Goal: Information Seeking & Learning: Learn about a topic

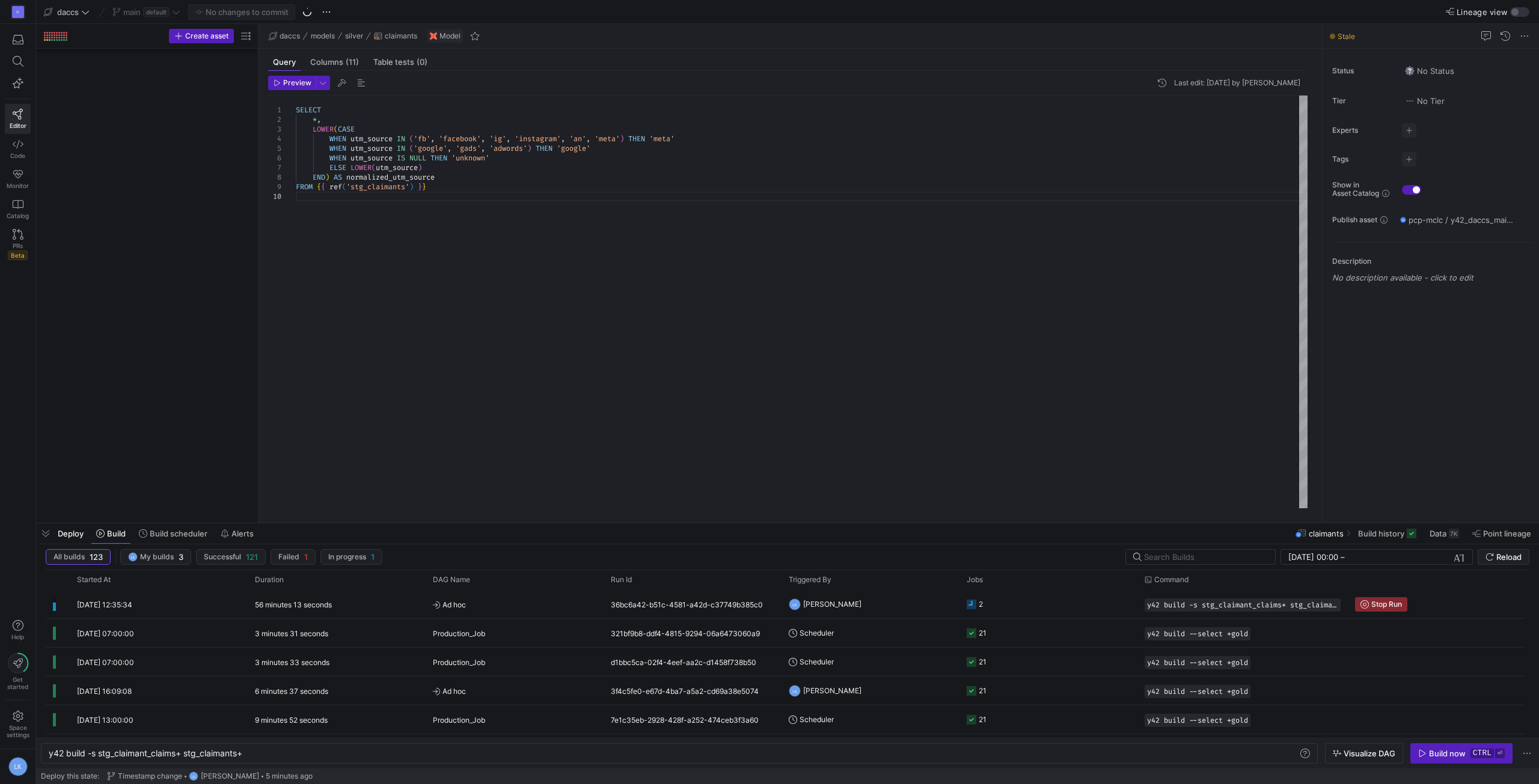
scroll to position [0, 196]
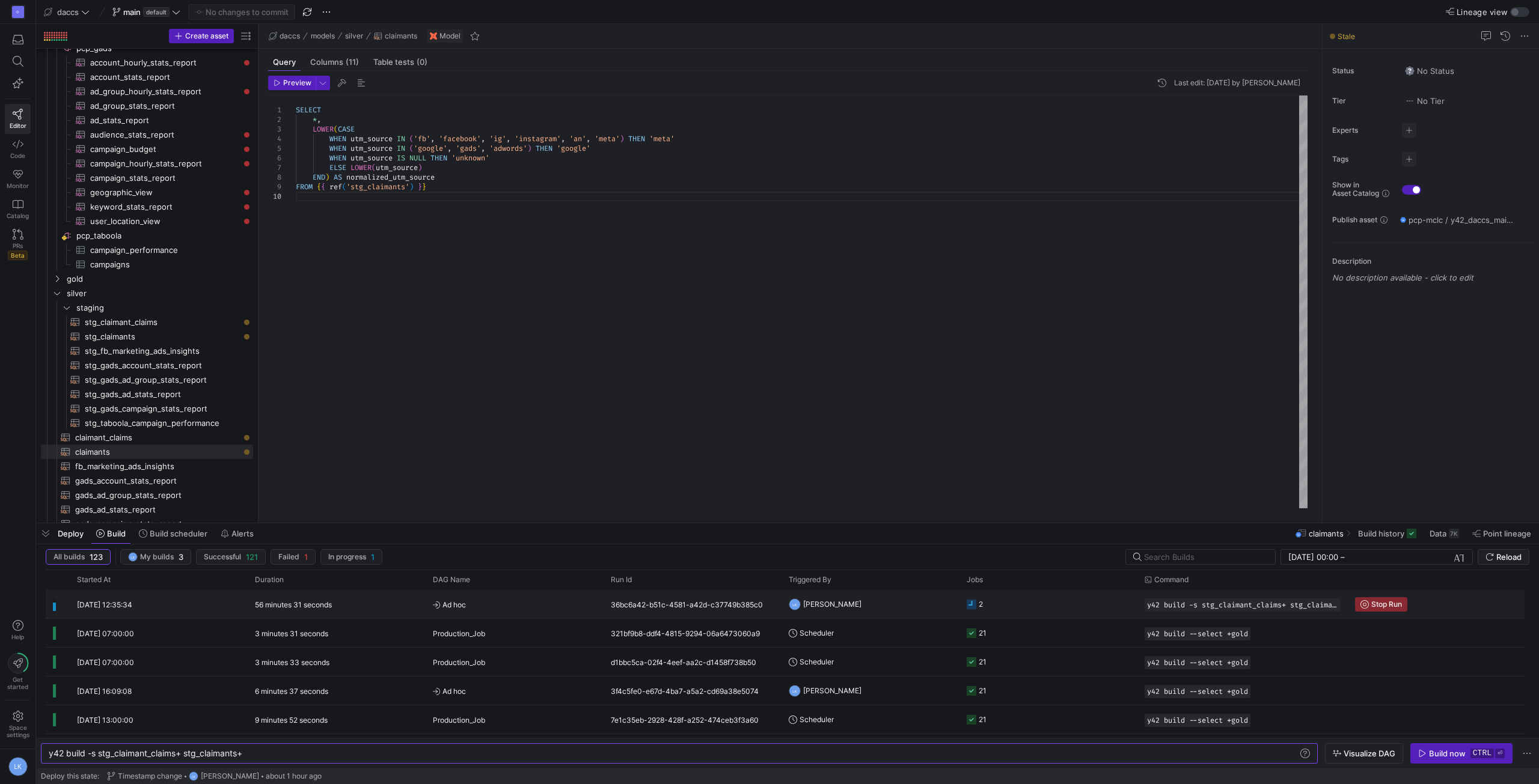
click at [219, 607] on div "[DATE] 12:35:34" at bounding box center [158, 605] width 178 height 28
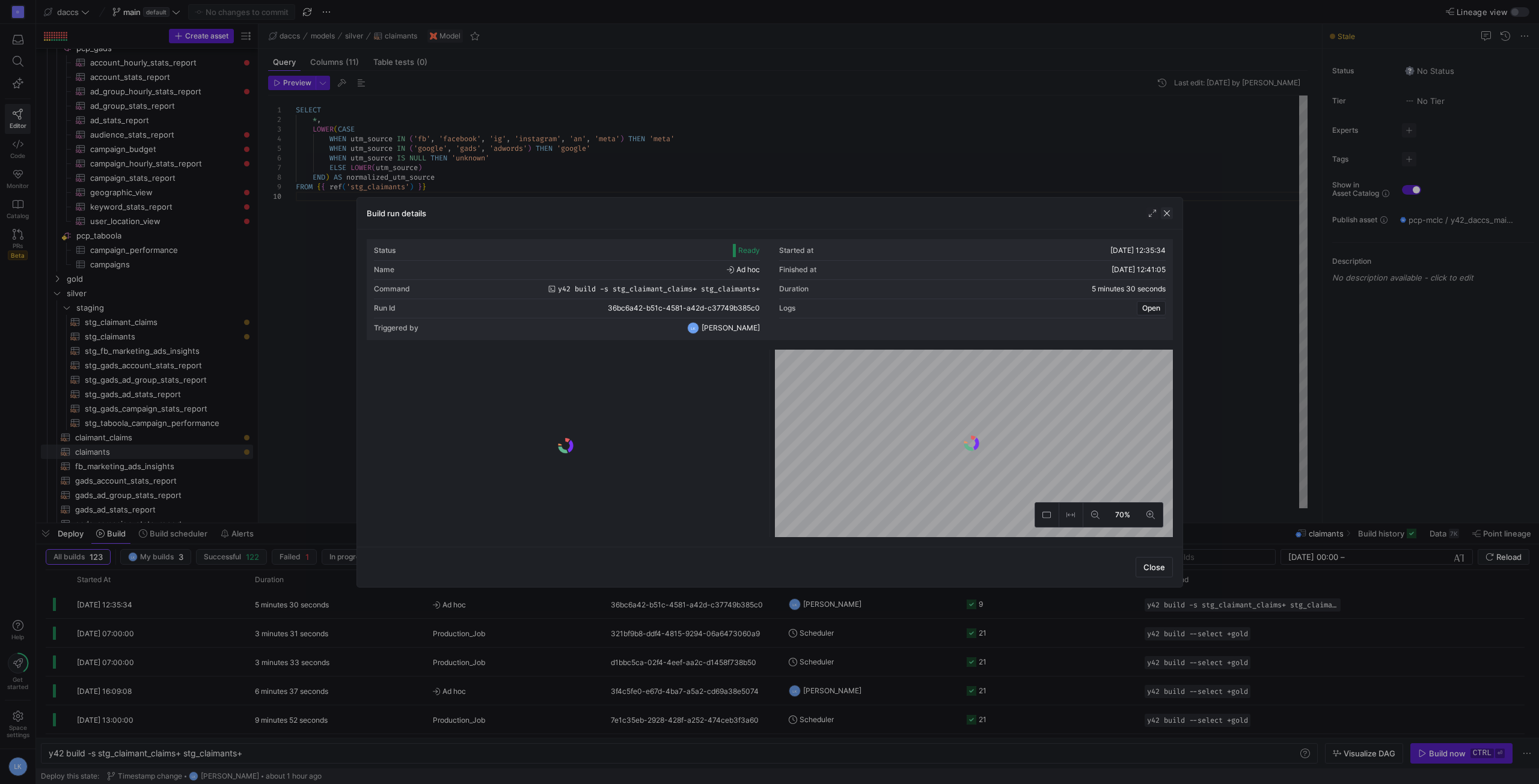
click at [1165, 212] on span "button" at bounding box center [1167, 214] width 12 height 12
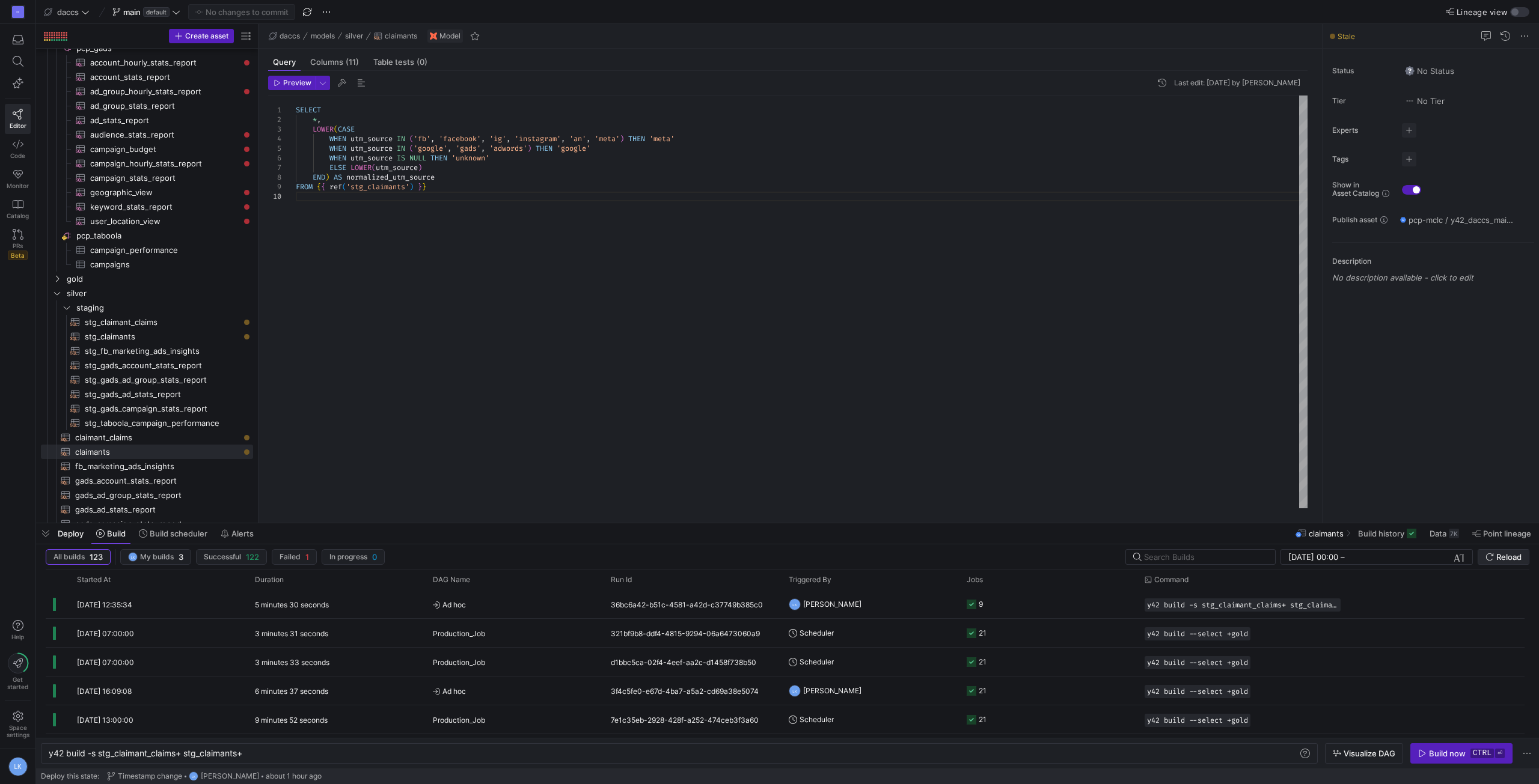
click at [1493, 551] on span "submit" at bounding box center [1504, 557] width 50 height 14
click at [612, 608] on div "a61b9fcc-e21f-46de-8f6f-81cefb64d59c" at bounding box center [692, 605] width 178 height 28
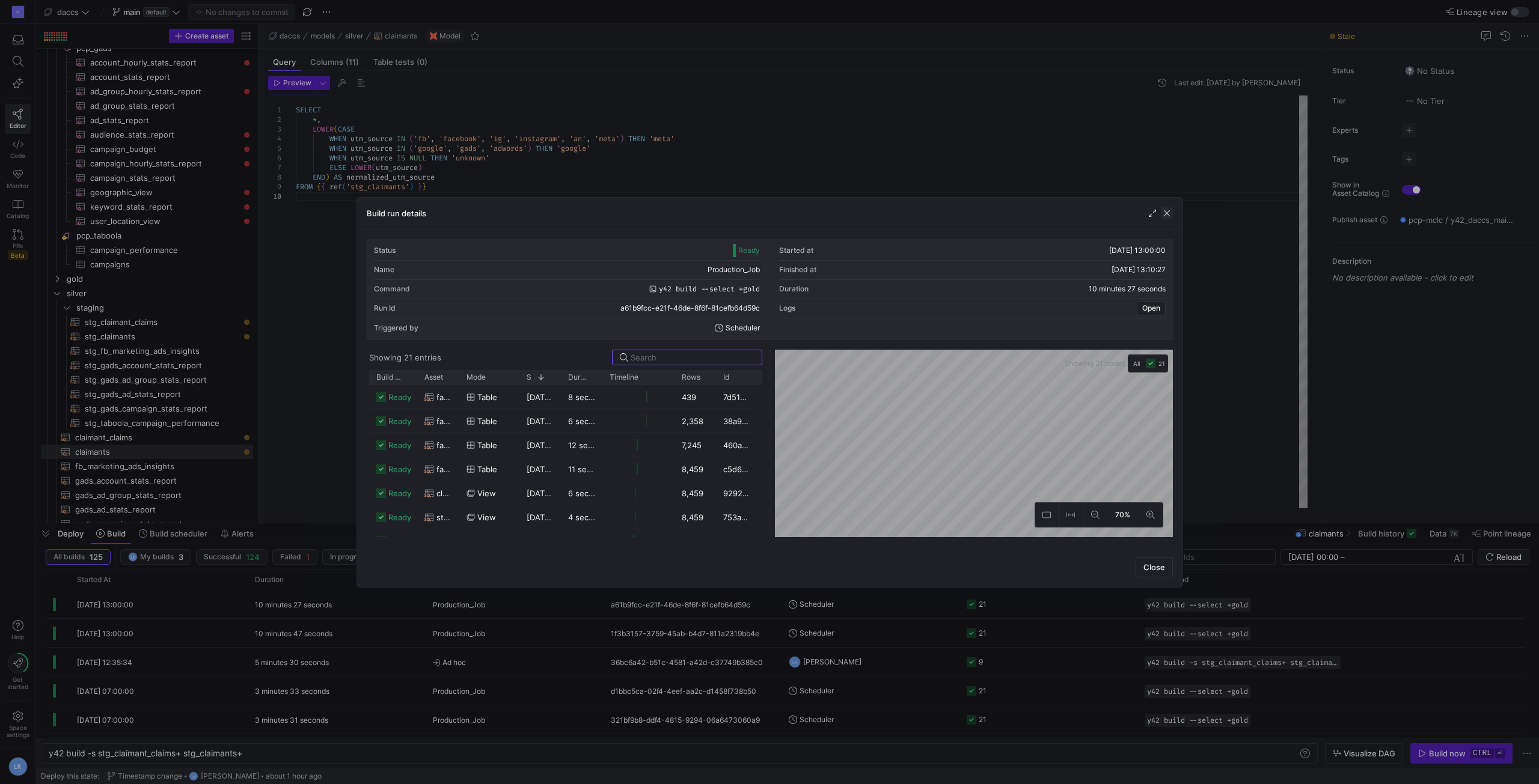
click at [1172, 211] on span "button" at bounding box center [1167, 214] width 12 height 12
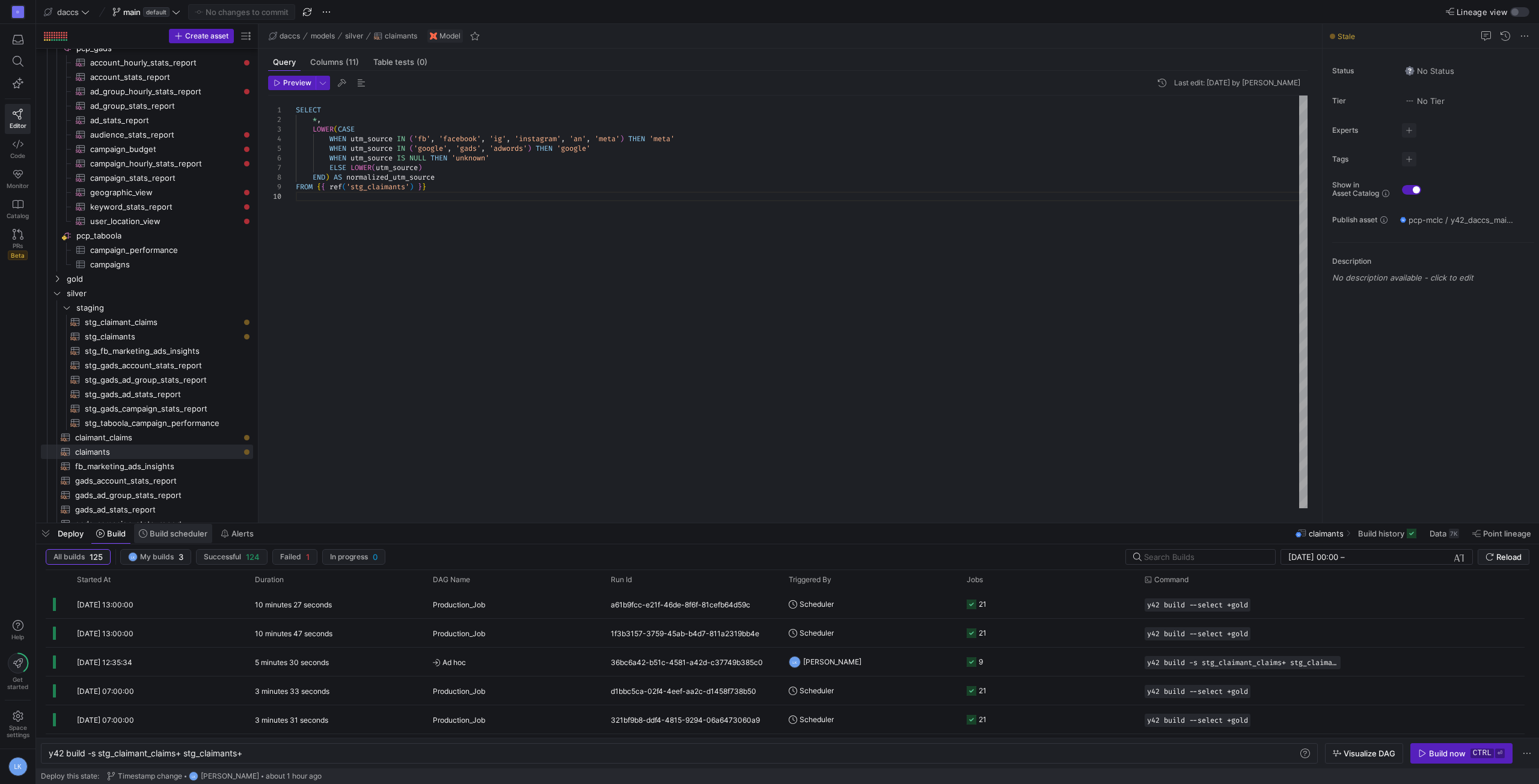
click at [163, 538] on span "Build scheduler" at bounding box center [178, 533] width 58 height 9
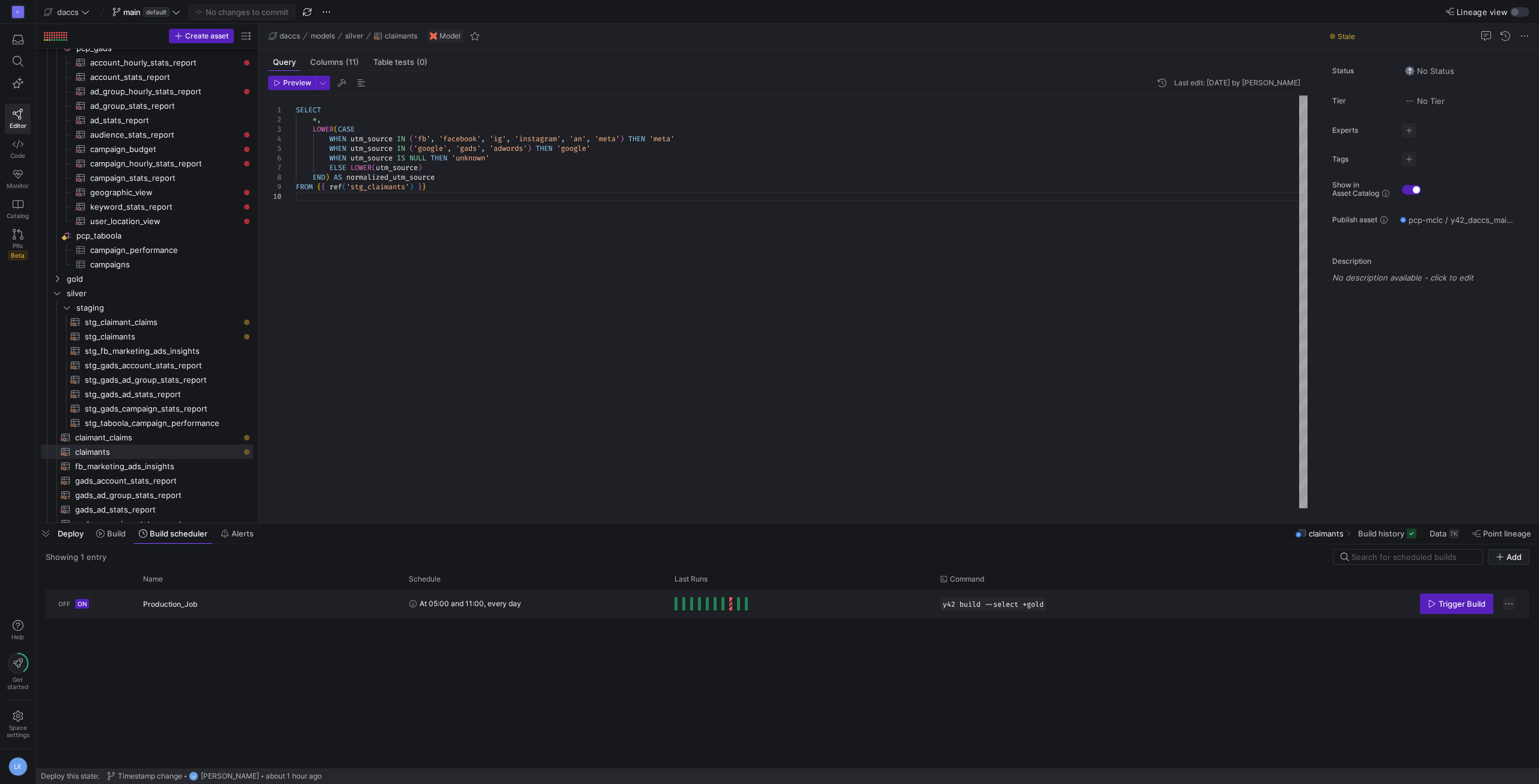
click at [1508, 601] on span "Press SPACE to select this row." at bounding box center [1509, 604] width 12 height 12
click at [1488, 618] on span "Edit Build Schedule" at bounding box center [1460, 620] width 93 height 9
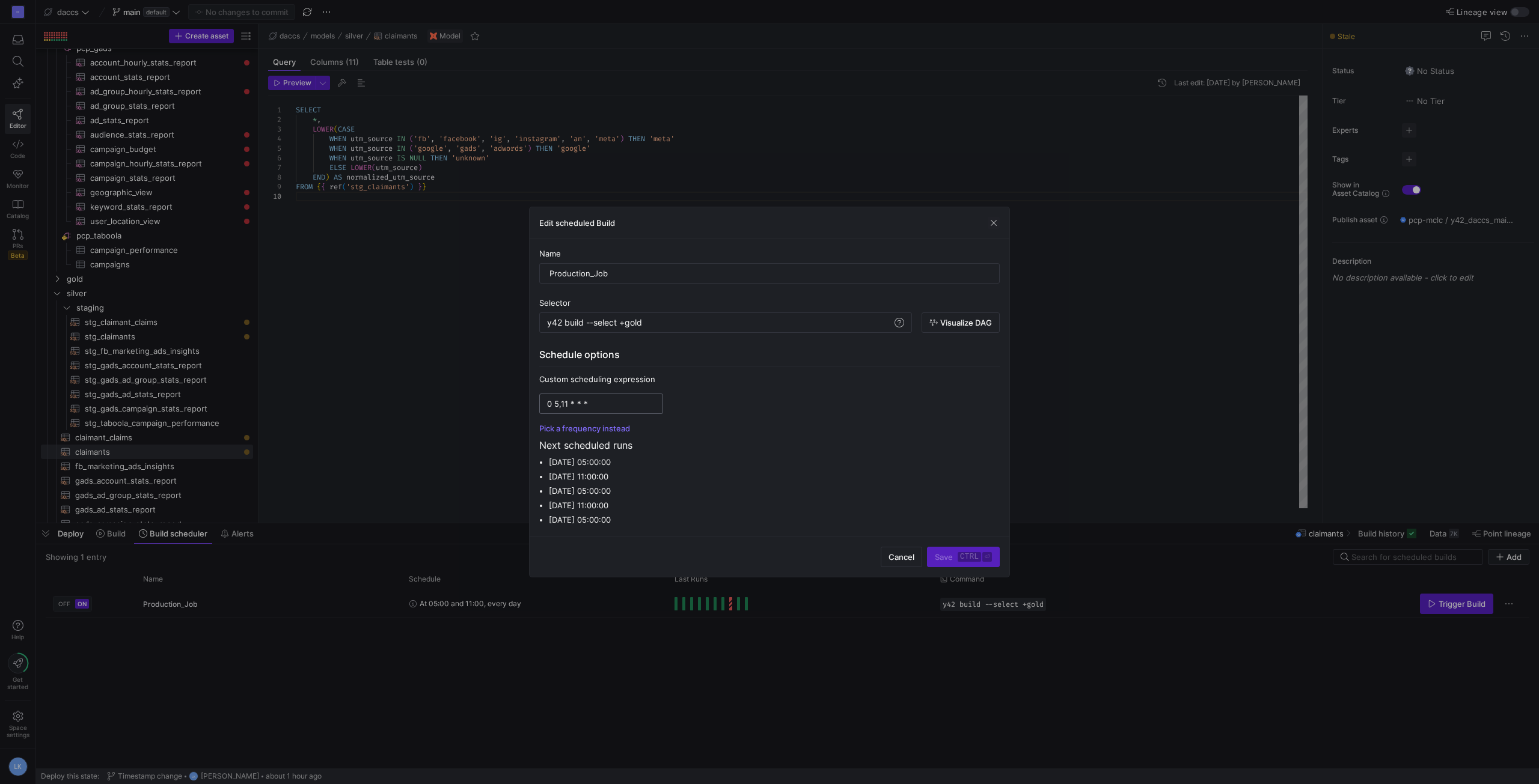
click at [606, 400] on input "0 5,11 * * *" at bounding box center [601, 403] width 108 height 9
click at [603, 401] on input "0 5,11 * * *" at bounding box center [601, 403] width 108 height 9
click at [631, 327] on div "y42 build --select +gold" at bounding box center [720, 322] width 345 height 9
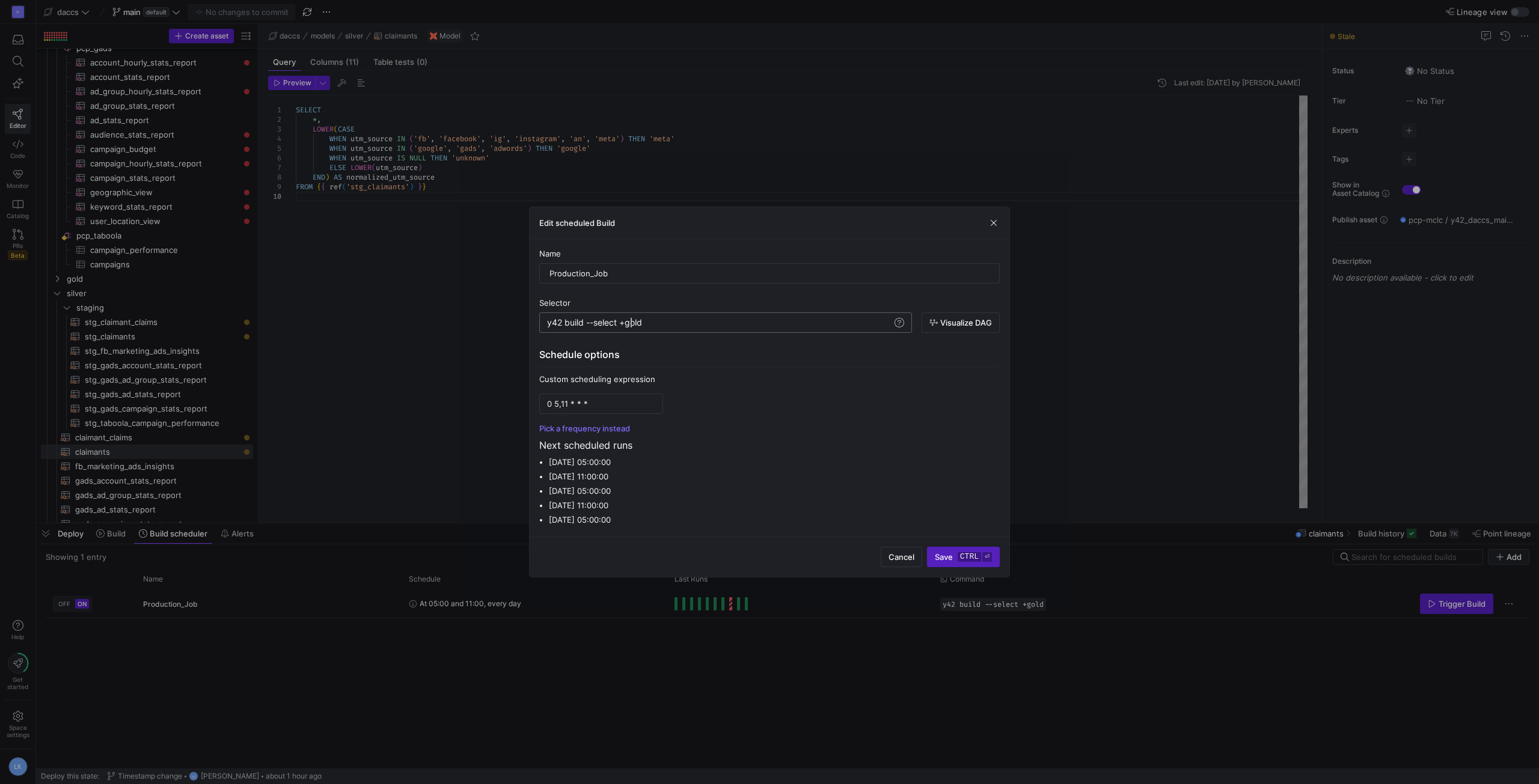
click at [632, 327] on div "y42 build --select +gold" at bounding box center [720, 322] width 345 height 9
click at [631, 401] on input "0 5,11 * * *" at bounding box center [601, 403] width 108 height 9
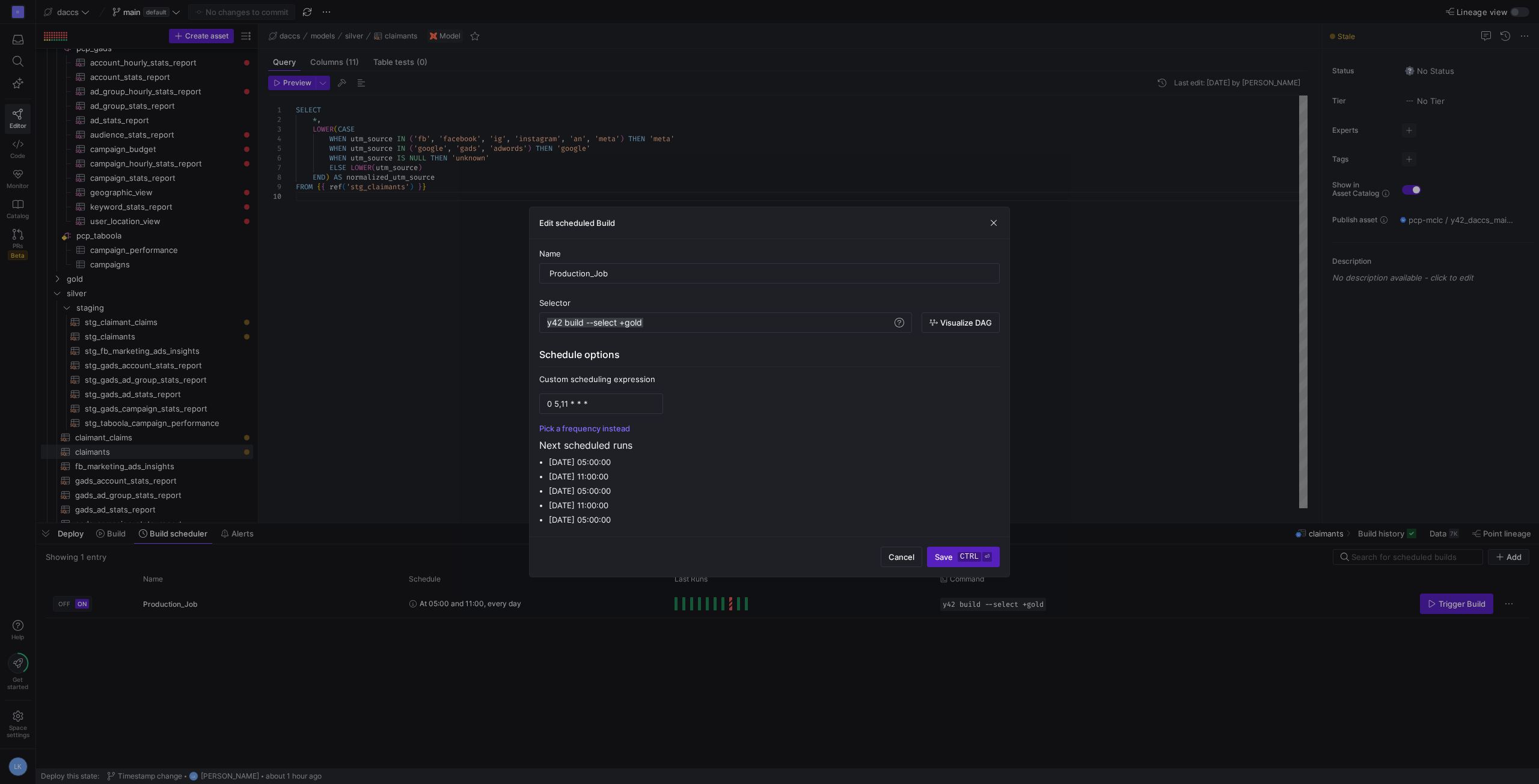
click at [819, 548] on div "Cancel Save ctrl ⏎" at bounding box center [769, 557] width 480 height 40
click at [874, 452] on p "Next scheduled runs" at bounding box center [770, 445] width 461 height 14
click at [999, 214] on div "Edit scheduled Build" at bounding box center [769, 224] width 480 height 32
click at [993, 218] on span "button" at bounding box center [994, 223] width 12 height 12
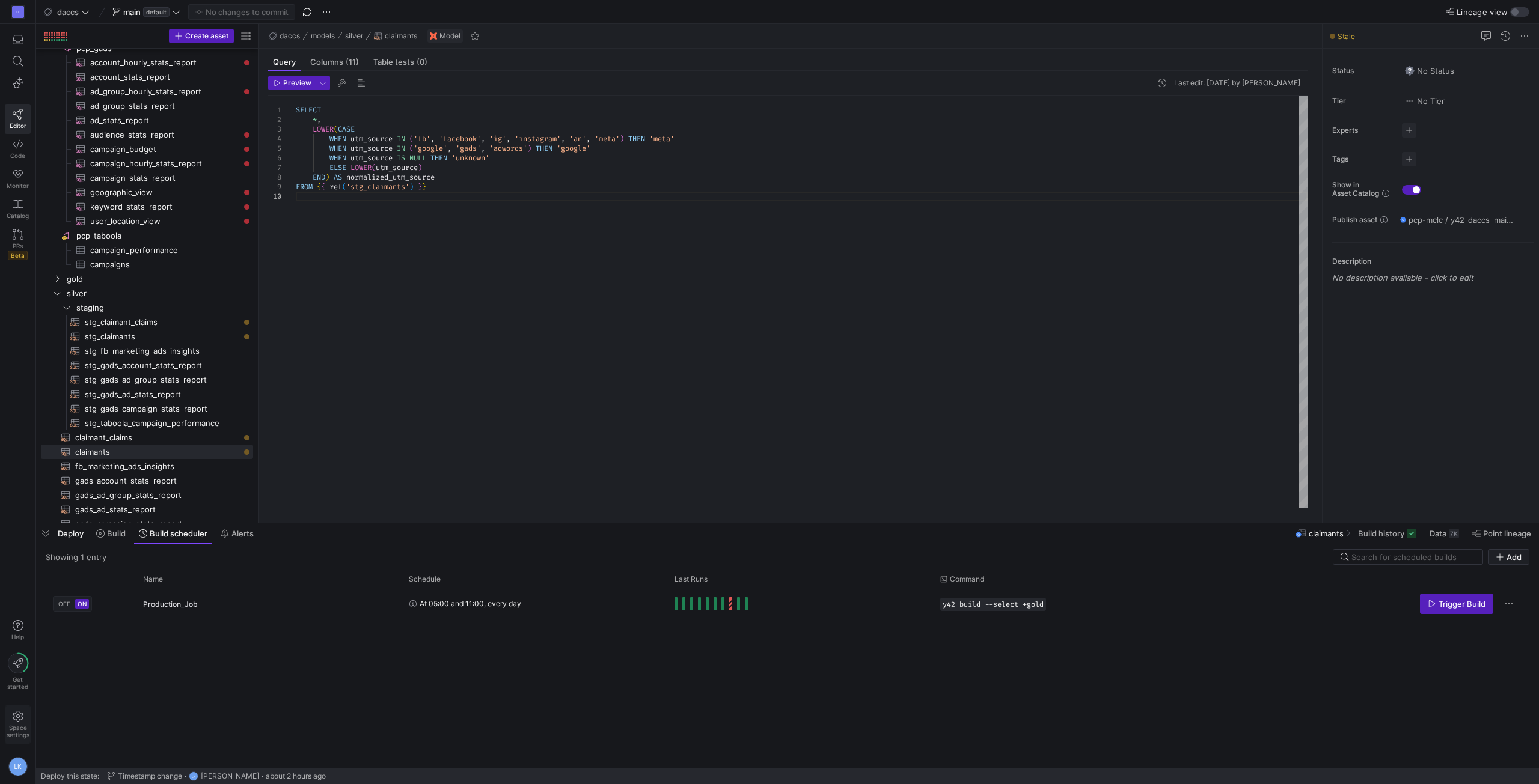
click at [20, 717] on icon at bounding box center [18, 716] width 11 height 11
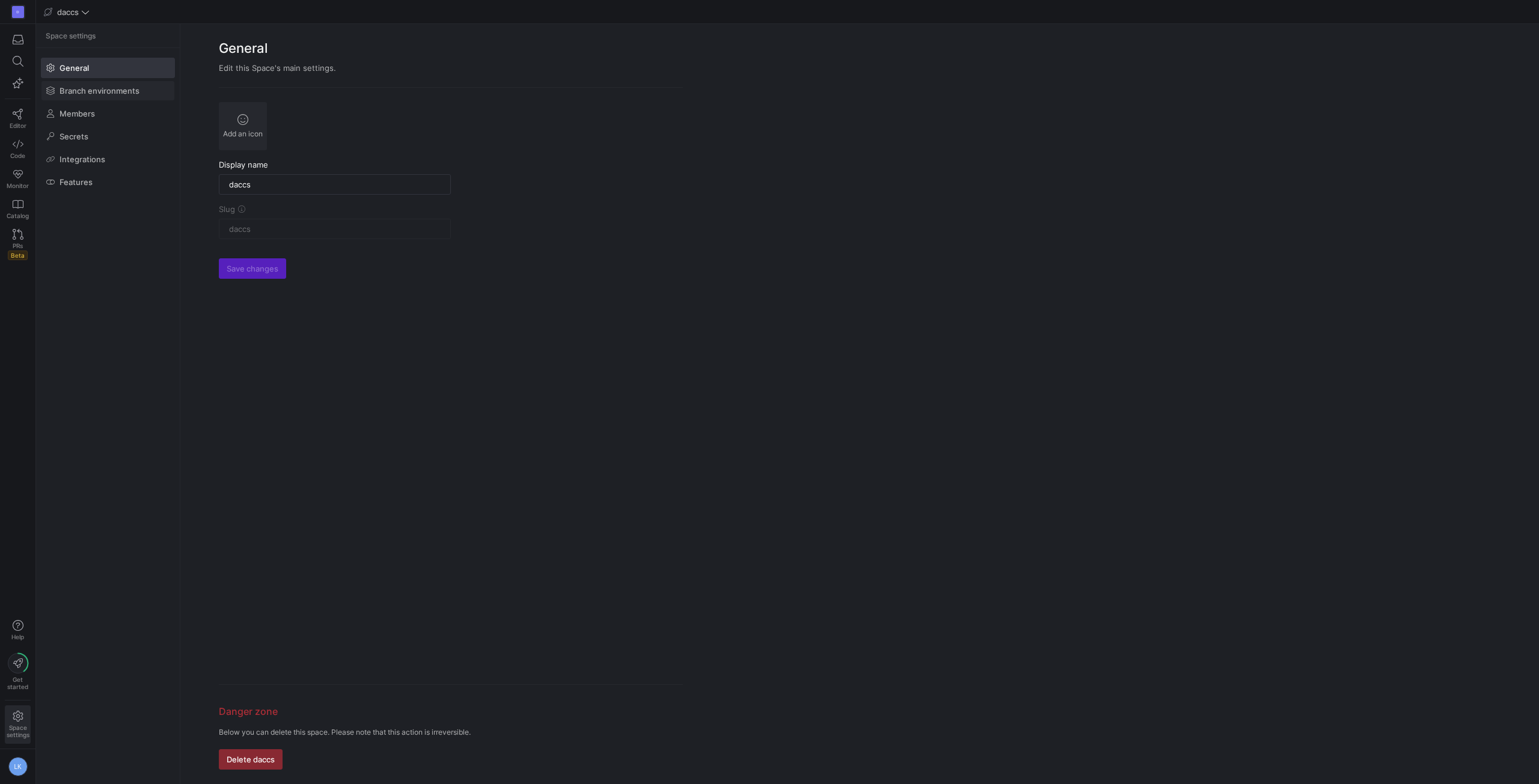
click at [106, 95] on span at bounding box center [108, 90] width 133 height 19
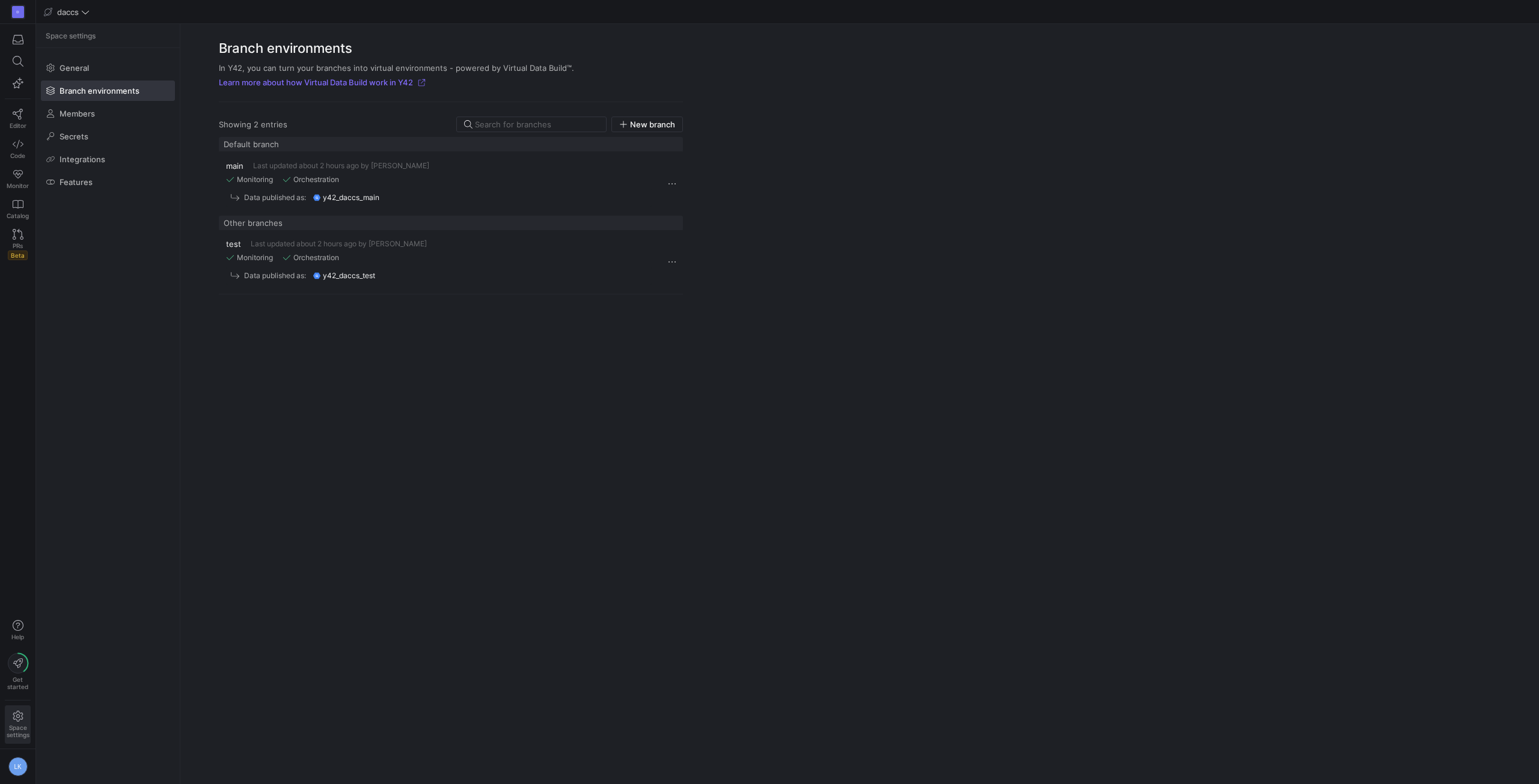
click at [54, 288] on y42-org-space-settings-sidebar "Space settings General Branch environments Members Secrets Integrations Features" at bounding box center [108, 405] width 144 height 761
click at [7, 123] on link "Editor" at bounding box center [18, 119] width 26 height 30
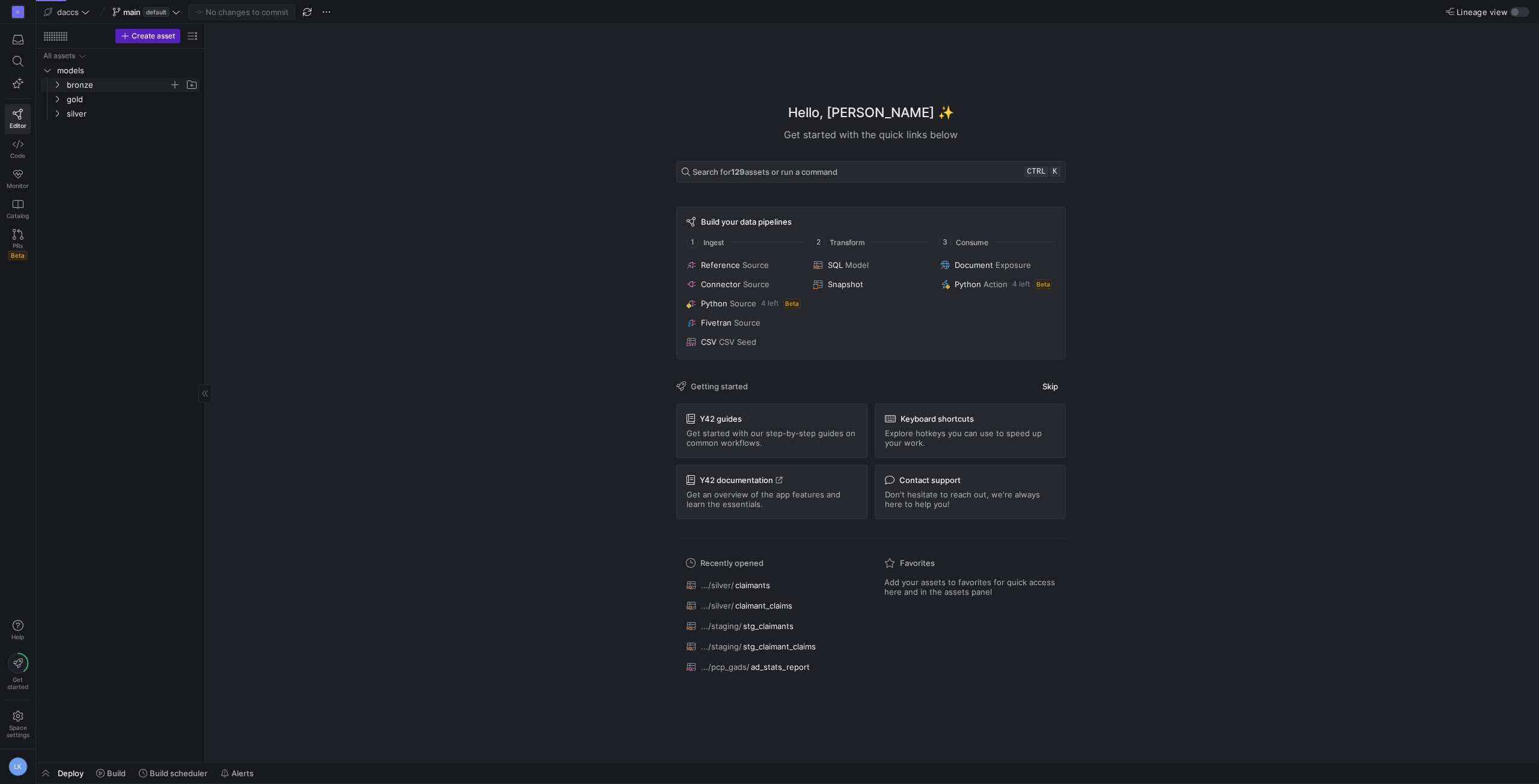
click at [59, 84] on icon "Press SPACE to select this row." at bounding box center [57, 85] width 8 height 8
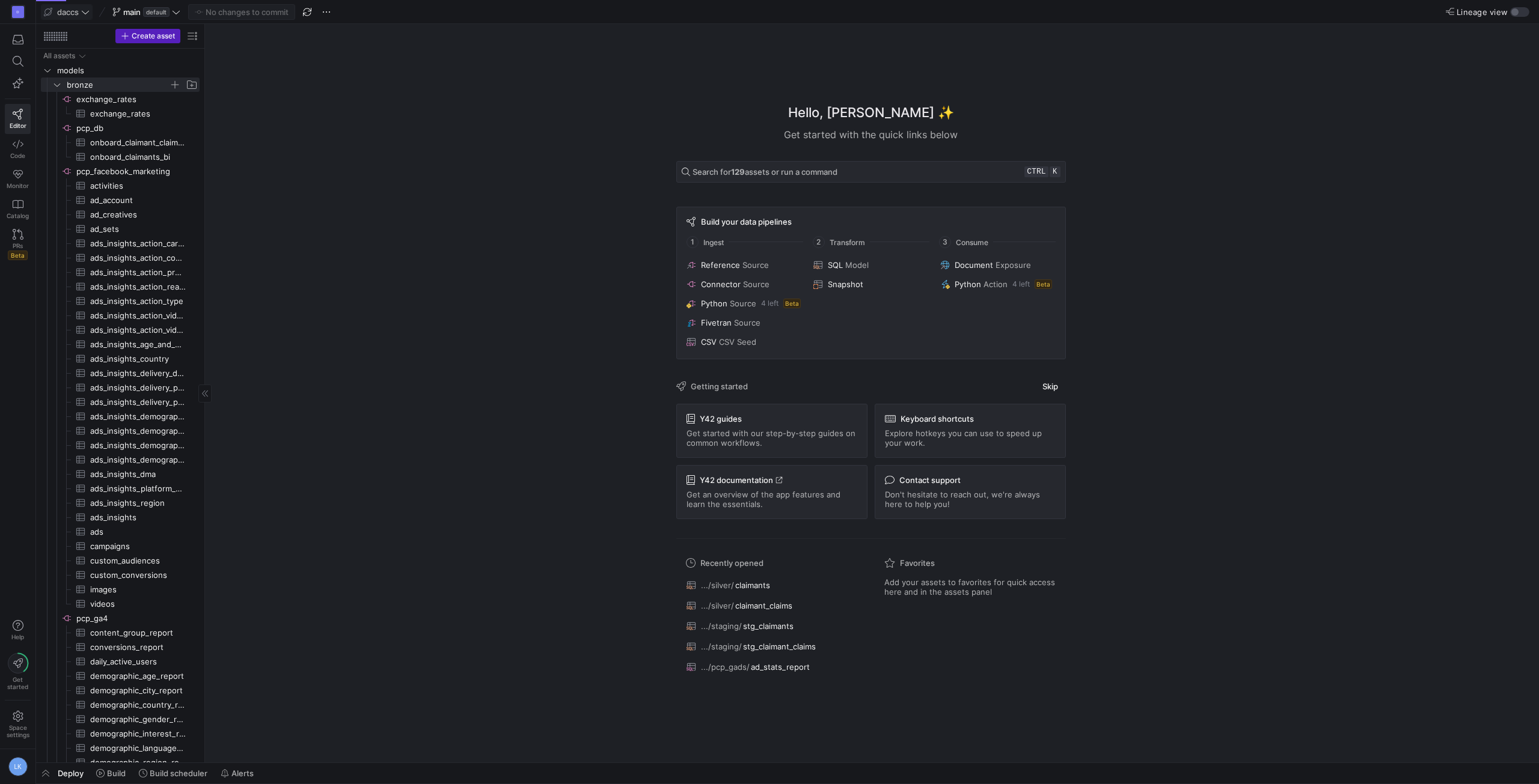
click at [80, 12] on span "daccs" at bounding box center [66, 12] width 46 height 9
click at [80, 12] on div at bounding box center [769, 392] width 1539 height 784
click at [356, 209] on div "Hello, [PERSON_NAME] ✨ Get started with the quick links below Search for 129 as…" at bounding box center [870, 394] width 1322 height 739
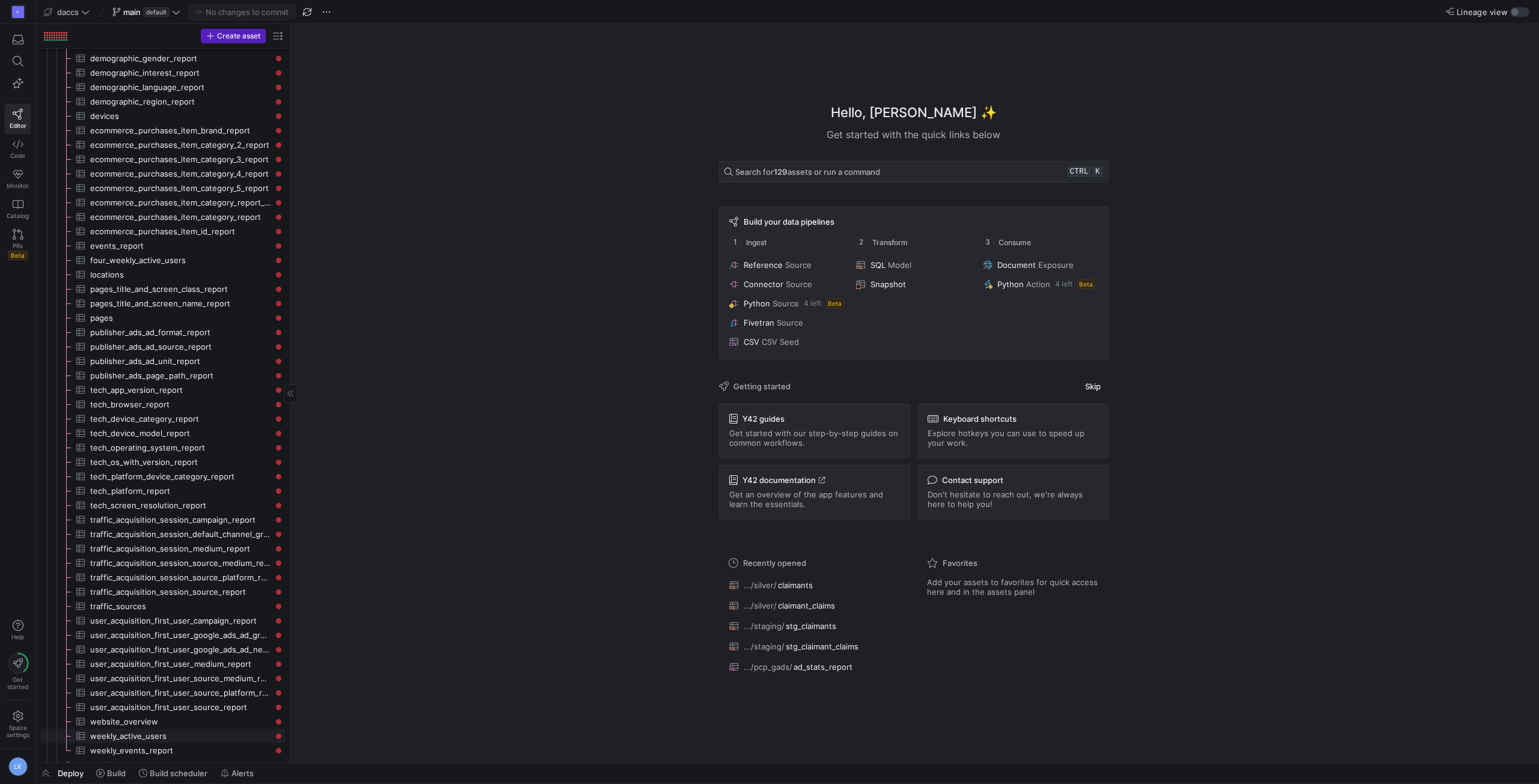
scroll to position [916, 0]
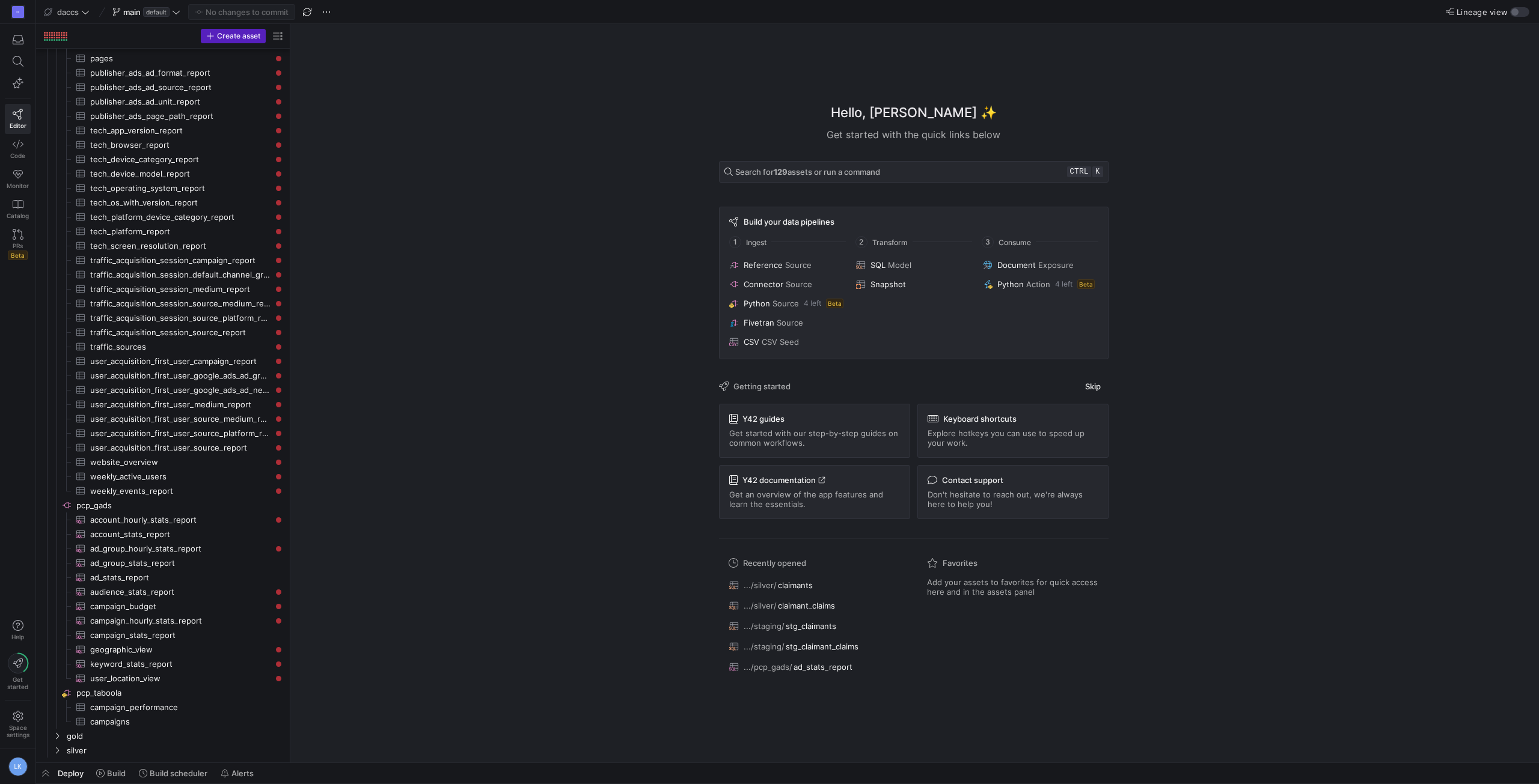
click at [434, 513] on div "Hello, [PERSON_NAME] ✨ Get started with the quick links below Search for 129 as…" at bounding box center [913, 394] width 1237 height 739
click at [61, 733] on y42-icon "Press SPACE to select this row." at bounding box center [56, 735] width 9 height 9
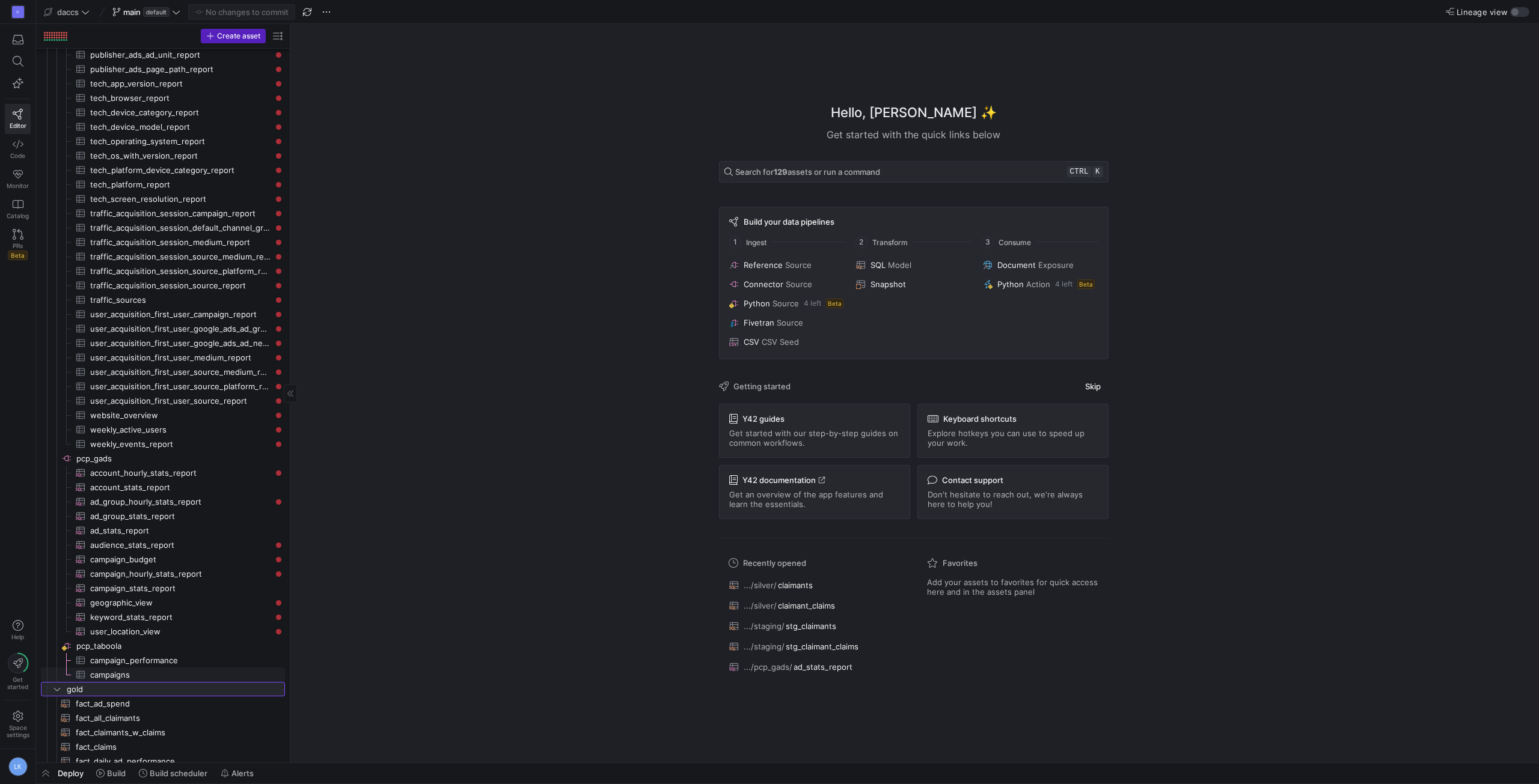
scroll to position [988, 0]
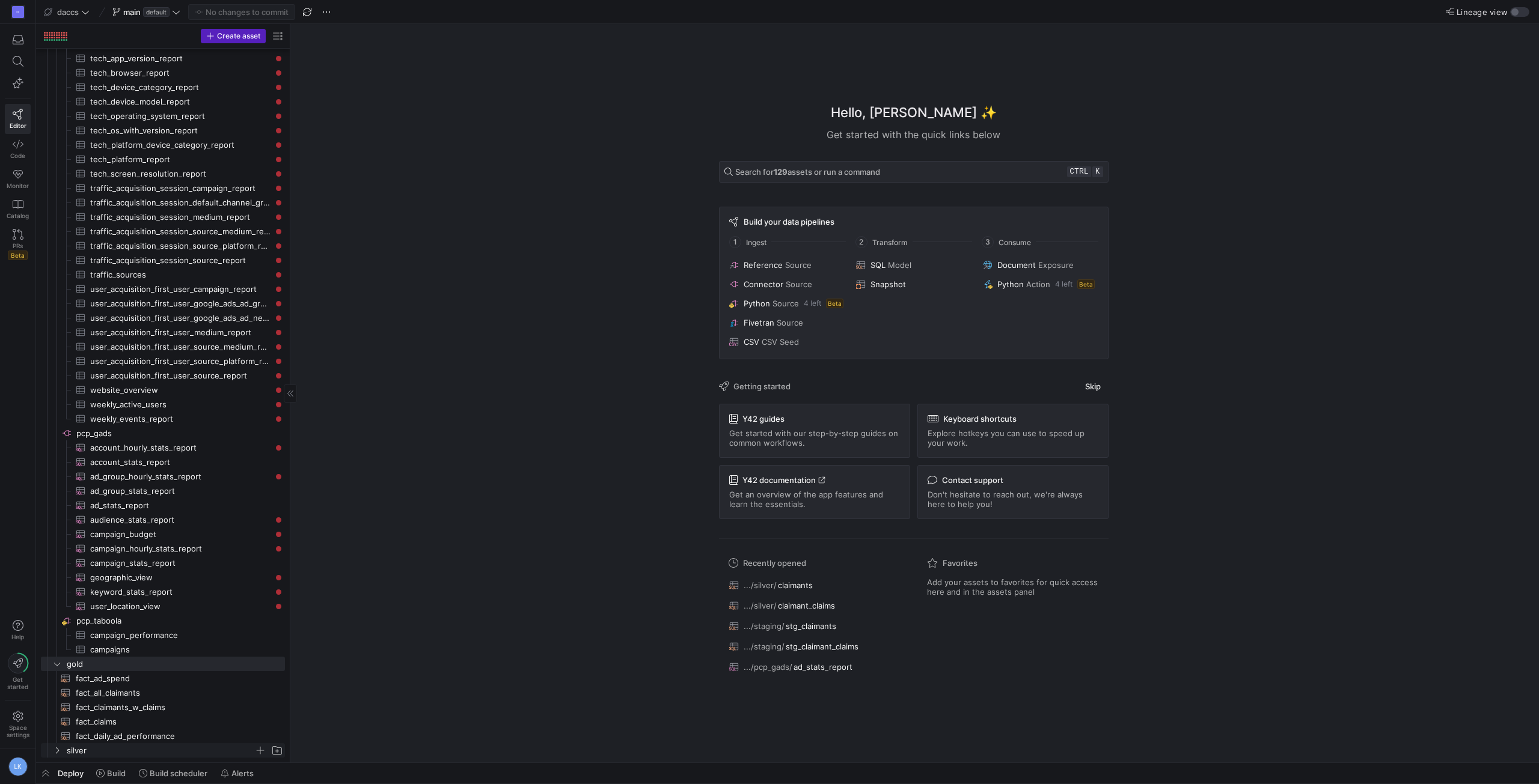
click at [59, 754] on icon "Press SPACE to select this row." at bounding box center [57, 750] width 8 height 8
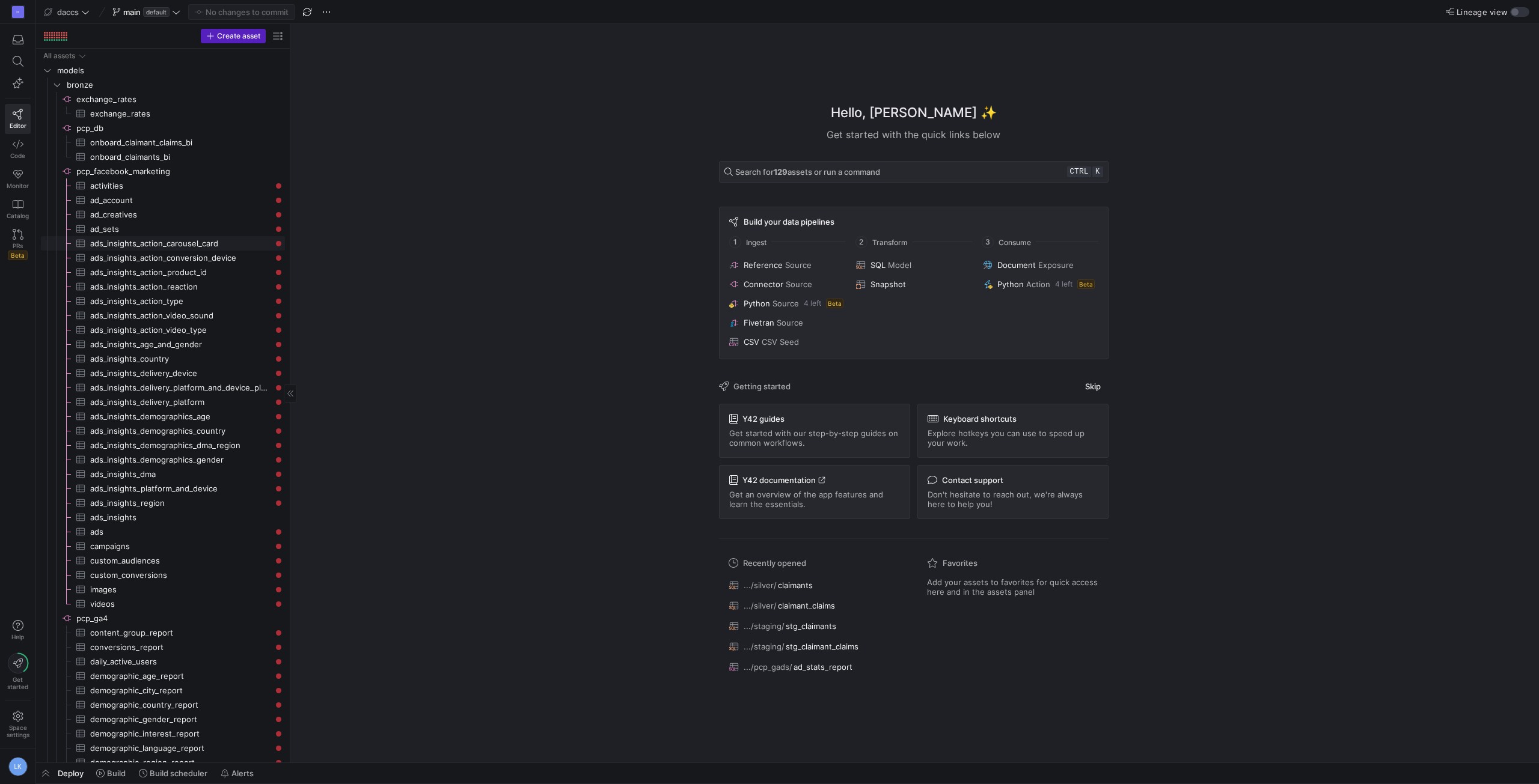
scroll to position [0, 0]
click at [60, 84] on icon "Press SPACE to select this row." at bounding box center [57, 85] width 8 height 8
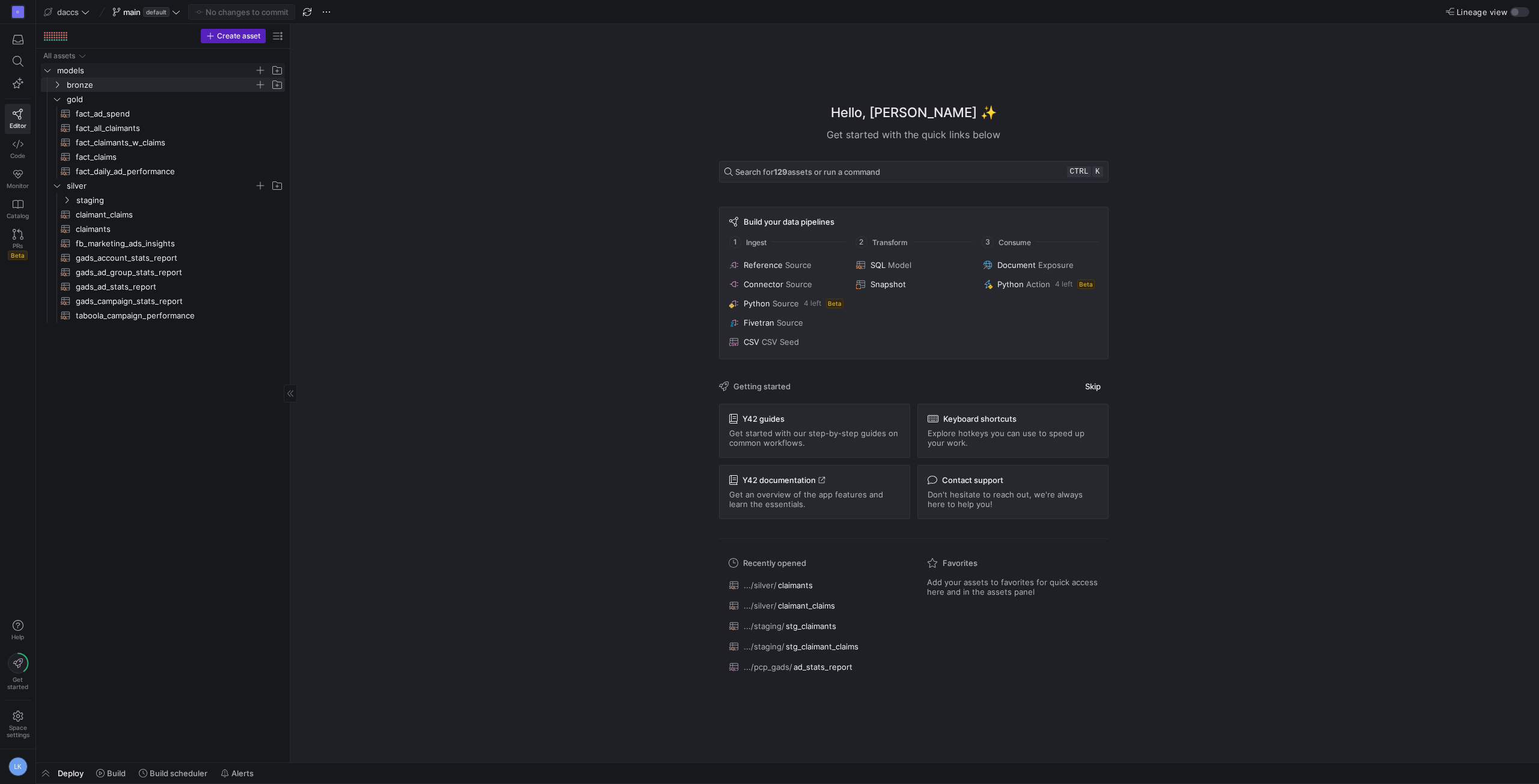
click at [45, 70] on icon "Press SPACE to select this row." at bounding box center [47, 71] width 6 height 3
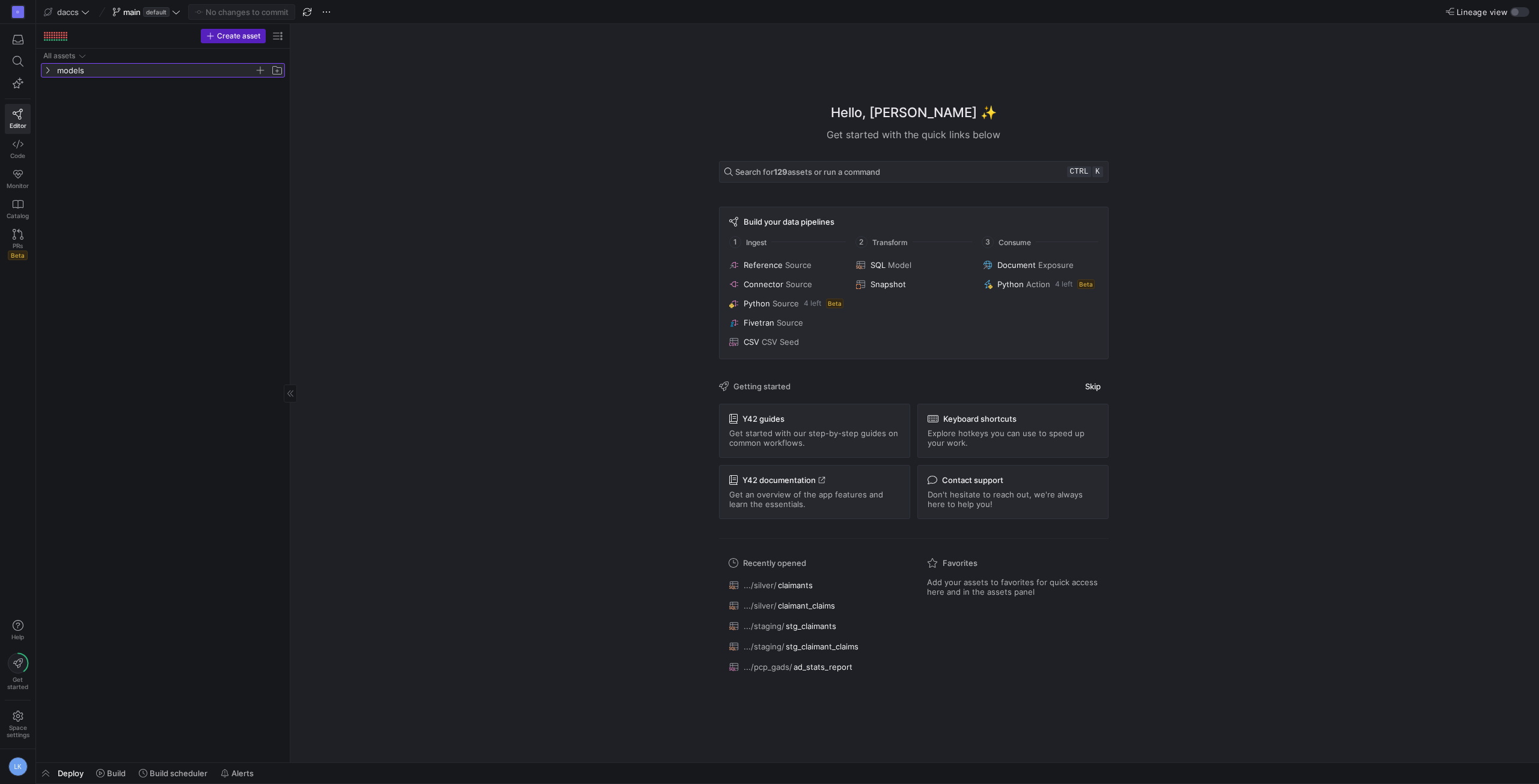
click at [46, 74] on y42-icon at bounding box center [47, 70] width 9 height 9
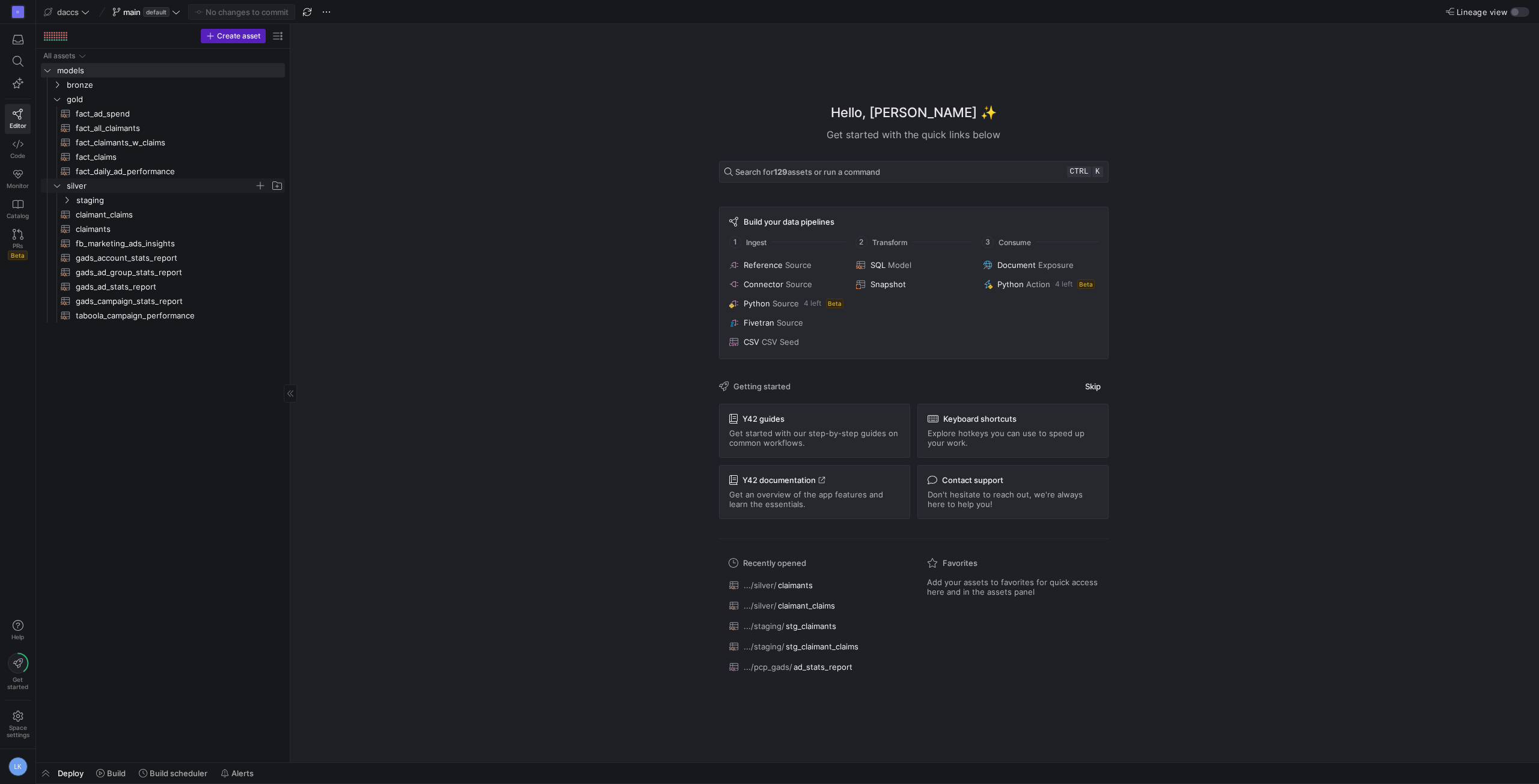
click at [54, 187] on icon "Press SPACE to select this row." at bounding box center [57, 185] width 8 height 8
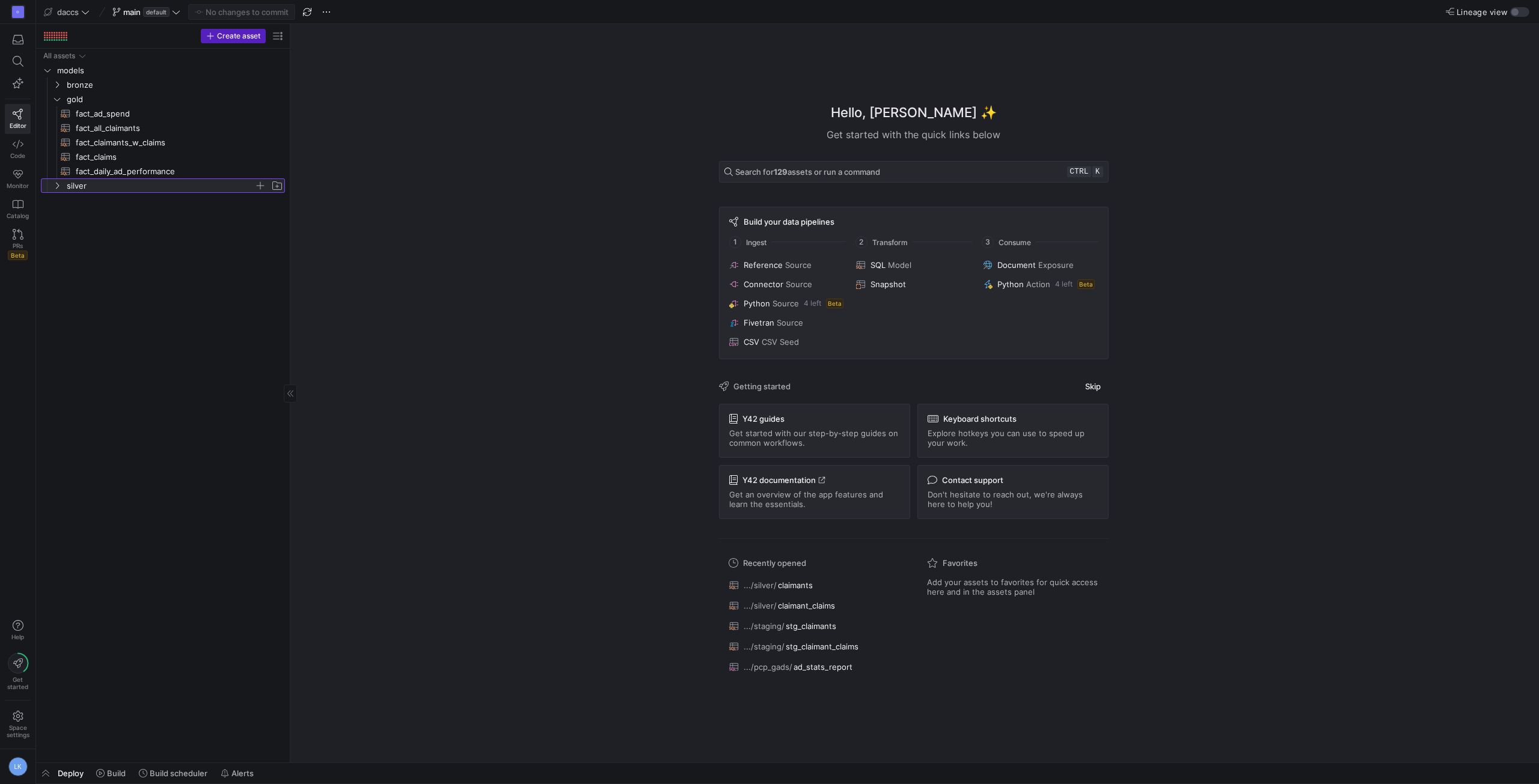
click at [52, 184] on span "silver" at bounding box center [168, 186] width 233 height 13
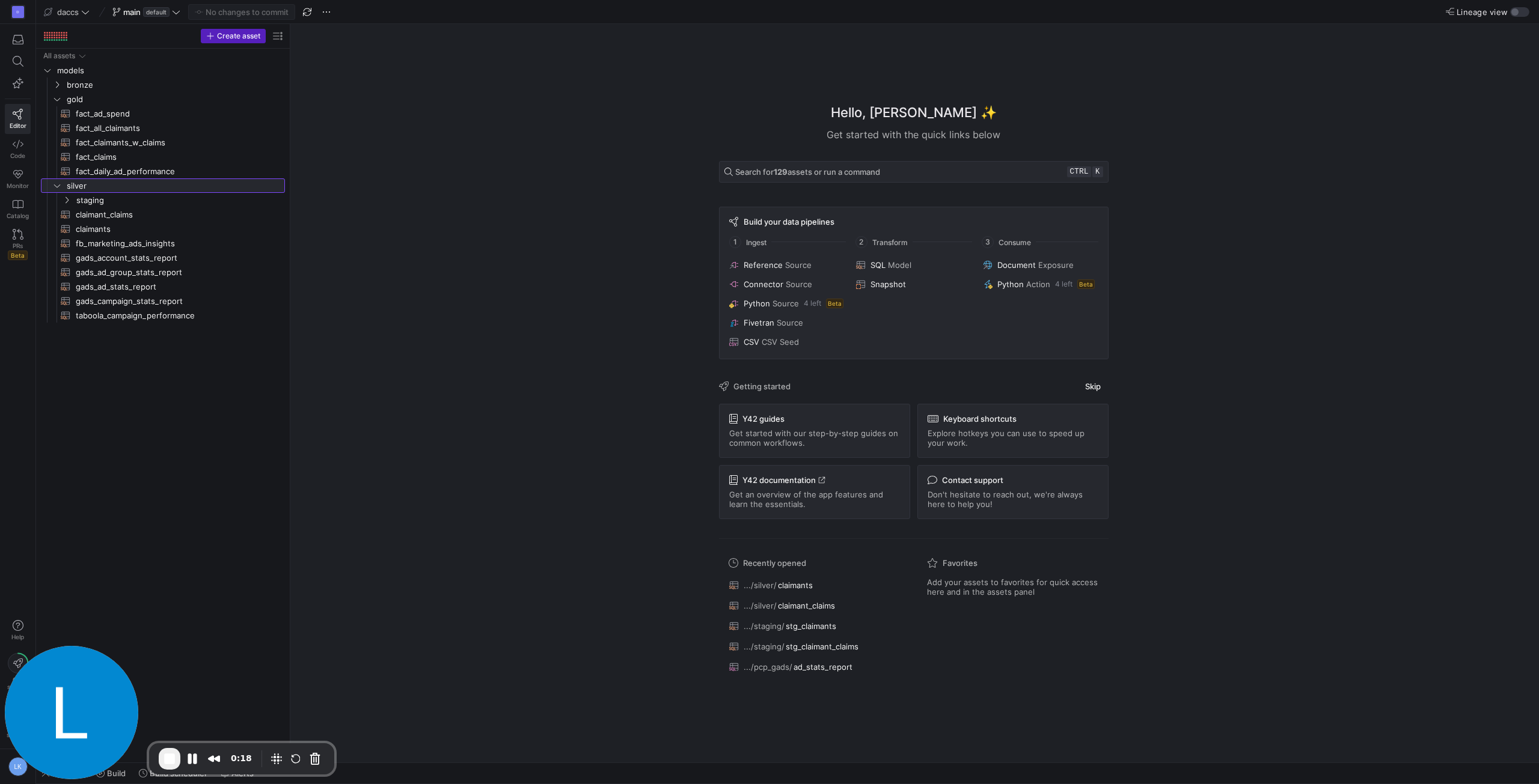
click at [53, 183] on icon at bounding box center [57, 185] width 8 height 8
click at [54, 102] on icon "Press SPACE to select this row." at bounding box center [57, 99] width 8 height 8
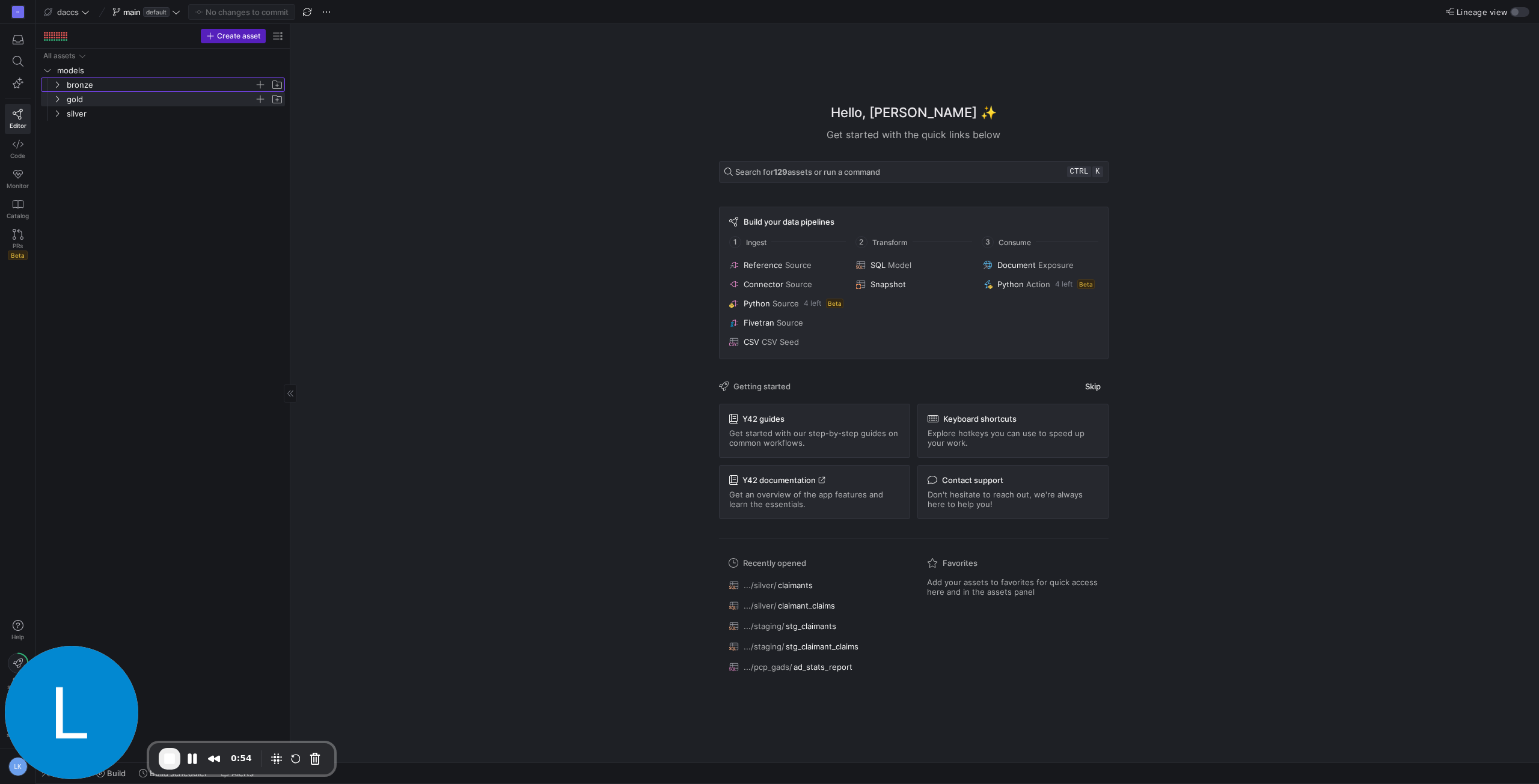
click at [58, 83] on icon "Press SPACE to select this row." at bounding box center [57, 85] width 8 height 8
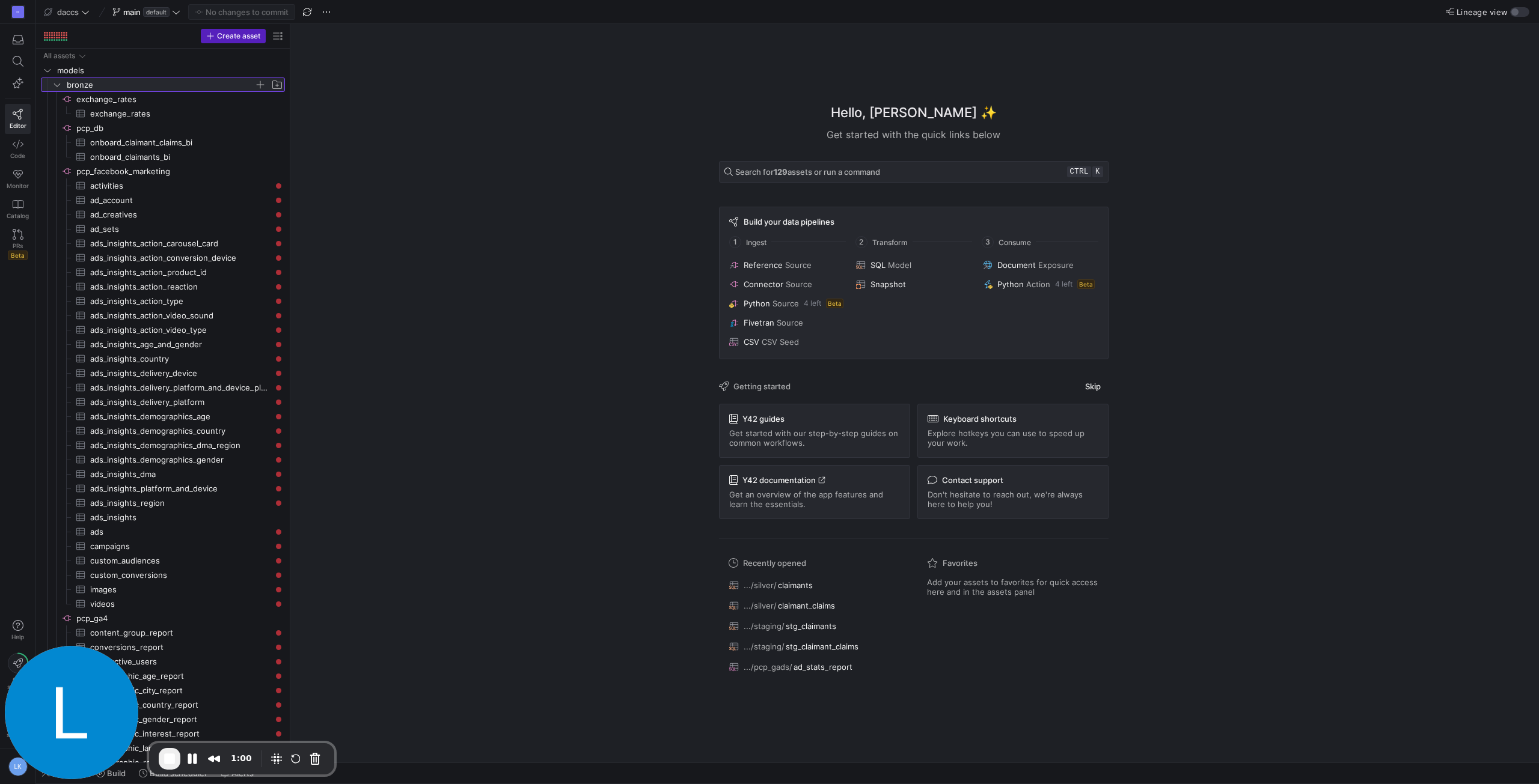
click at [58, 87] on icon at bounding box center [57, 85] width 8 height 8
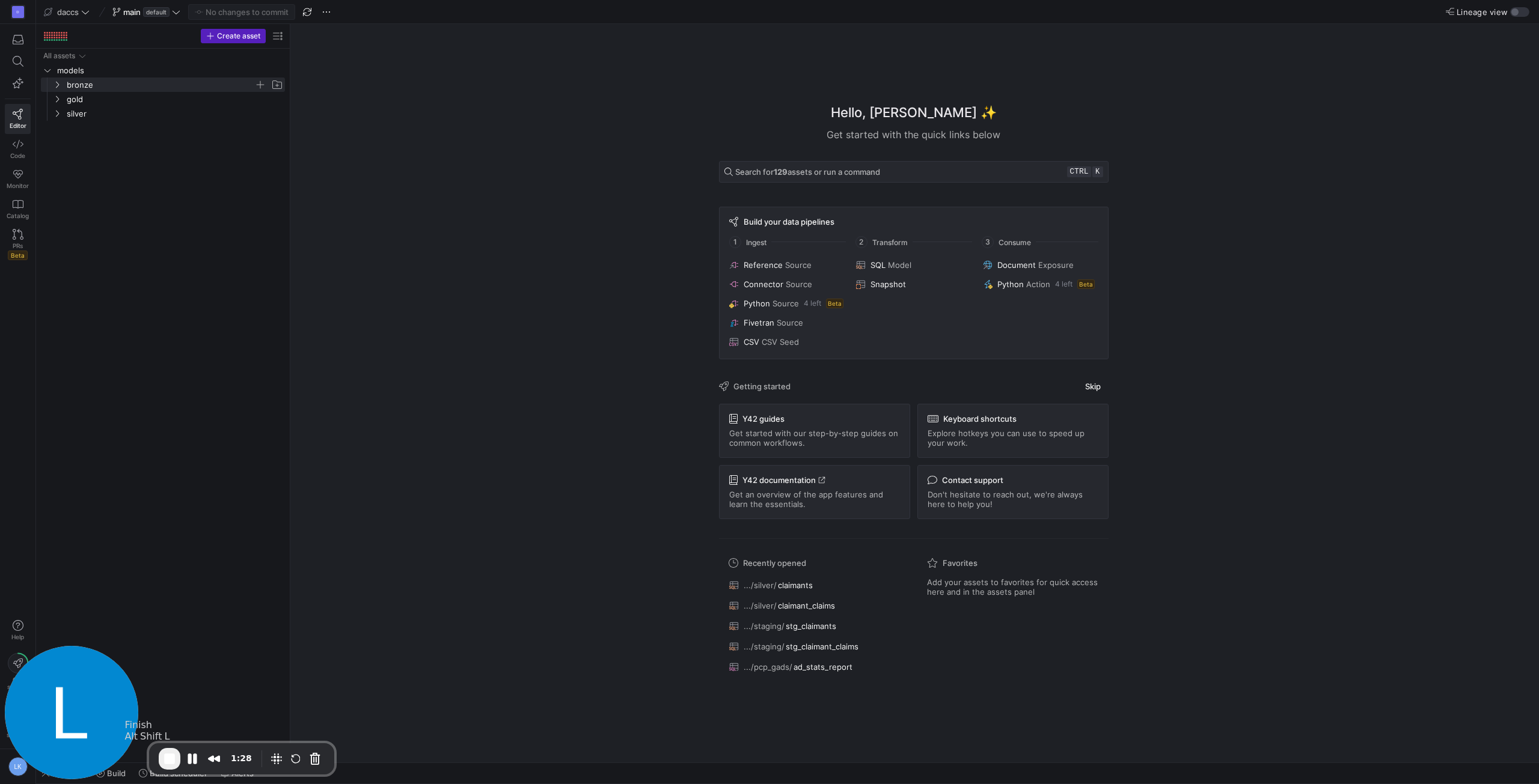
click at [172, 763] on span "End Recording" at bounding box center [169, 759] width 14 height 14
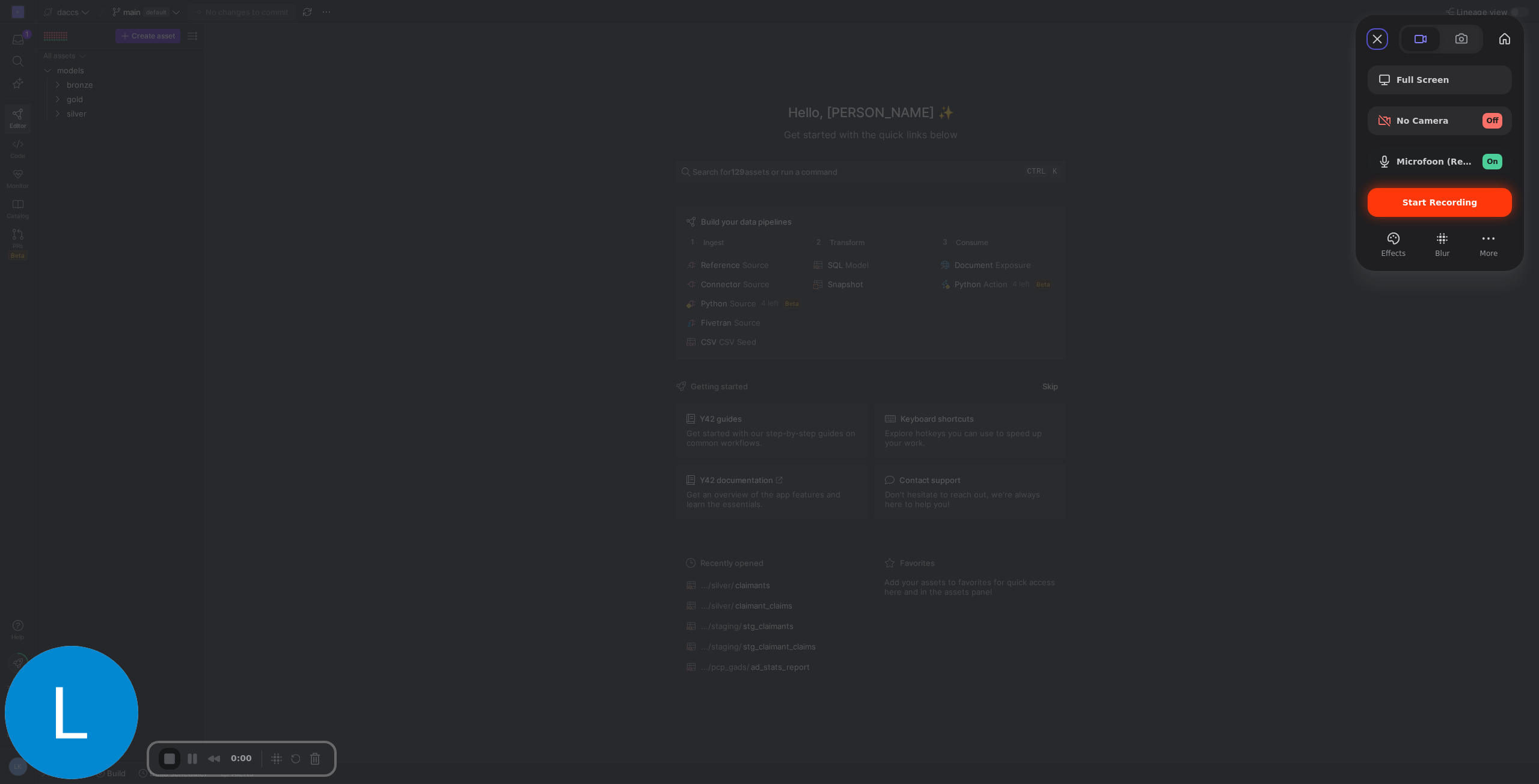
click at [1445, 205] on span "Start Recording" at bounding box center [1440, 202] width 75 height 9
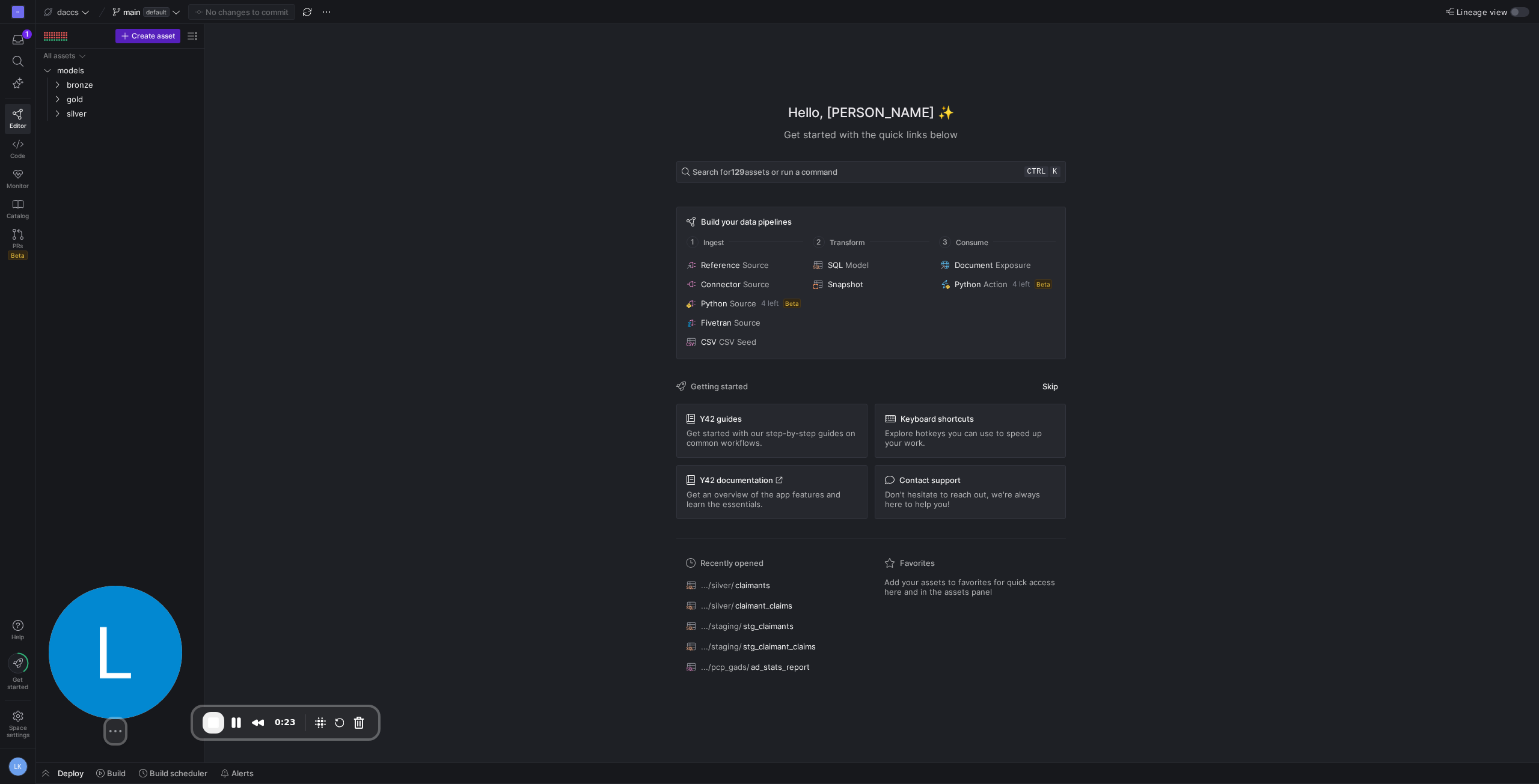
drag, startPoint x: 71, startPoint y: 700, endPoint x: 116, endPoint y: 664, distance: 57.6
click at [116, 664] on img at bounding box center [115, 652] width 133 height 133
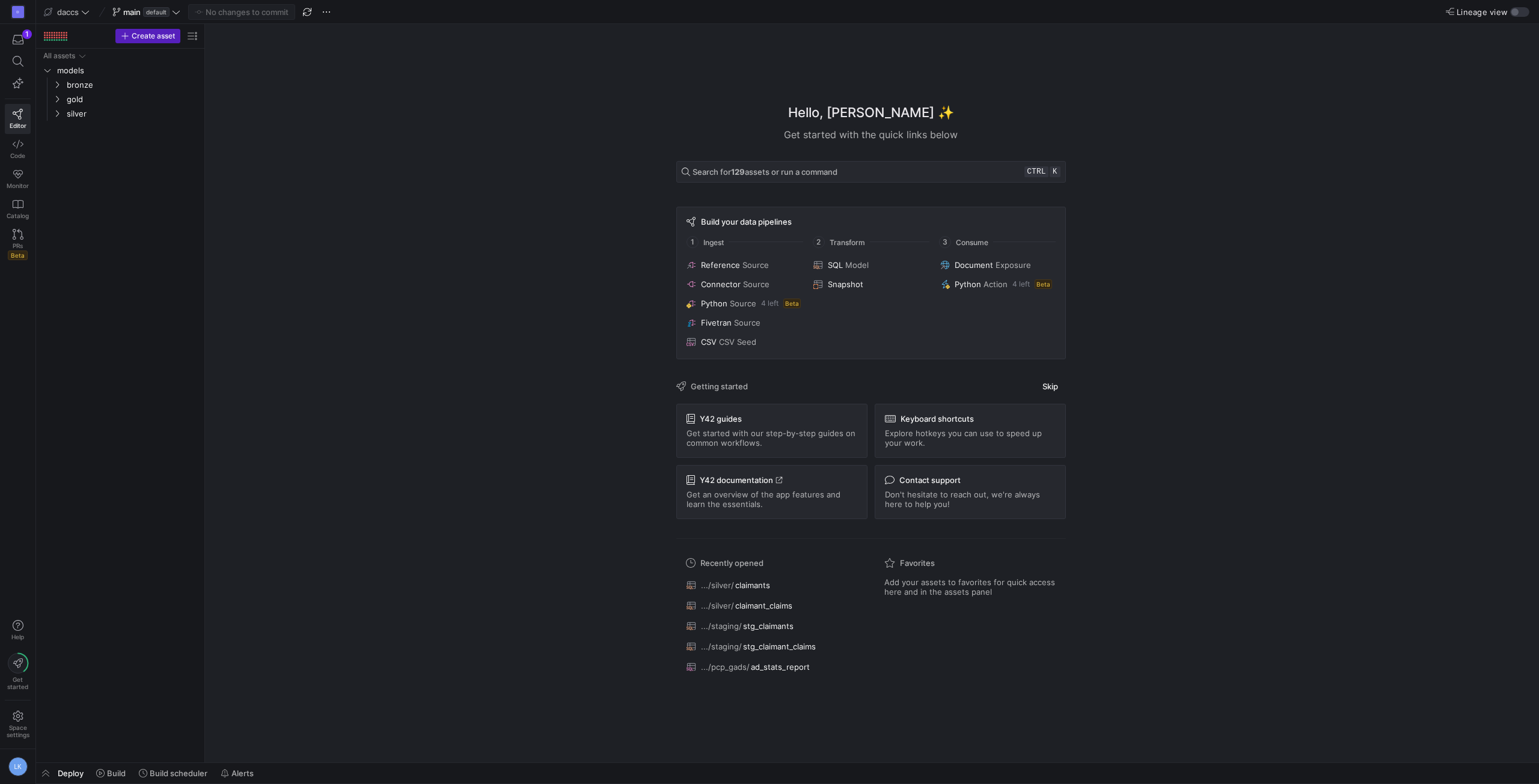
click at [348, 354] on div "Hello, [PERSON_NAME] ✨ Get started with the quick links below Search for 129 as…" at bounding box center [870, 394] width 1322 height 739
click at [14, 37] on icon "button" at bounding box center [18, 39] width 11 height 11
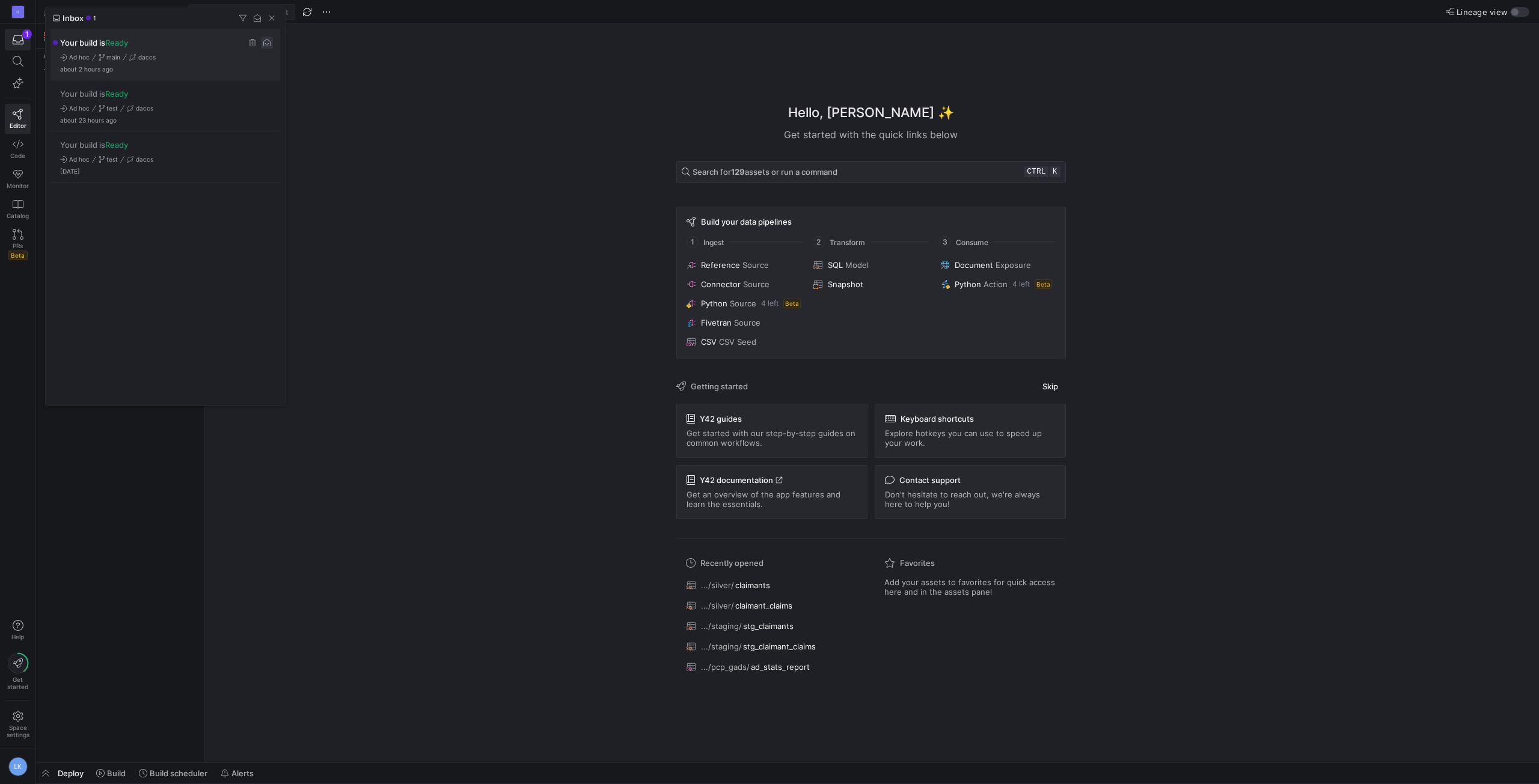
click at [271, 40] on span "Press SPACE to select this row." at bounding box center [266, 43] width 12 height 12
click at [276, 18] on span "button" at bounding box center [271, 18] width 12 height 12
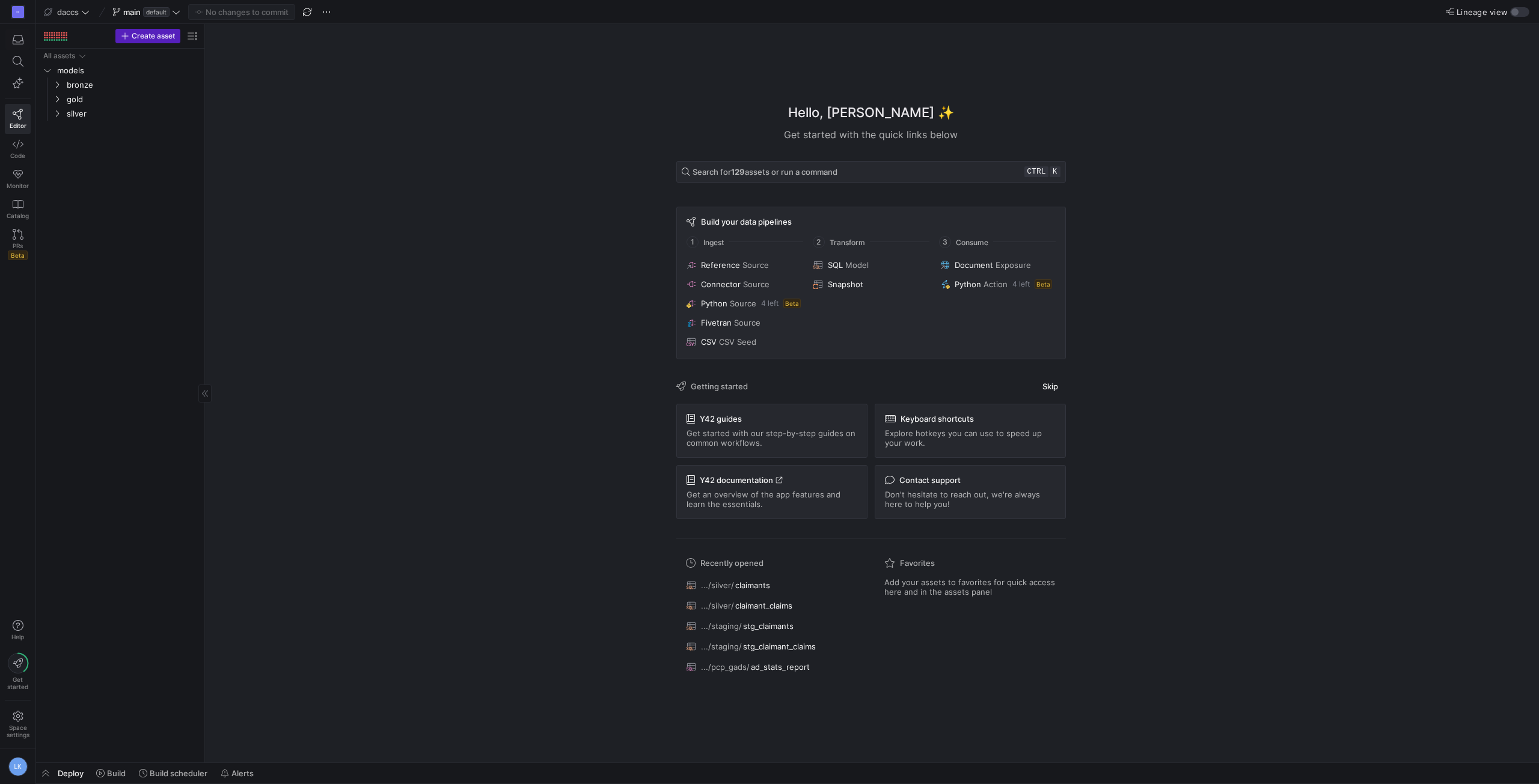
click at [188, 413] on div "All assets models bronze gold silver" at bounding box center [120, 403] width 158 height 709
click at [6, 307] on div "D Editor Code Monitor Catalog PRs Beta Help Get started Space settings LK" at bounding box center [18, 392] width 35 height 784
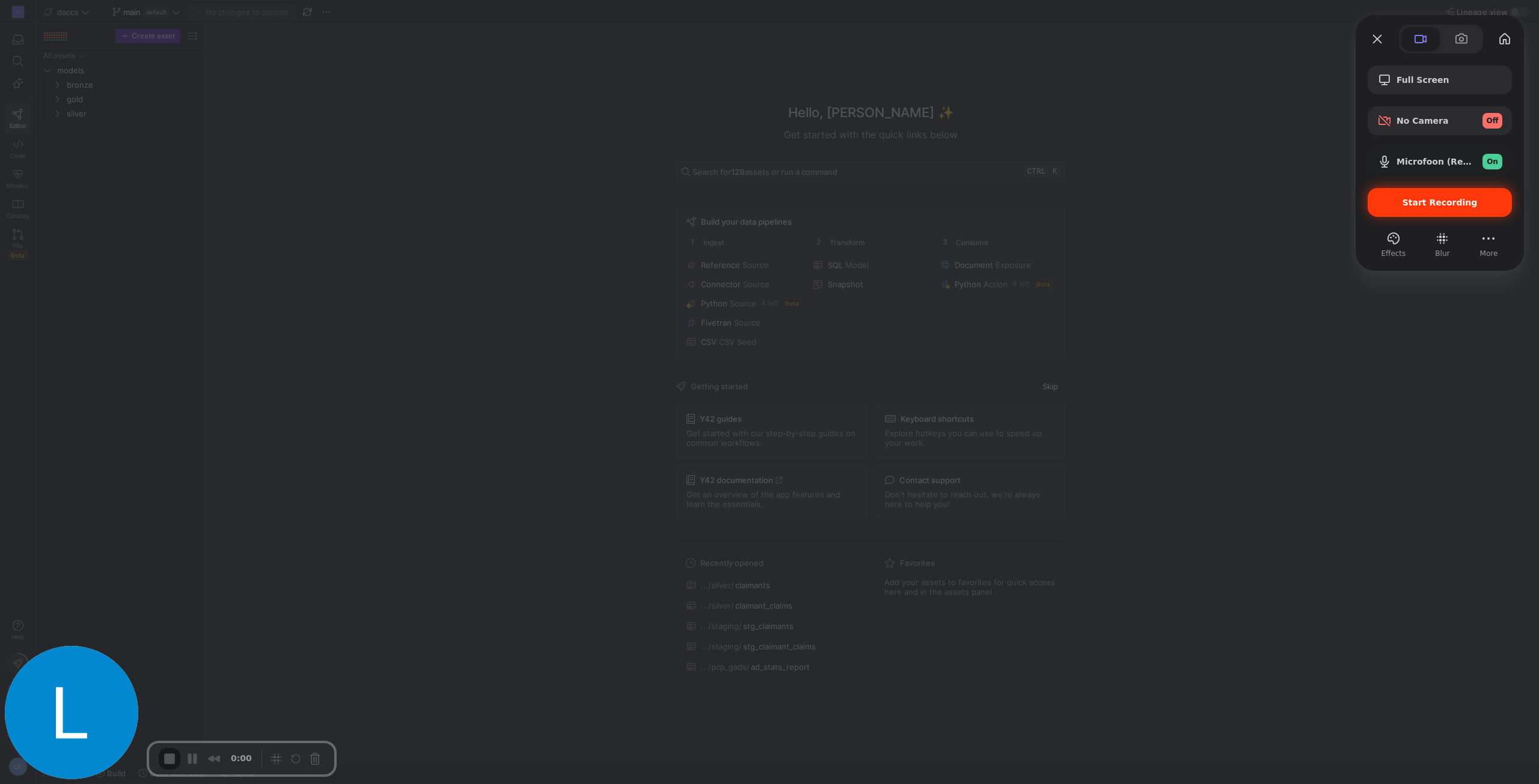
click at [1417, 202] on span "Start Recording" at bounding box center [1440, 202] width 75 height 9
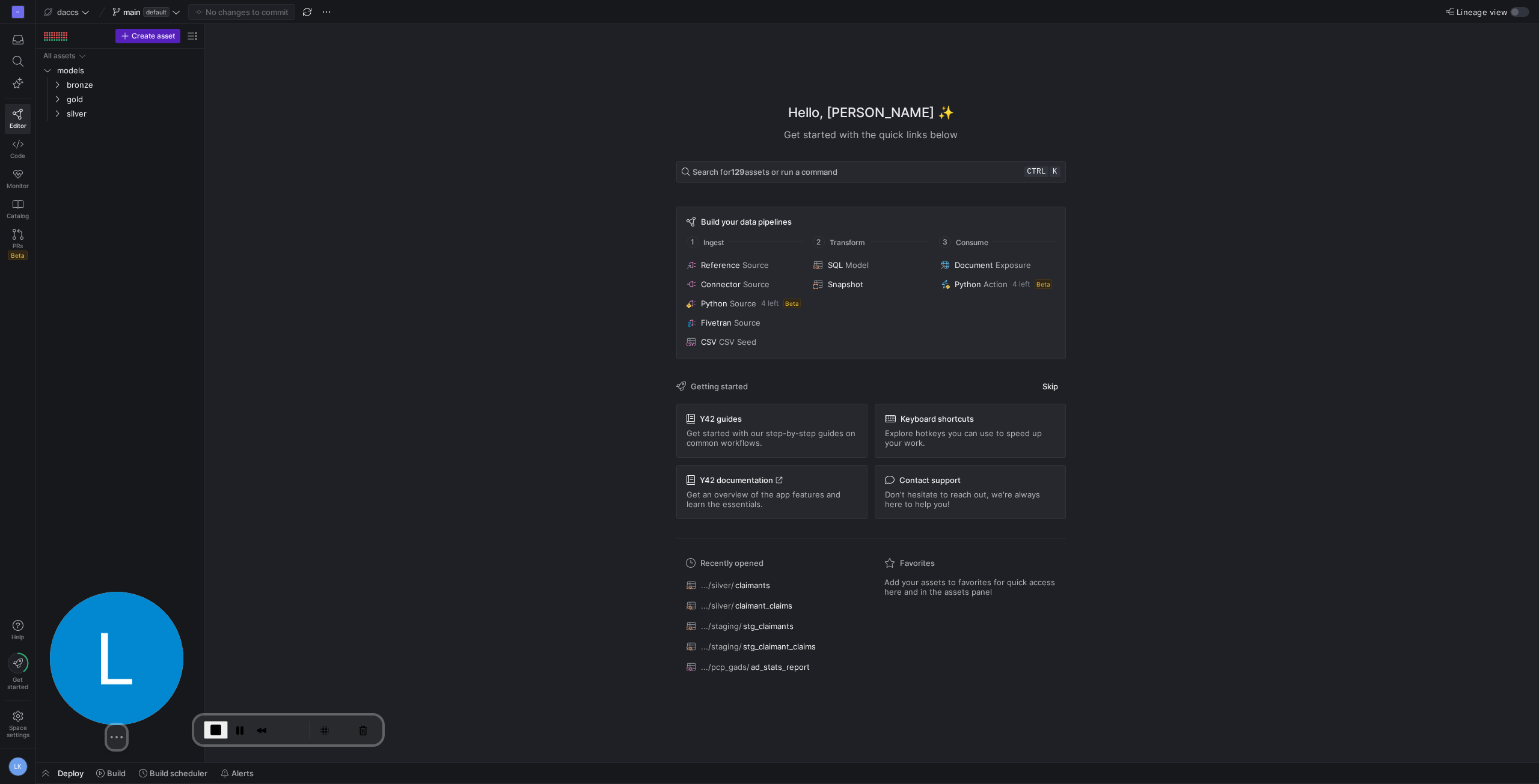
drag, startPoint x: 75, startPoint y: 712, endPoint x: 121, endPoint y: 682, distance: 54.9
click at [121, 682] on img at bounding box center [116, 658] width 133 height 133
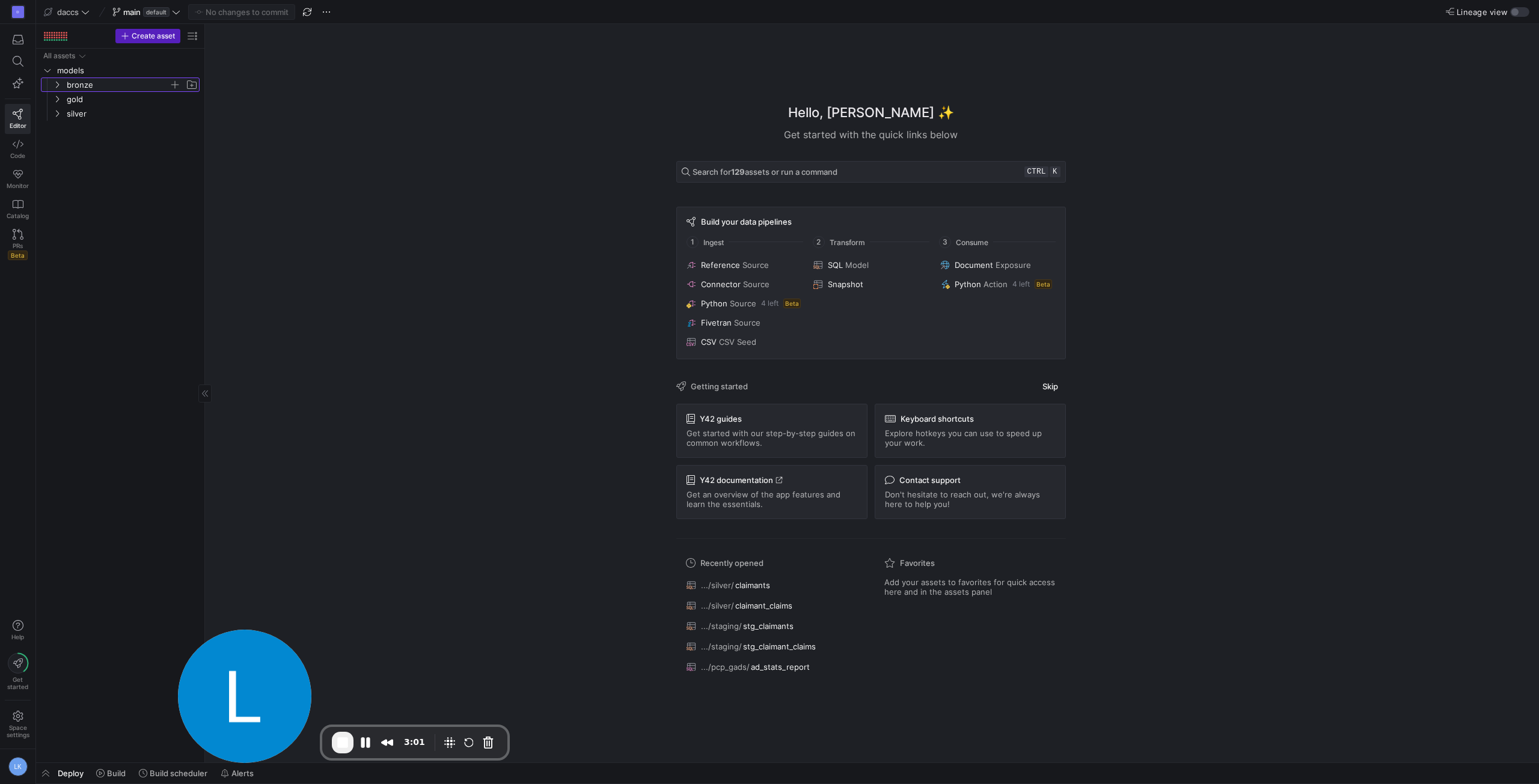
click at [54, 86] on icon "Press SPACE to select this row." at bounding box center [57, 85] width 8 height 8
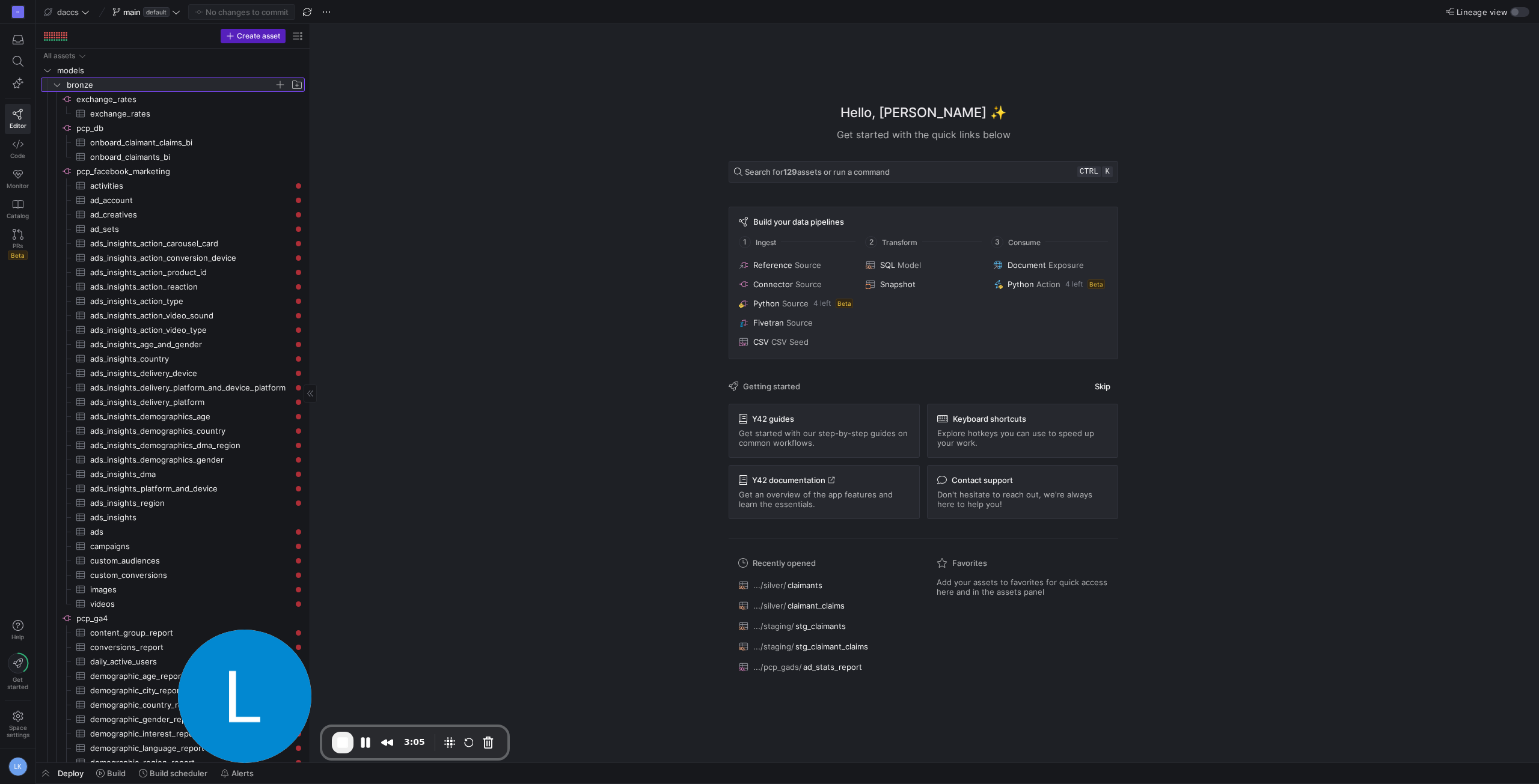
drag, startPoint x: 204, startPoint y: 422, endPoint x: 343, endPoint y: 427, distance: 139.1
click at [141, 144] on span "onboard_claimant_claims_bi​​​​​​​​​" at bounding box center [199, 142] width 216 height 14
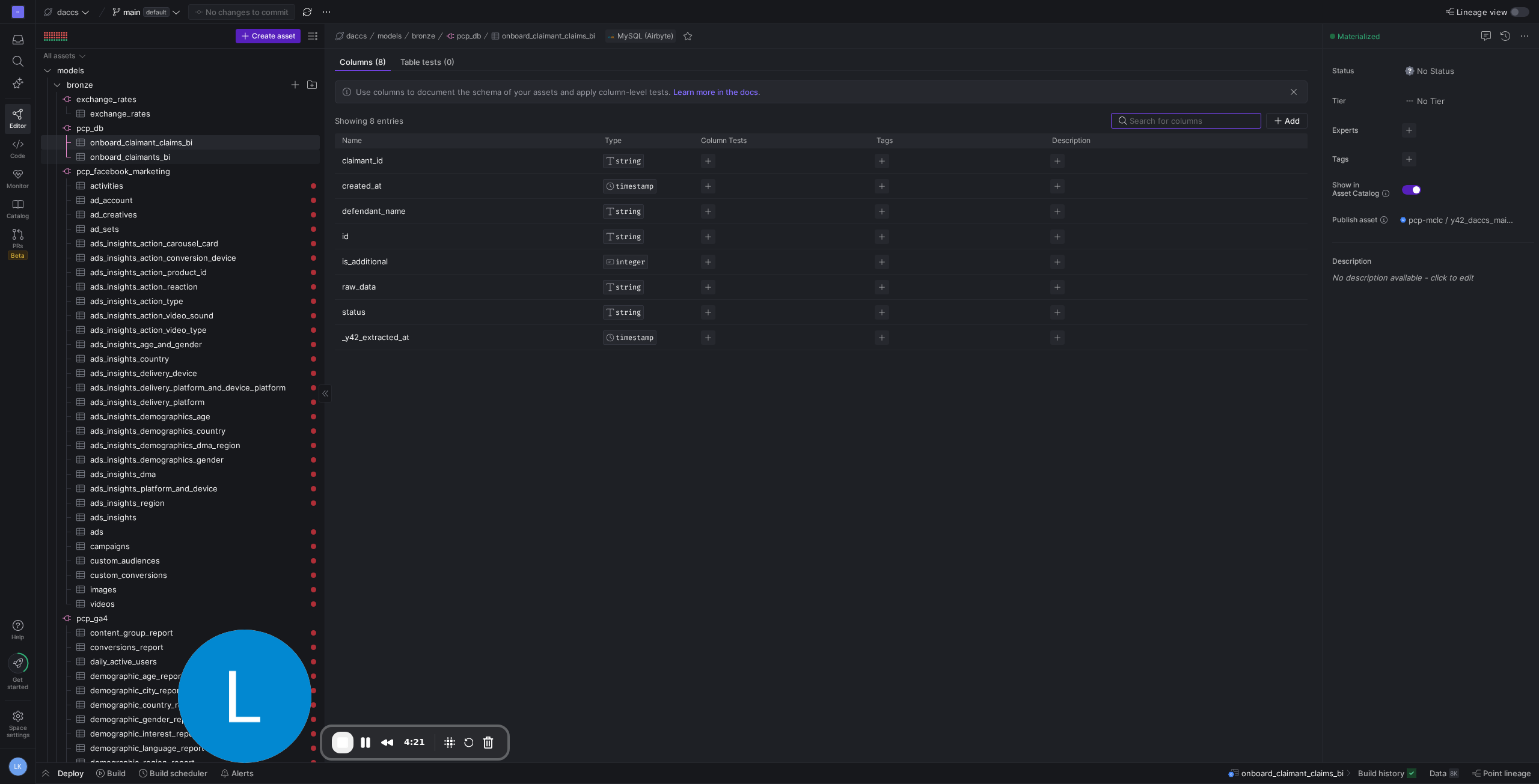
click at [178, 161] on span "onboard_claimants_bi​​​​​​​​​" at bounding box center [199, 157] width 216 height 14
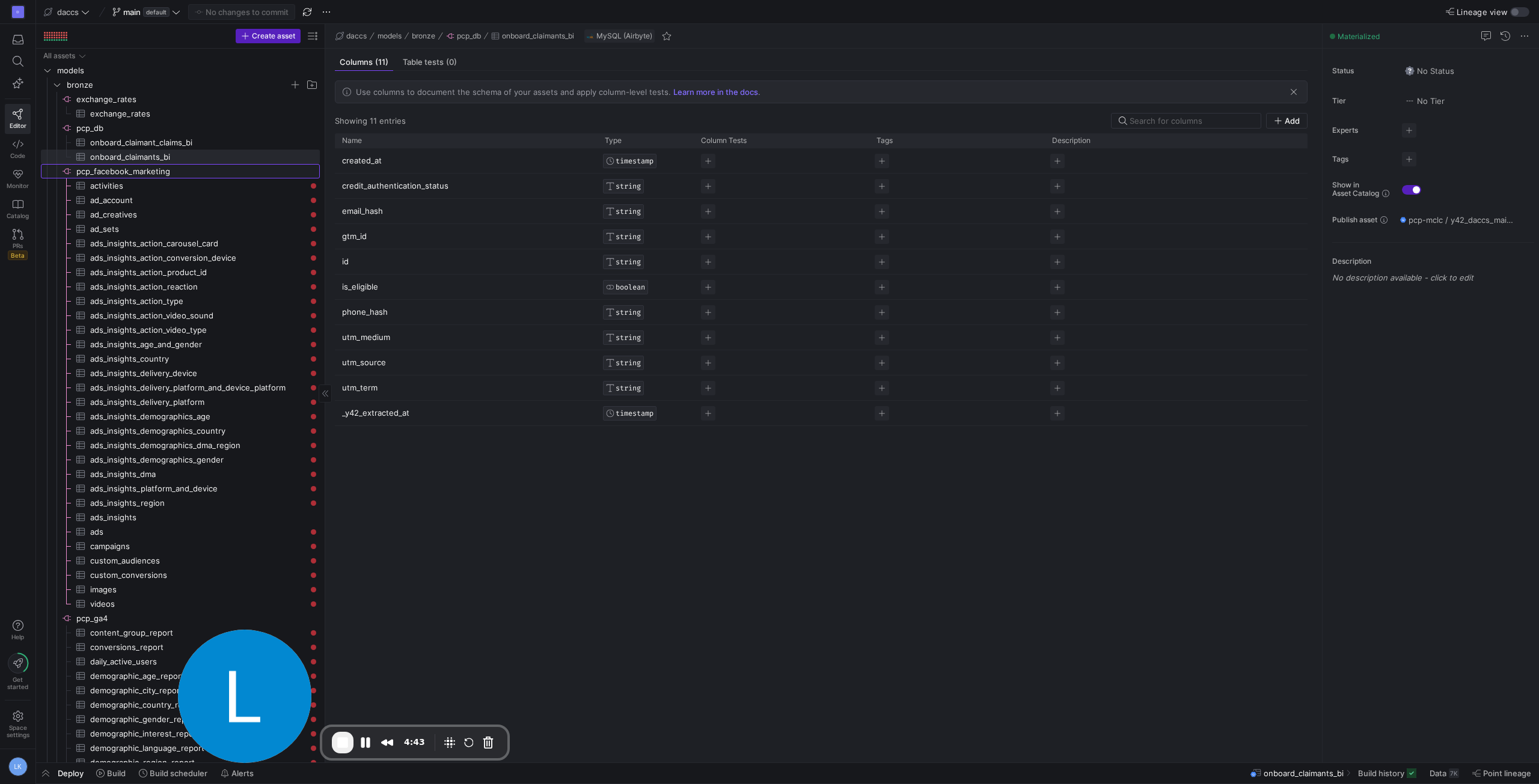
click at [108, 173] on span "pcp_facebook_marketing​​​​​​​​" at bounding box center [197, 172] width 241 height 14
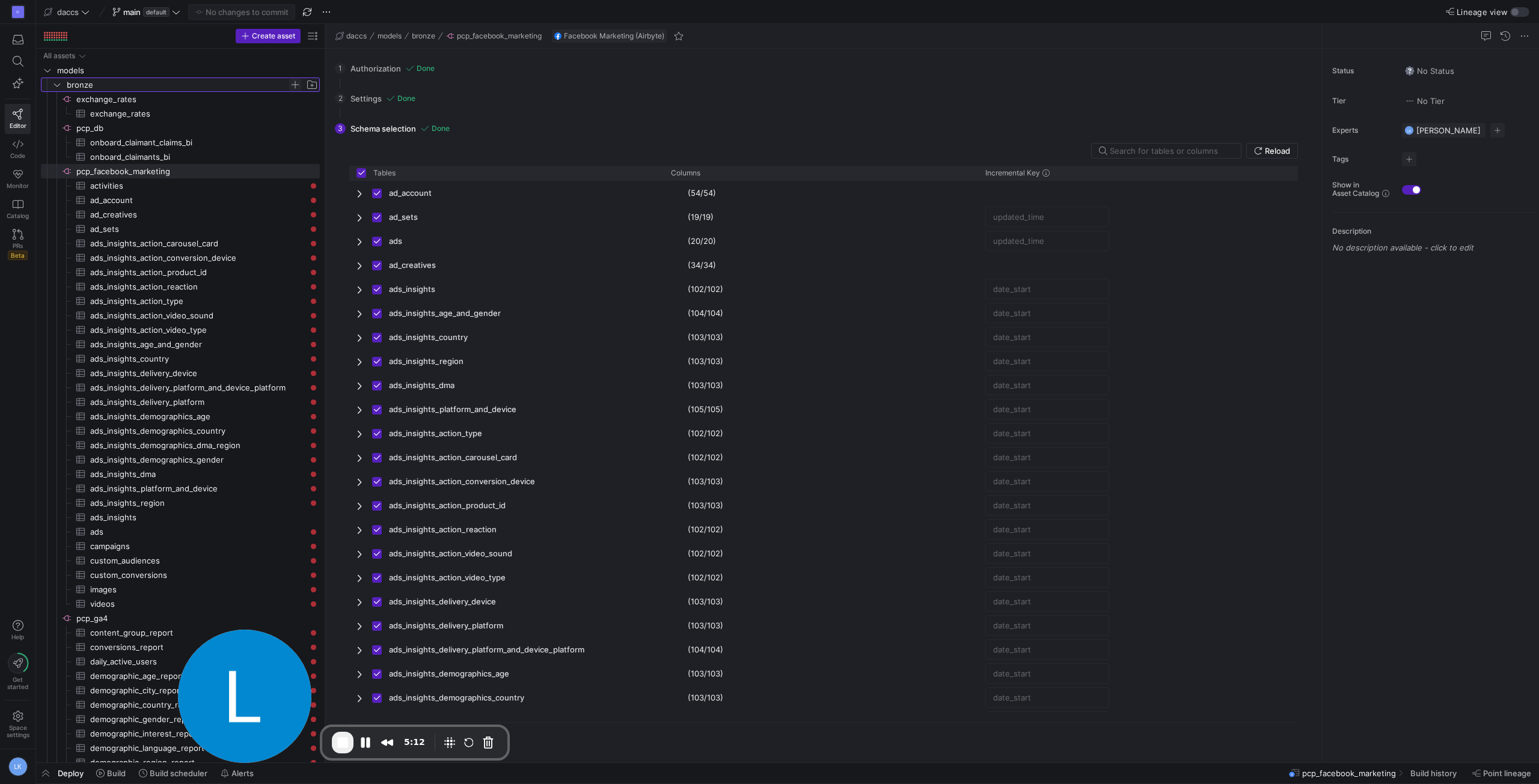
click at [295, 80] on span "Press SPACE to select this row." at bounding box center [295, 85] width 12 height 12
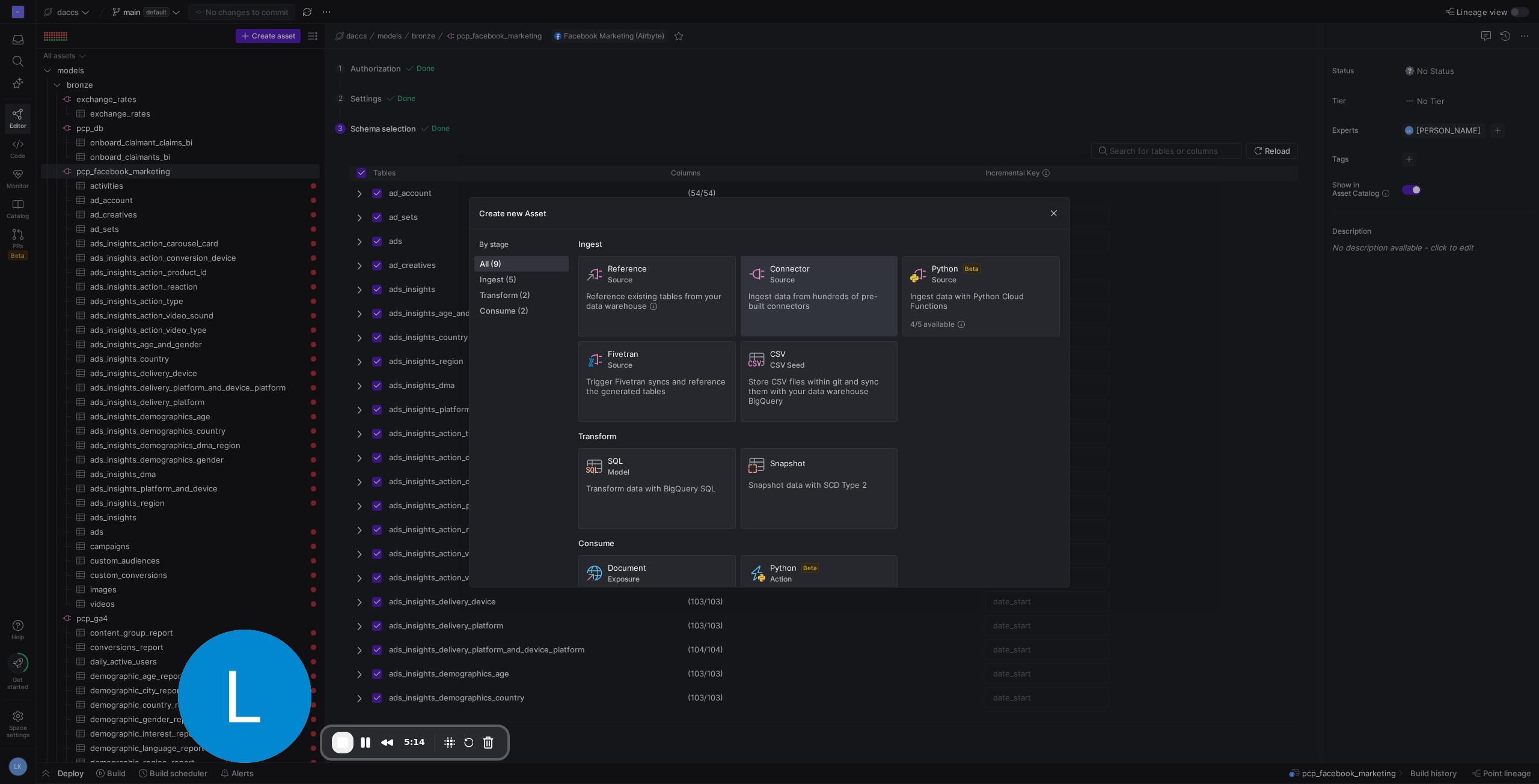
click at [820, 302] on div "Ingest data from hundreds of pre-built connectors" at bounding box center [819, 301] width 142 height 19
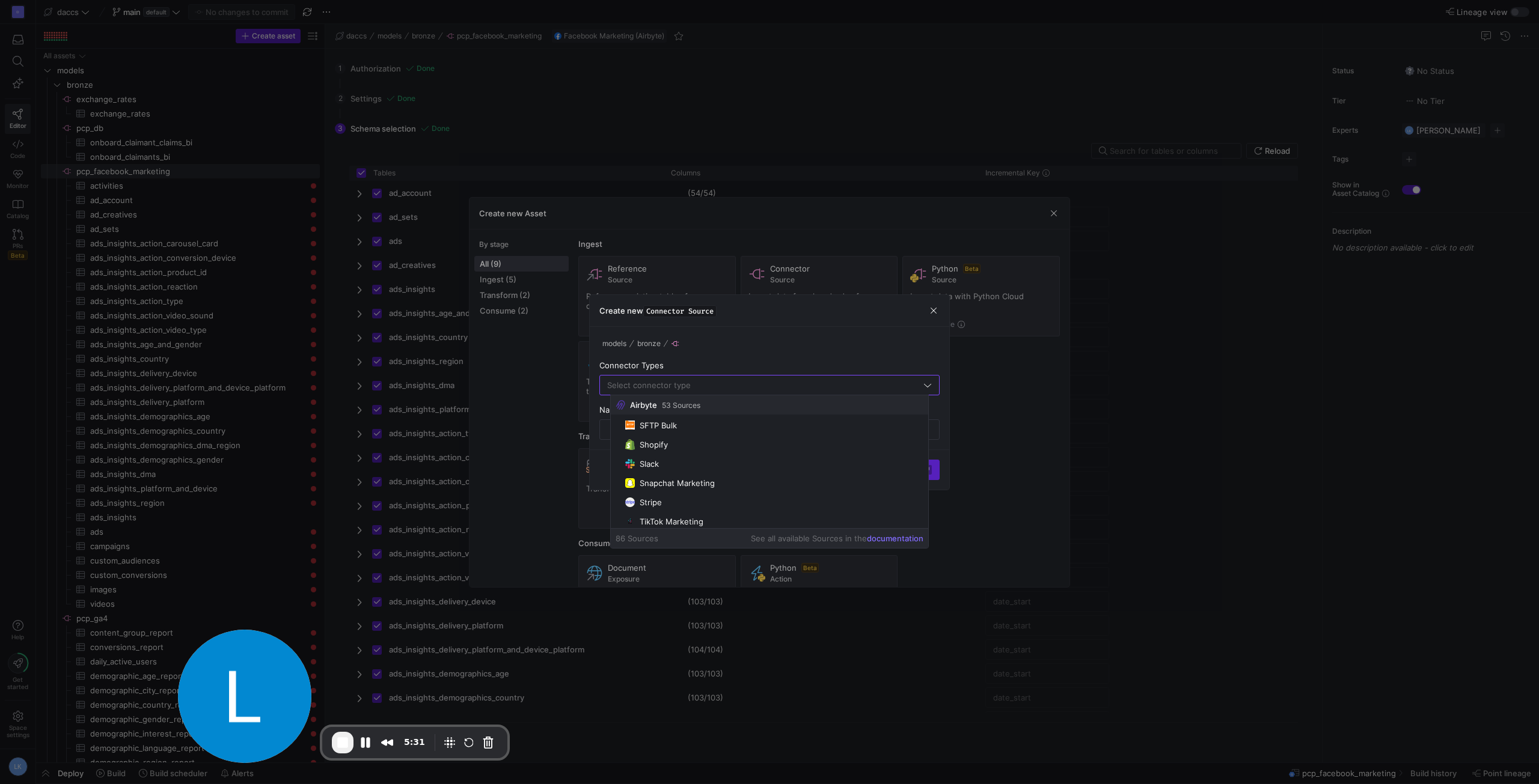
scroll to position [1503, 0]
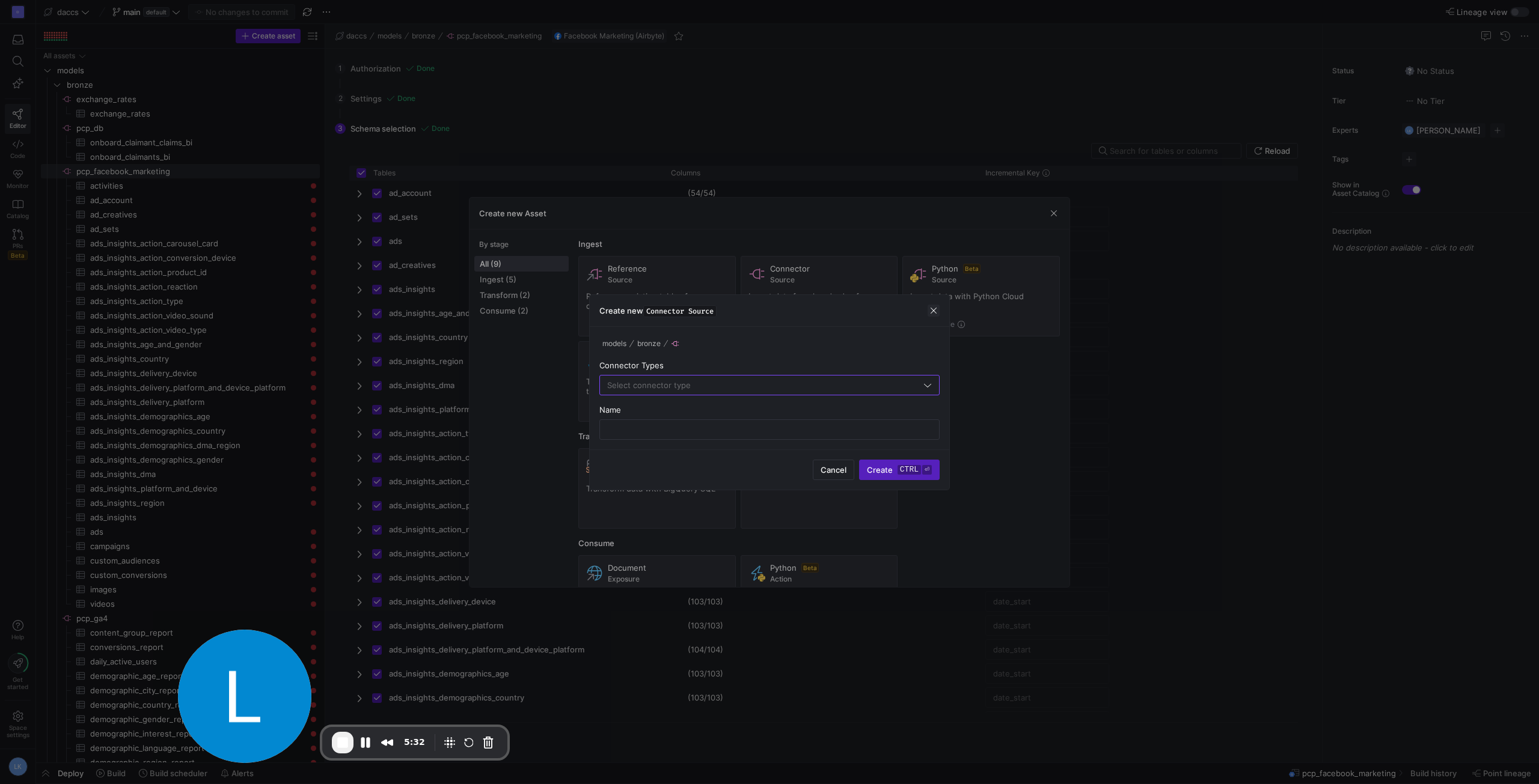
click at [937, 316] on span "button" at bounding box center [933, 311] width 12 height 12
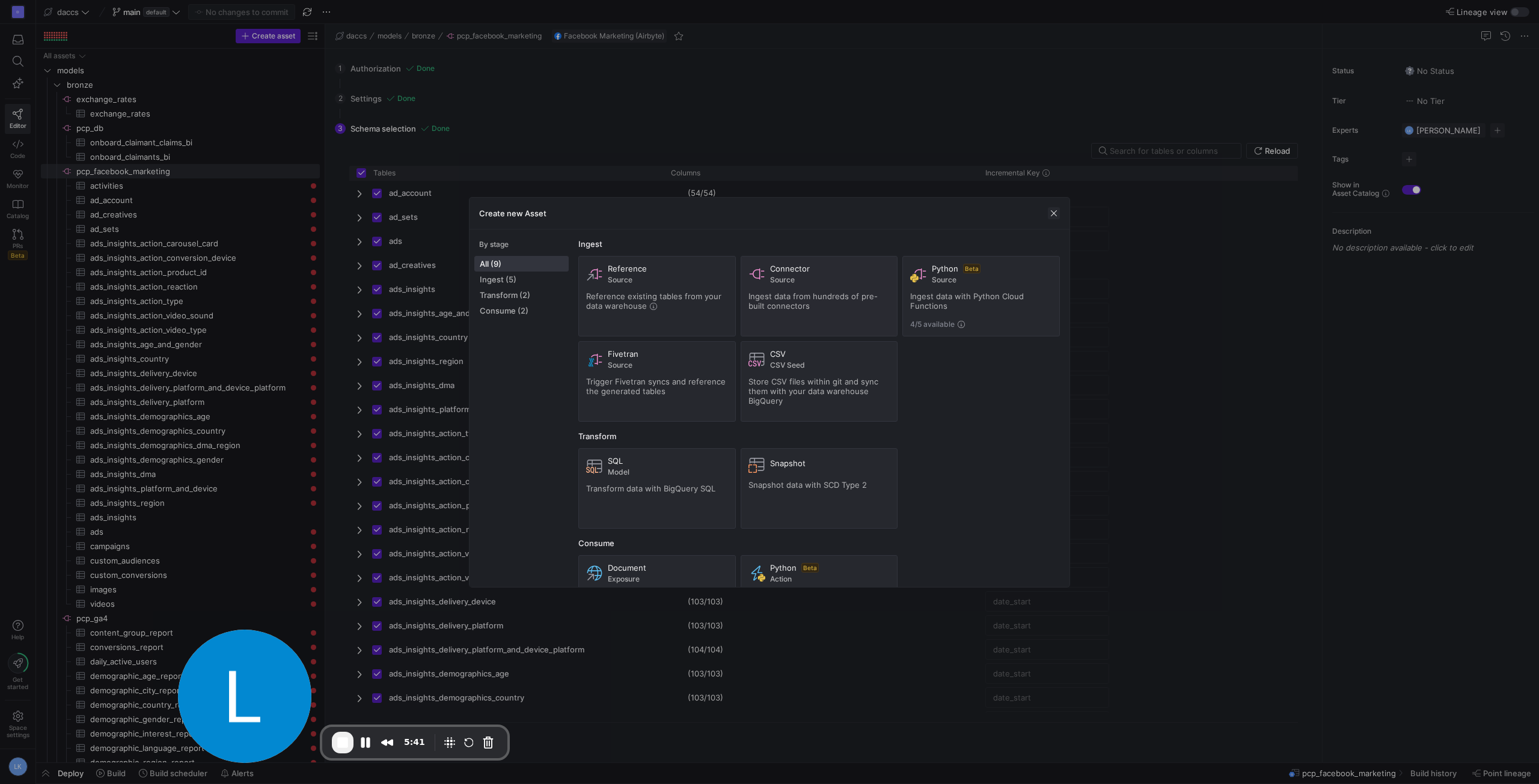
click at [1052, 212] on span "button" at bounding box center [1054, 214] width 12 height 12
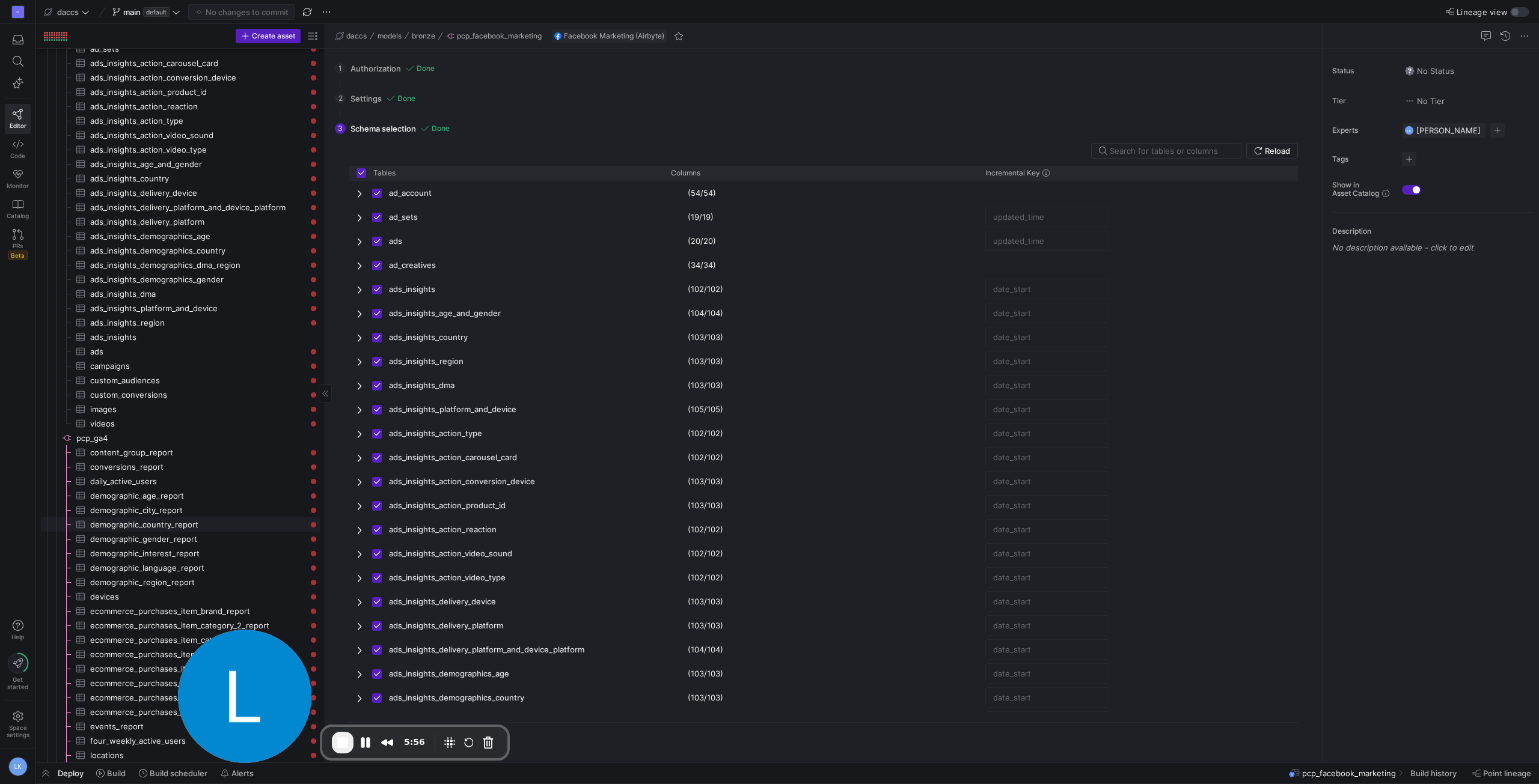
scroll to position [180, 0]
click at [117, 443] on span "pcp_ga4​​​​​​​​" at bounding box center [197, 438] width 241 height 14
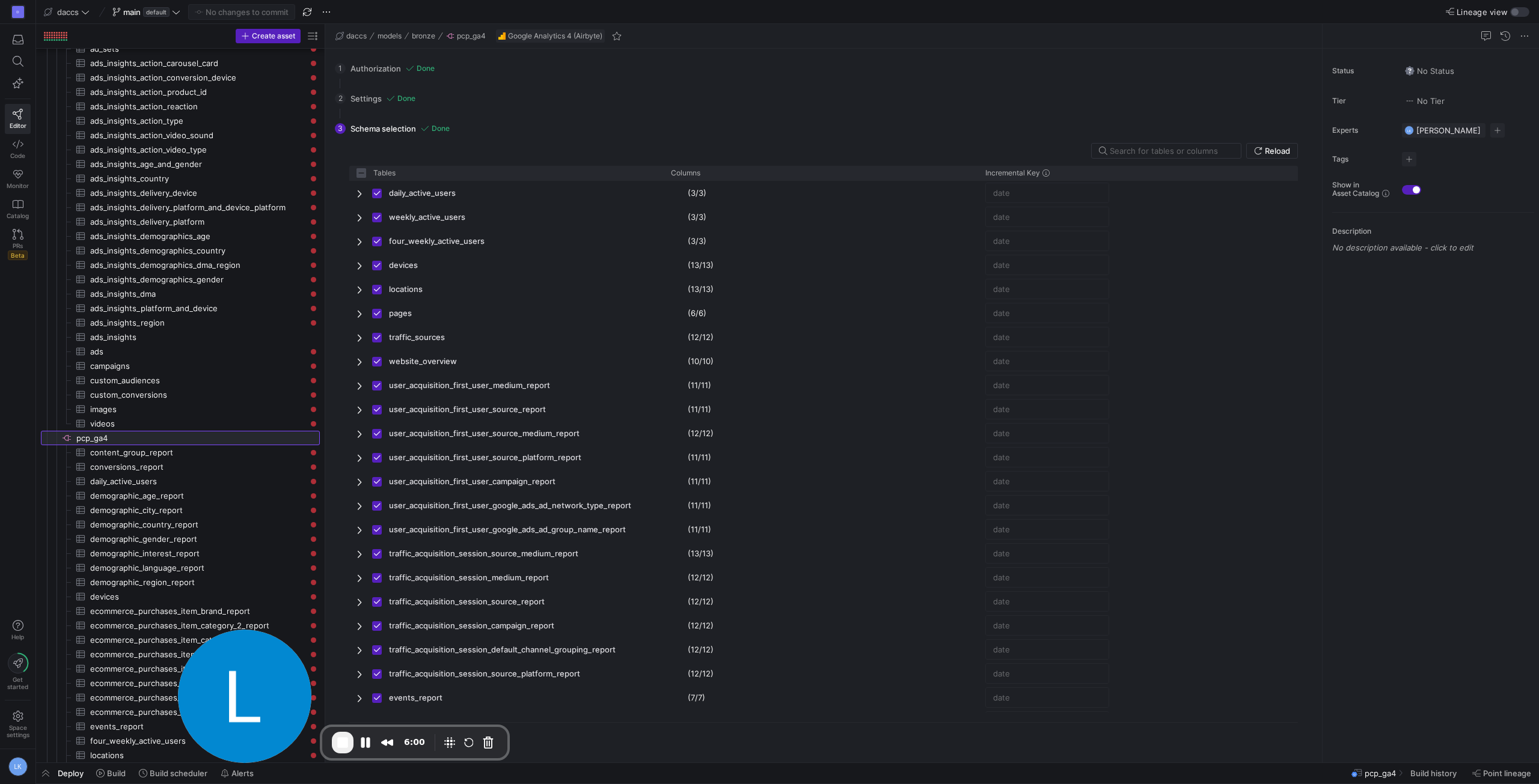
checkbox input "false"
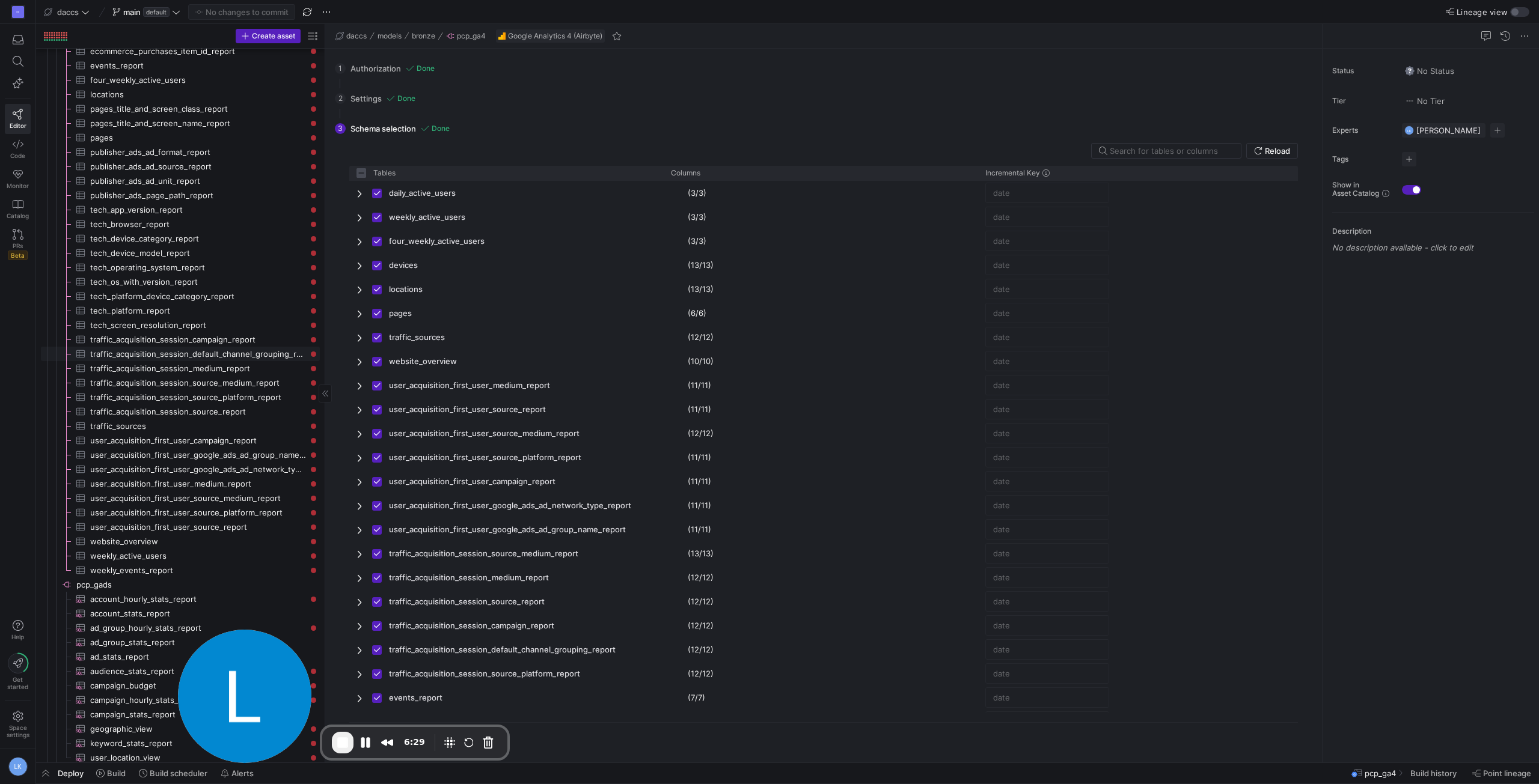
scroll to position [842, 0]
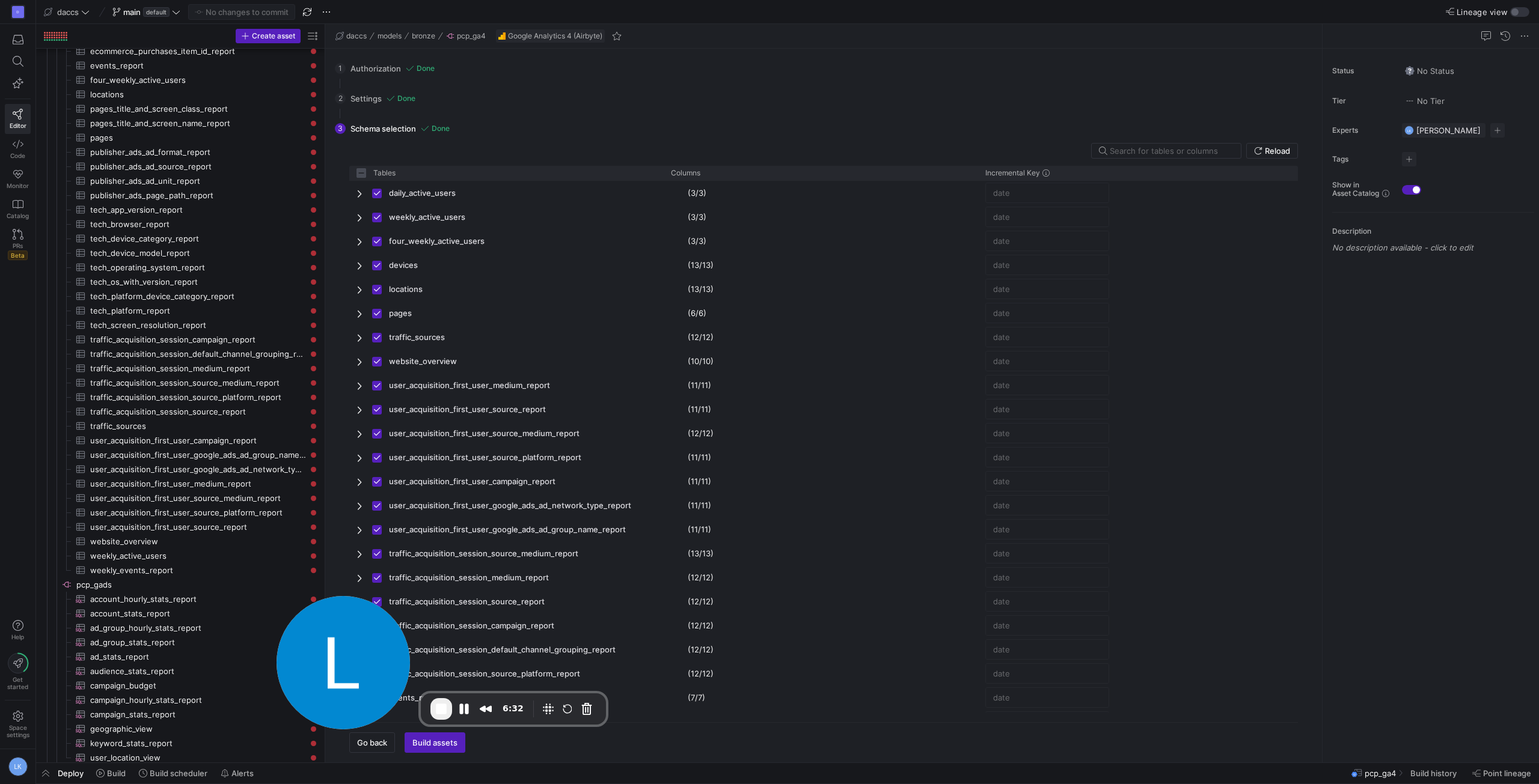
drag, startPoint x: 235, startPoint y: 682, endPoint x: 354, endPoint y: 642, distance: 125.5
click at [339, 644] on img at bounding box center [343, 663] width 133 height 133
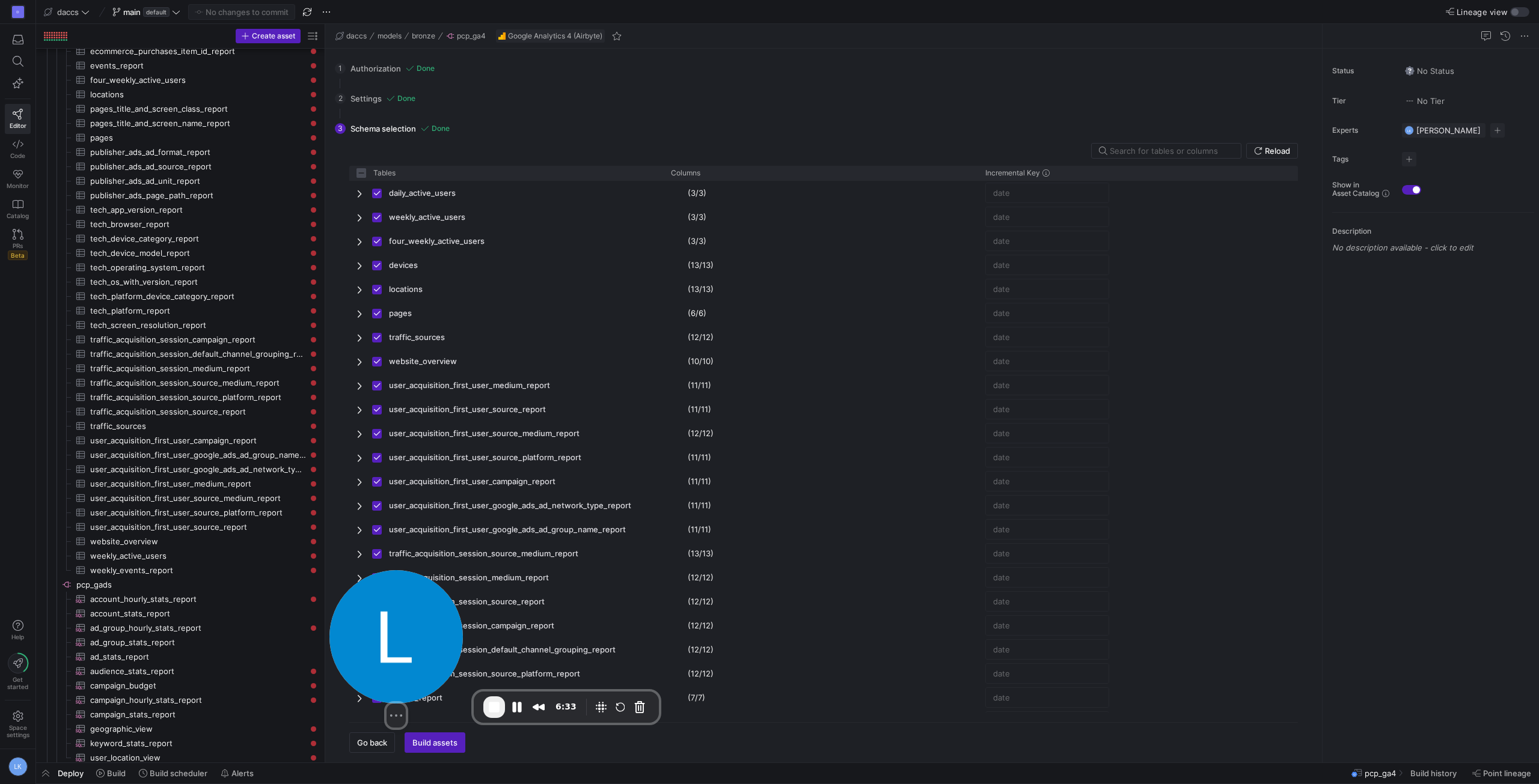
drag, startPoint x: 354, startPoint y: 642, endPoint x: 401, endPoint y: 644, distance: 47.0
click at [401, 644] on img at bounding box center [395, 637] width 133 height 133
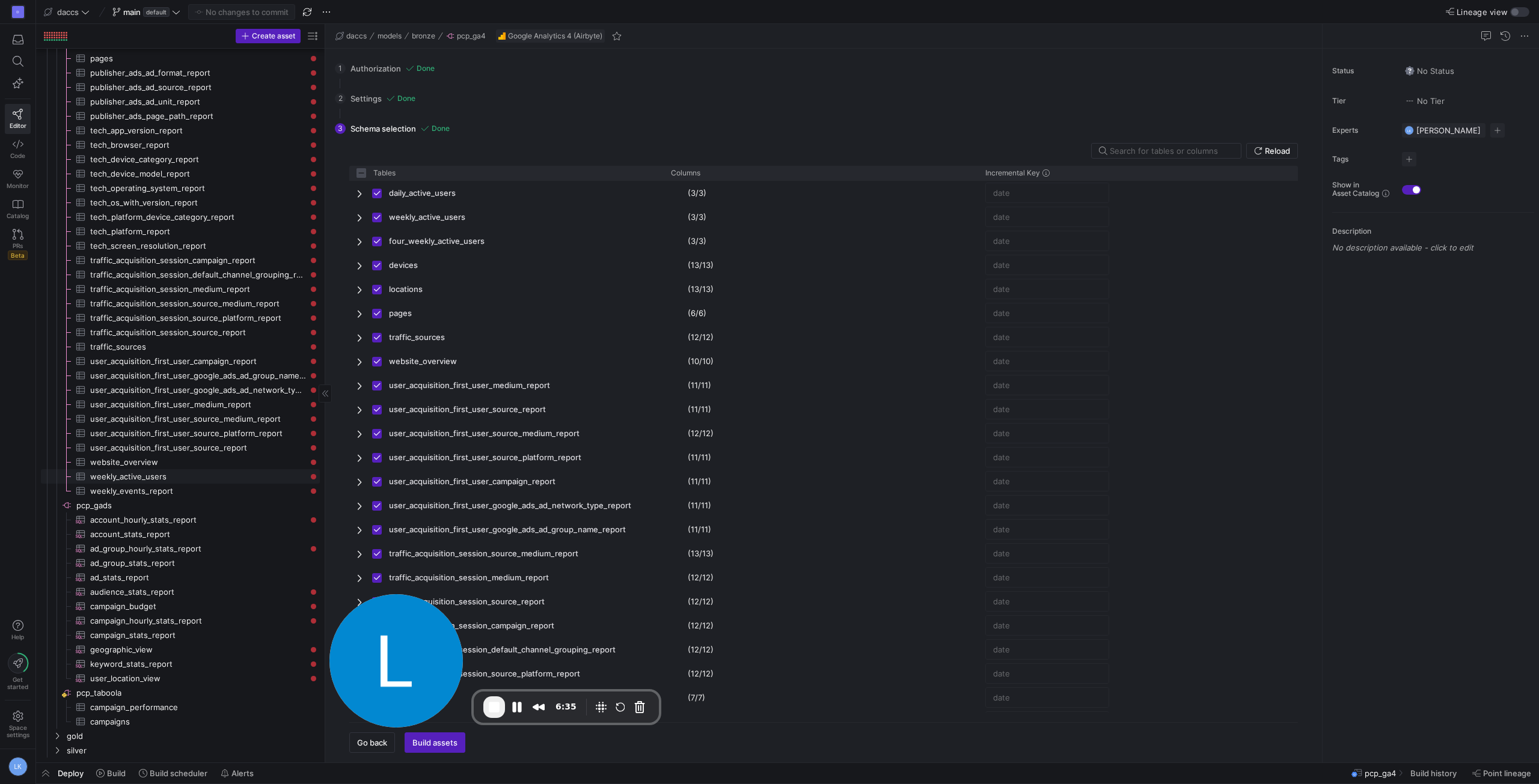
scroll to position [916, 0]
click at [146, 504] on span "pcp_gads​​​​​​​​" at bounding box center [197, 506] width 241 height 14
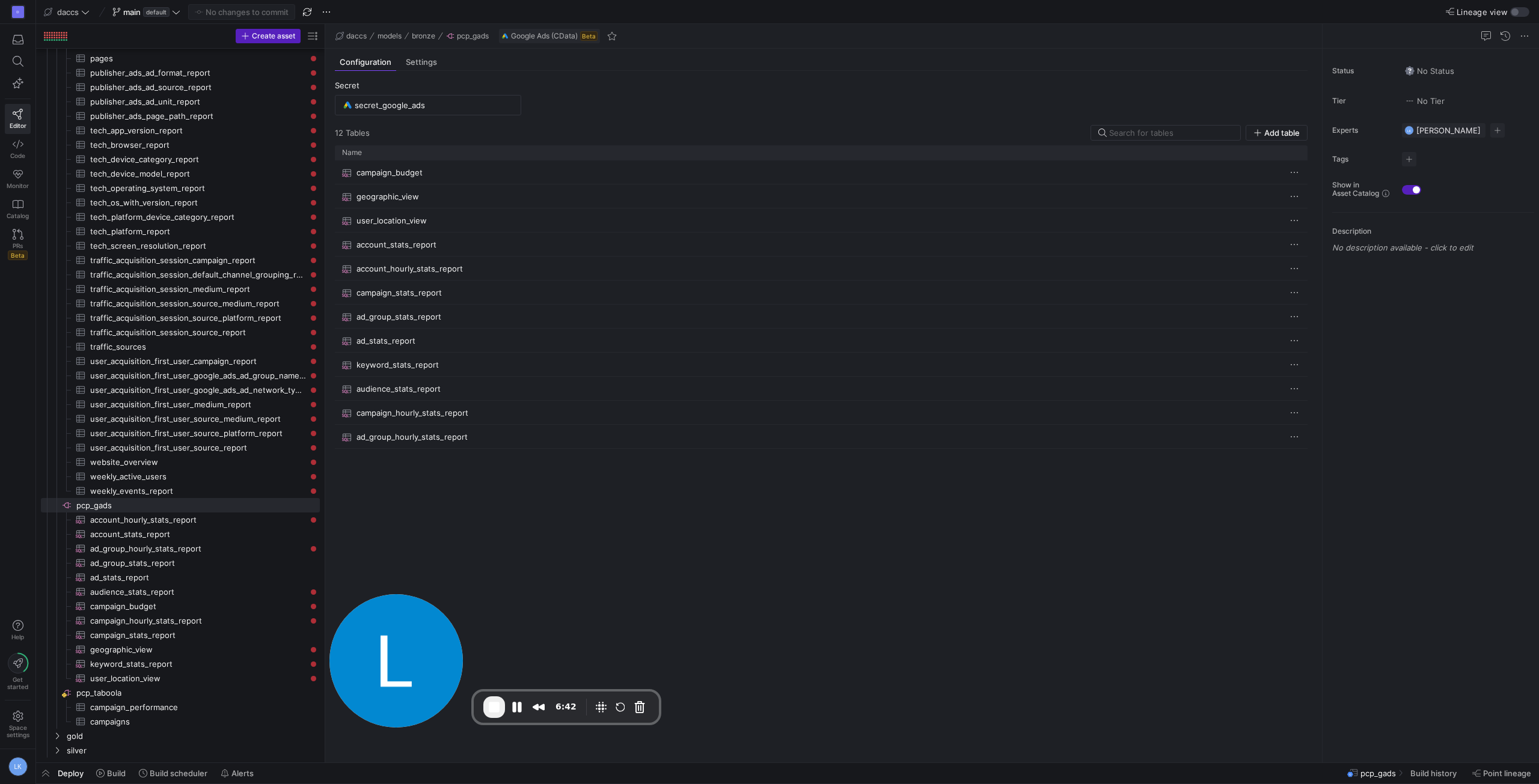
drag, startPoint x: 556, startPoint y: 34, endPoint x: 576, endPoint y: 38, distance: 20.4
click at [576, 38] on span "Google Ads (CData)" at bounding box center [545, 36] width 67 height 8
click at [389, 342] on span "ad_stats_report" at bounding box center [386, 341] width 59 height 23
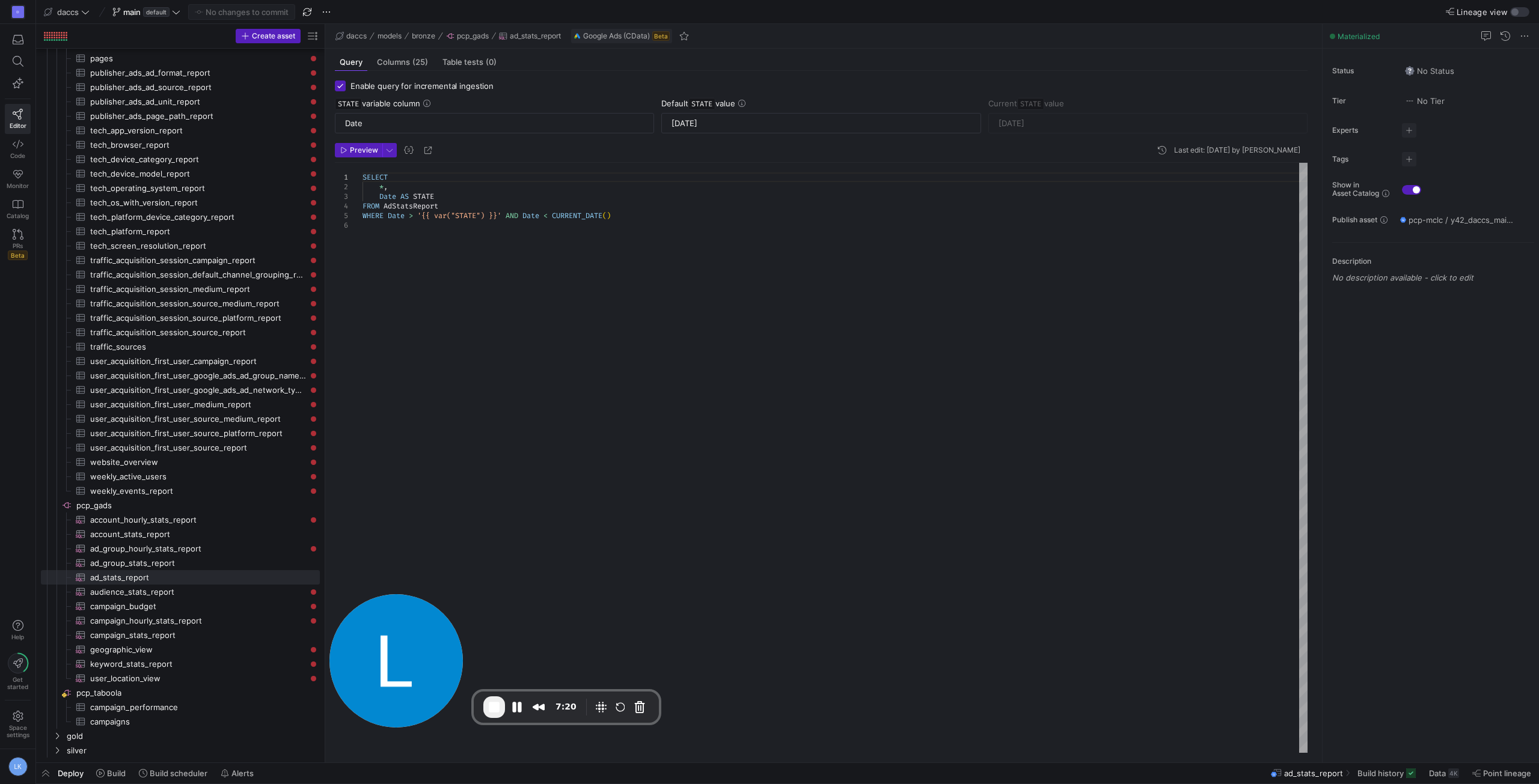
click at [620, 93] on form "Enable query for incremental ingestion STATE variable column Date Default STATE…" at bounding box center [821, 106] width 973 height 53
drag, startPoint x: 118, startPoint y: 692, endPoint x: 135, endPoint y: 681, distance: 20.2
click at [118, 692] on span "pcp_taboola​​​​​​​​" at bounding box center [197, 693] width 241 height 14
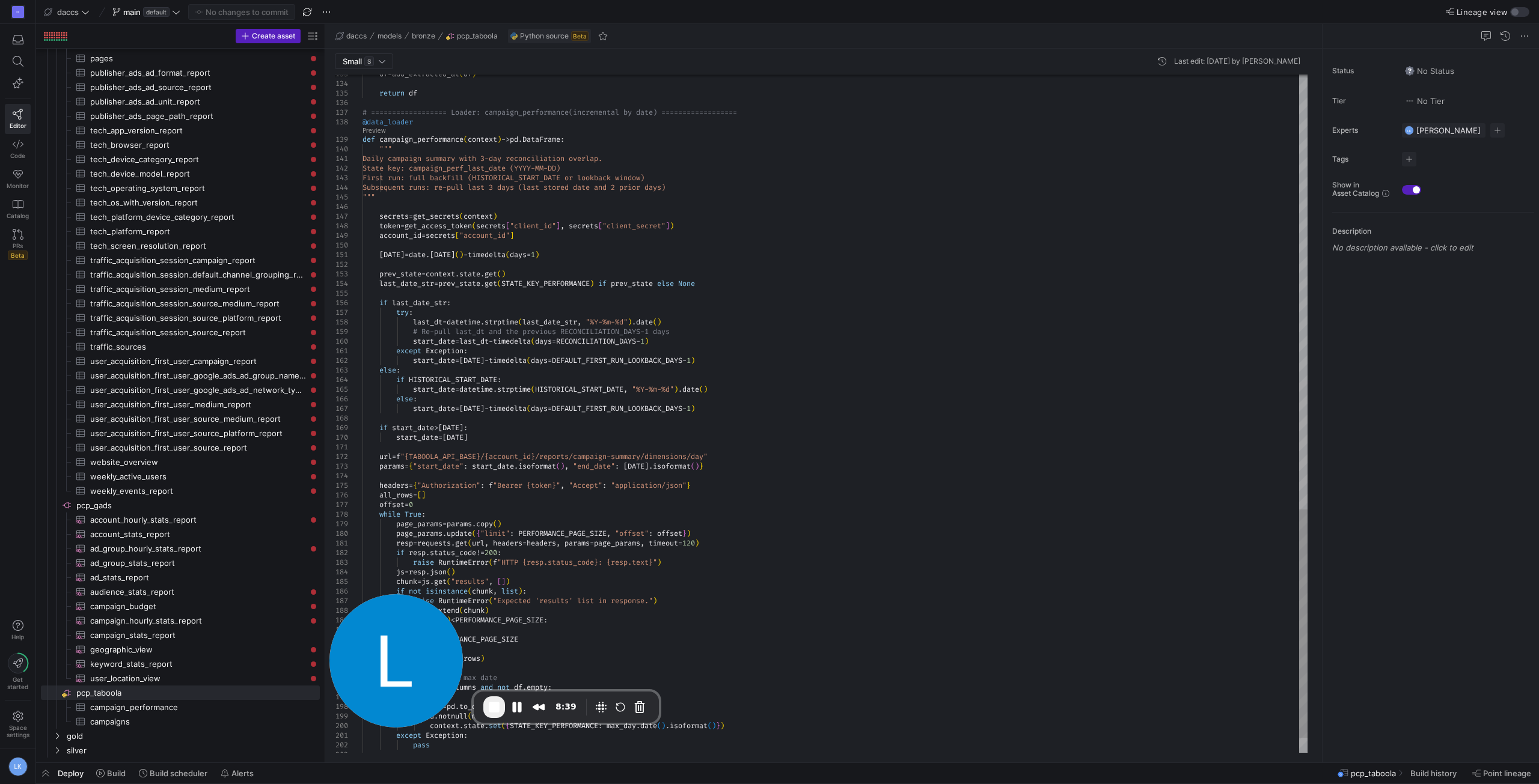
type textarea "url = f"{TABOOLA_API_BASE}/{account_id}/reports/campaign-summary/dimensions/day…"
drag, startPoint x: 747, startPoint y: 456, endPoint x: 386, endPoint y: 457, distance: 361.0
drag, startPoint x: 380, startPoint y: 456, endPoint x: 736, endPoint y: 452, distance: 356.0
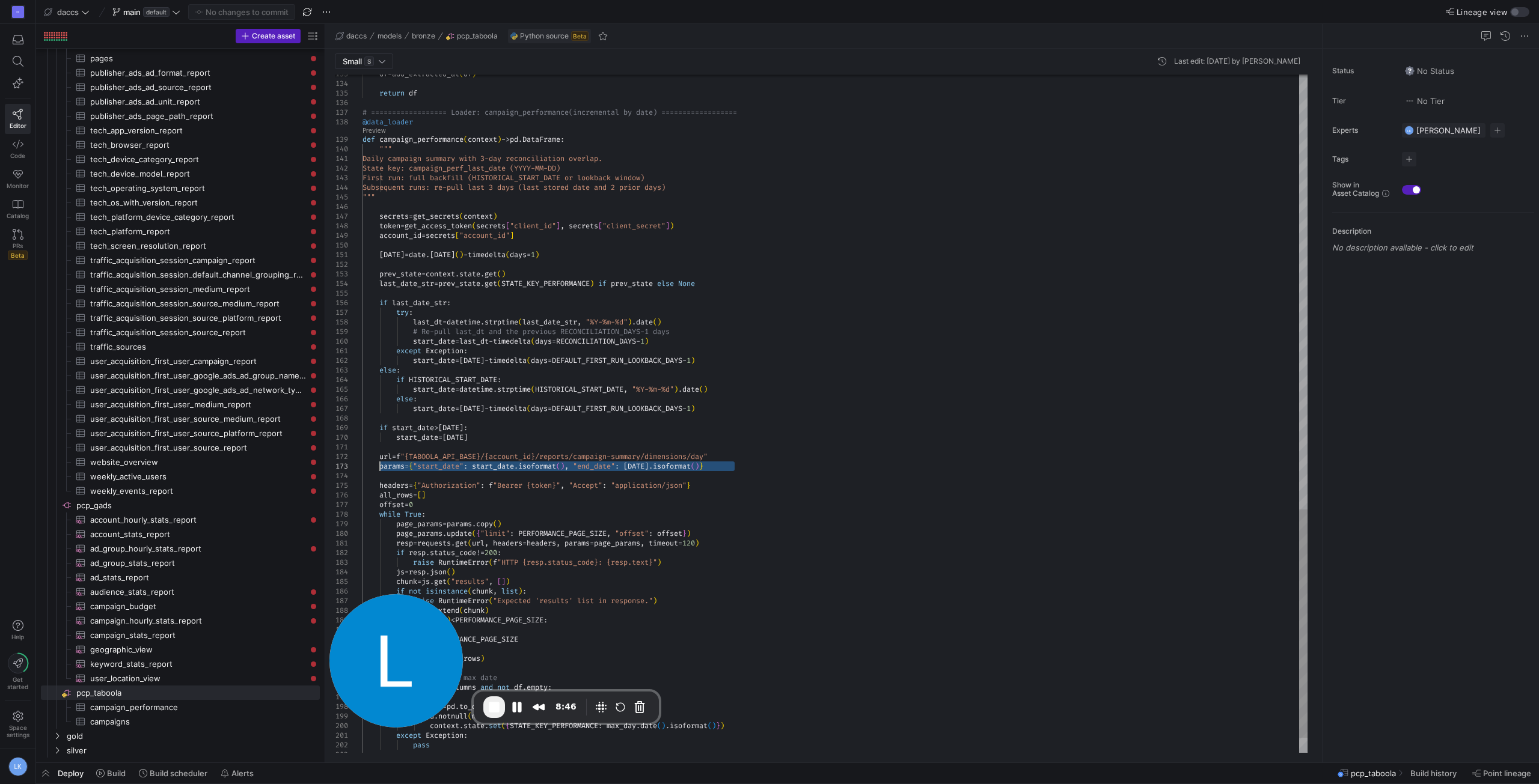
drag, startPoint x: 741, startPoint y: 464, endPoint x: 380, endPoint y: 470, distance: 361.0
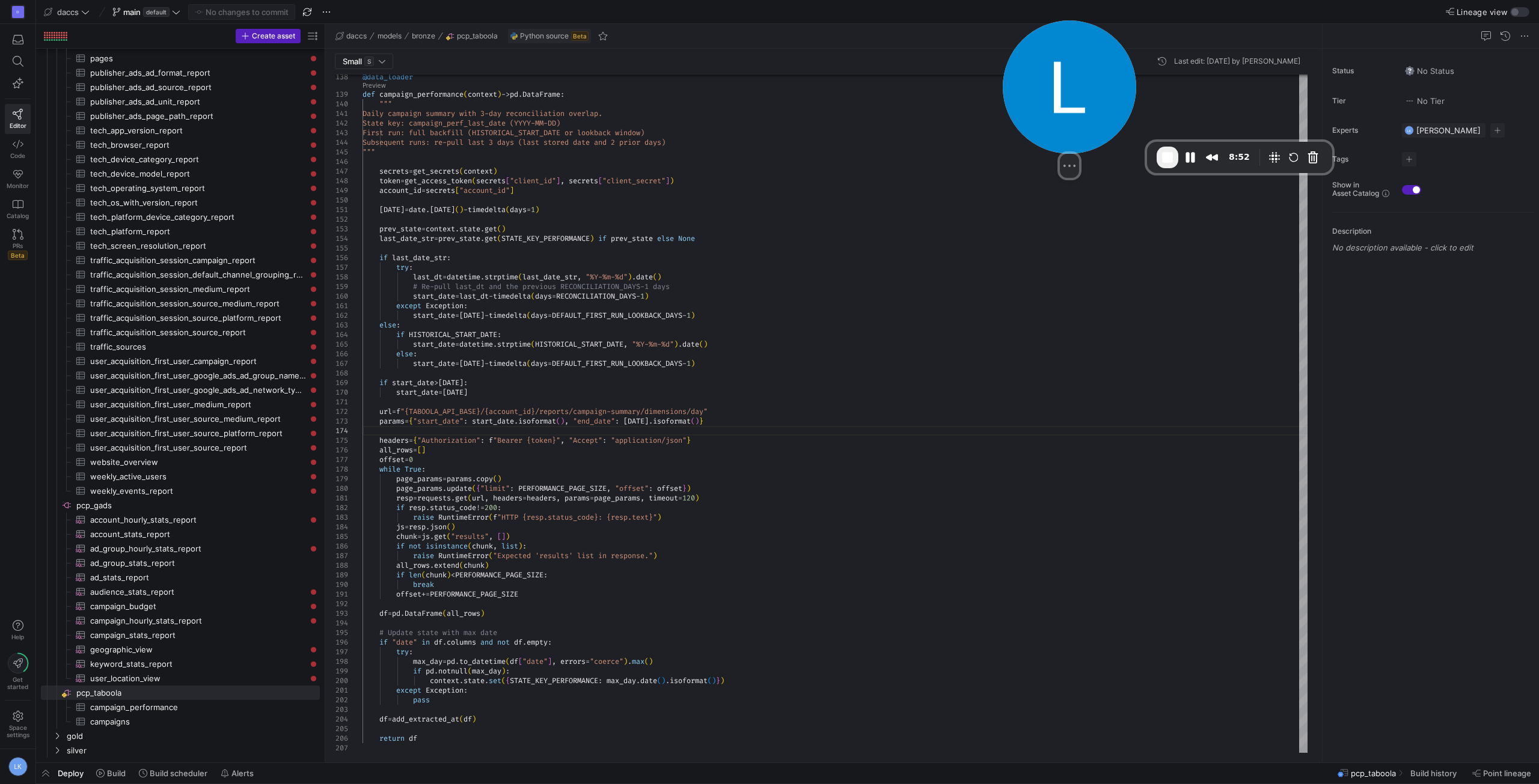
drag, startPoint x: 401, startPoint y: 657, endPoint x: 1066, endPoint y: 105, distance: 864.3
click at [1066, 105] on img at bounding box center [1069, 86] width 133 height 133
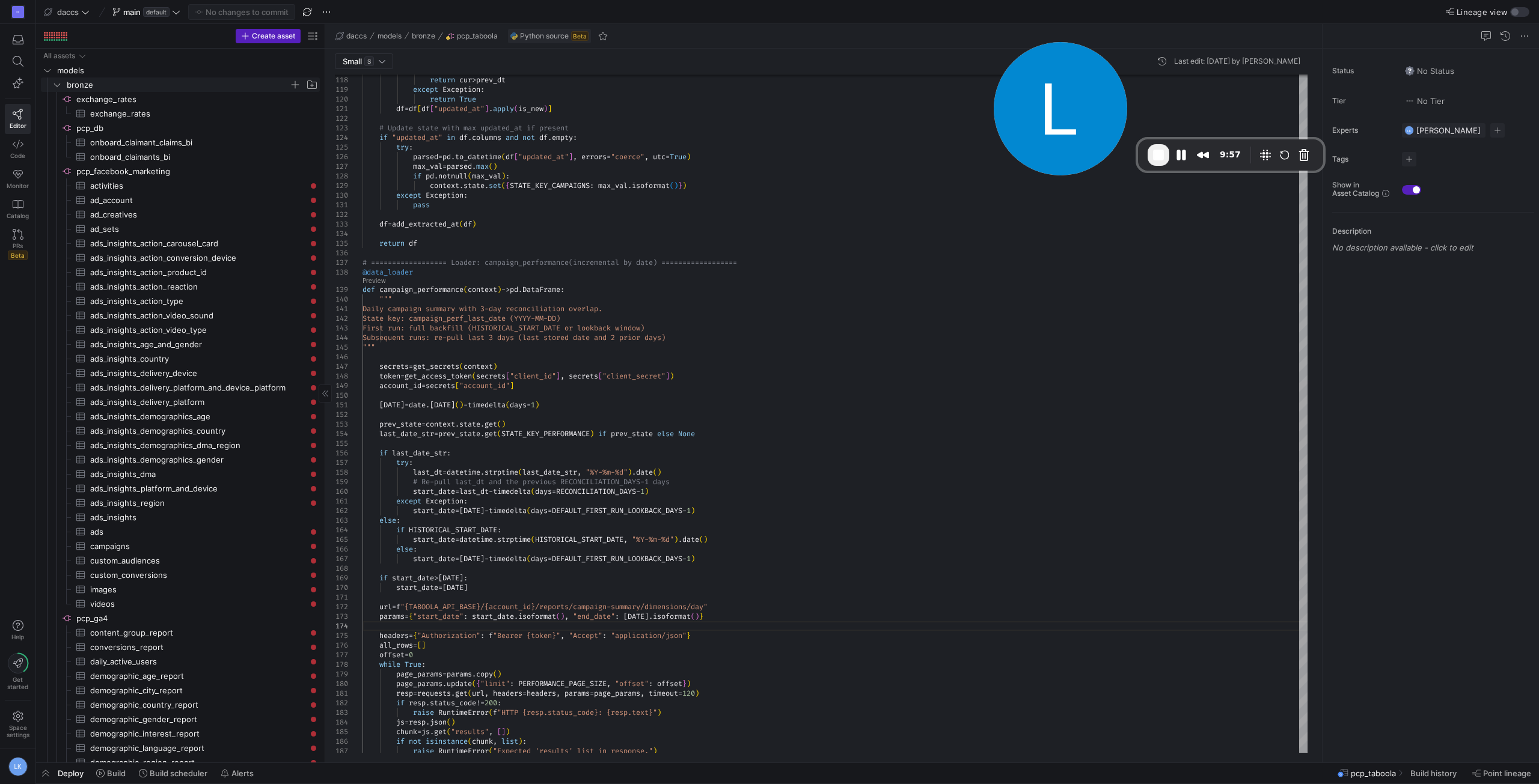
click at [56, 85] on icon "Press SPACE to select this row." at bounding box center [57, 85] width 8 height 8
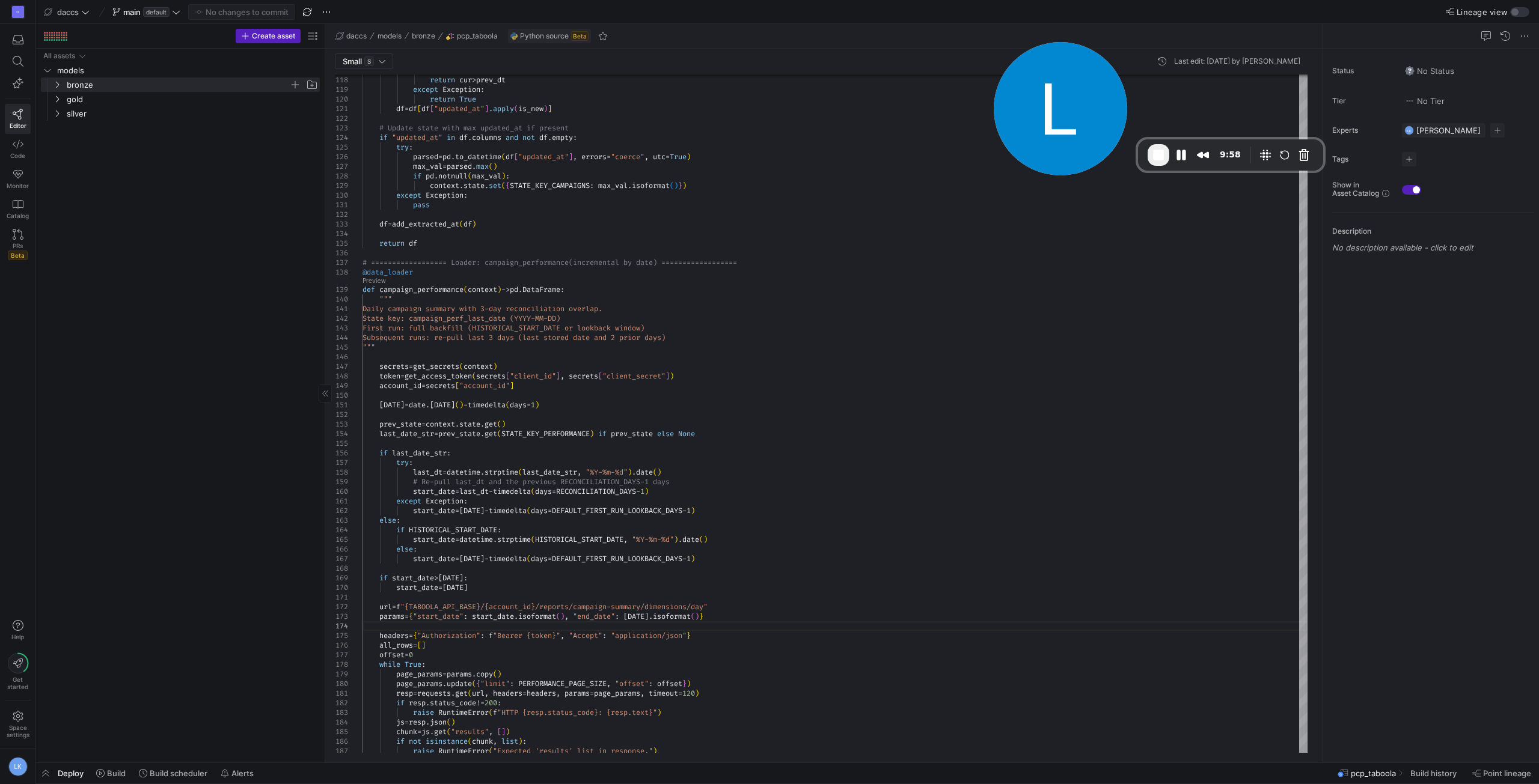
click at [151, 372] on div "All assets models bronze gold silver" at bounding box center [180, 403] width 279 height 709
click at [12, 339] on div "D Editor Code Monitor Catalog PRs Beta Help Get started Space settings LK" at bounding box center [18, 392] width 35 height 784
click at [20, 727] on span "Space settings" at bounding box center [18, 731] width 23 height 14
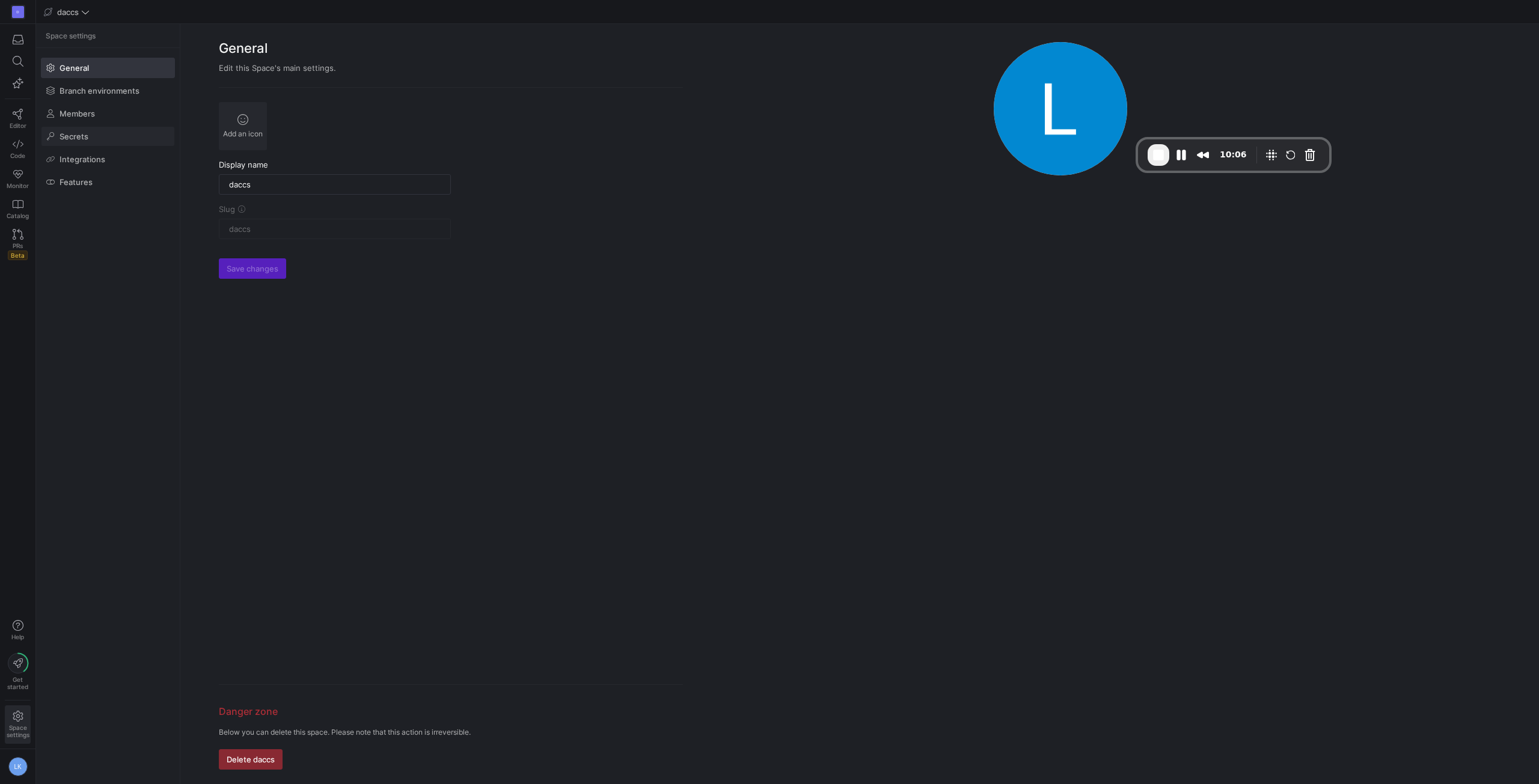
click at [72, 132] on span "Secrets" at bounding box center [74, 136] width 28 height 9
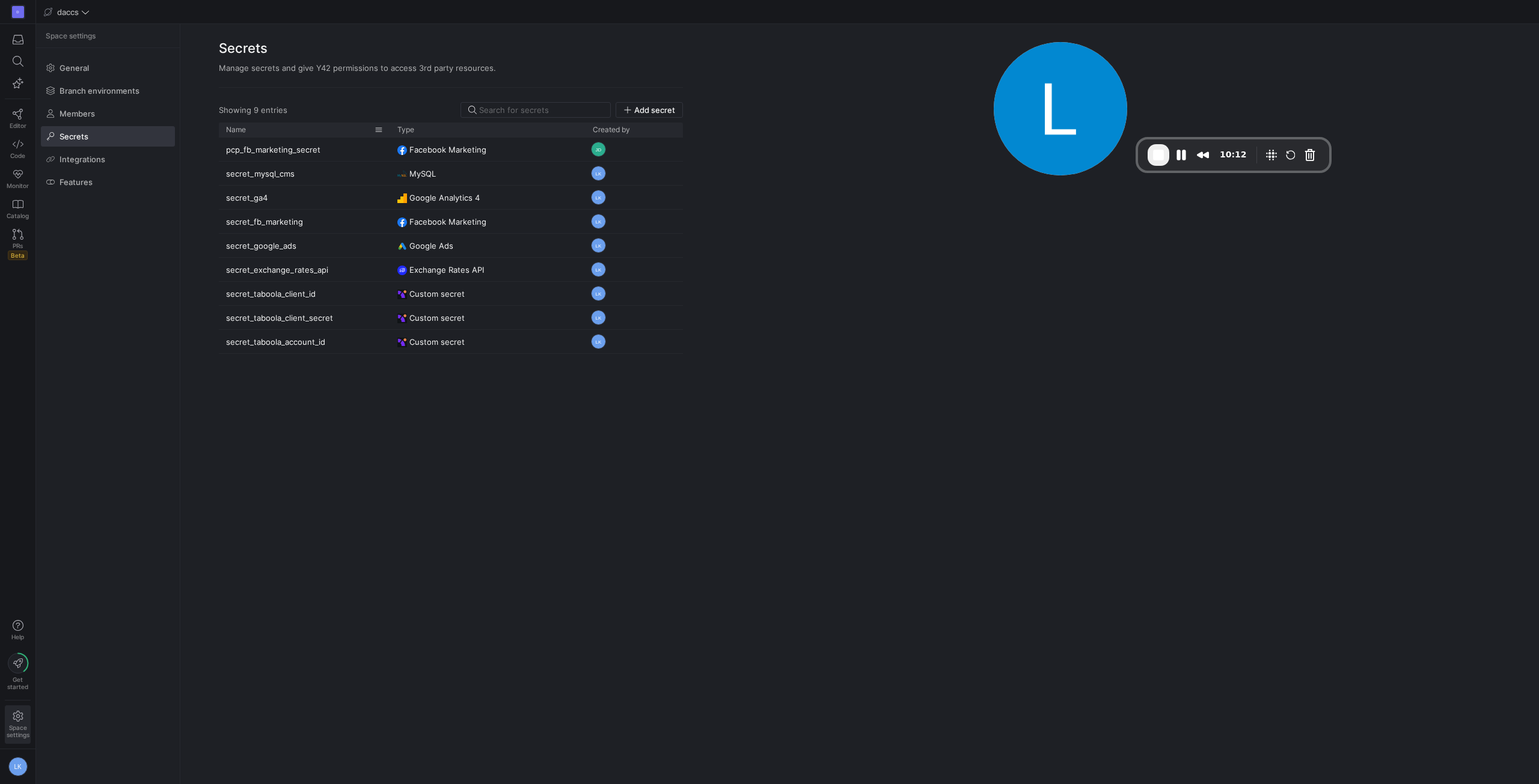
drag, startPoint x: 316, startPoint y: 131, endPoint x: 390, endPoint y: 132, distance: 74.0
click at [390, 132] on div at bounding box center [390, 129] width 5 height 14
click at [20, 119] on icon at bounding box center [18, 114] width 10 height 11
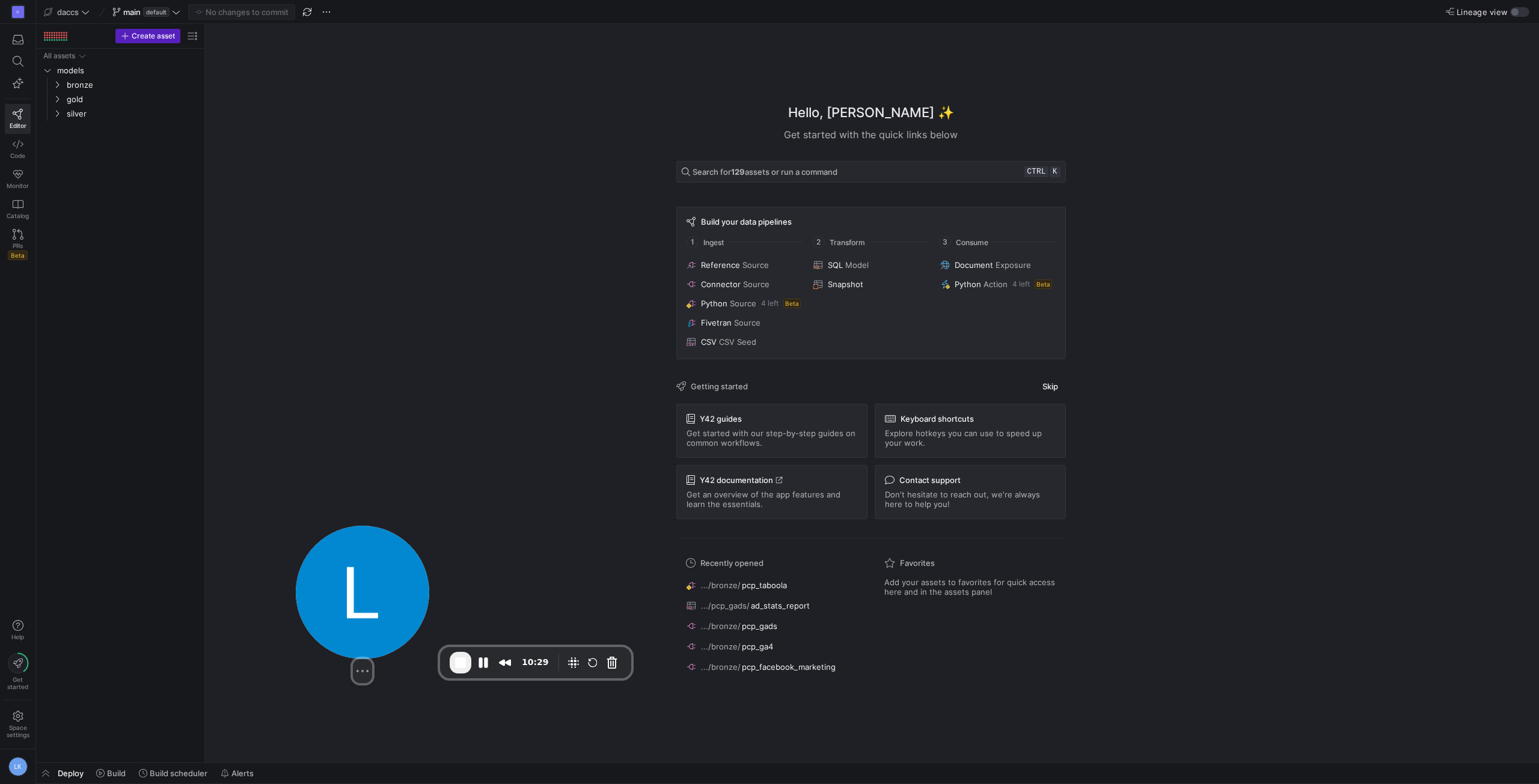
drag, startPoint x: 1064, startPoint y: 85, endPoint x: 366, endPoint y: 594, distance: 863.9
click at [366, 594] on img at bounding box center [362, 592] width 133 height 133
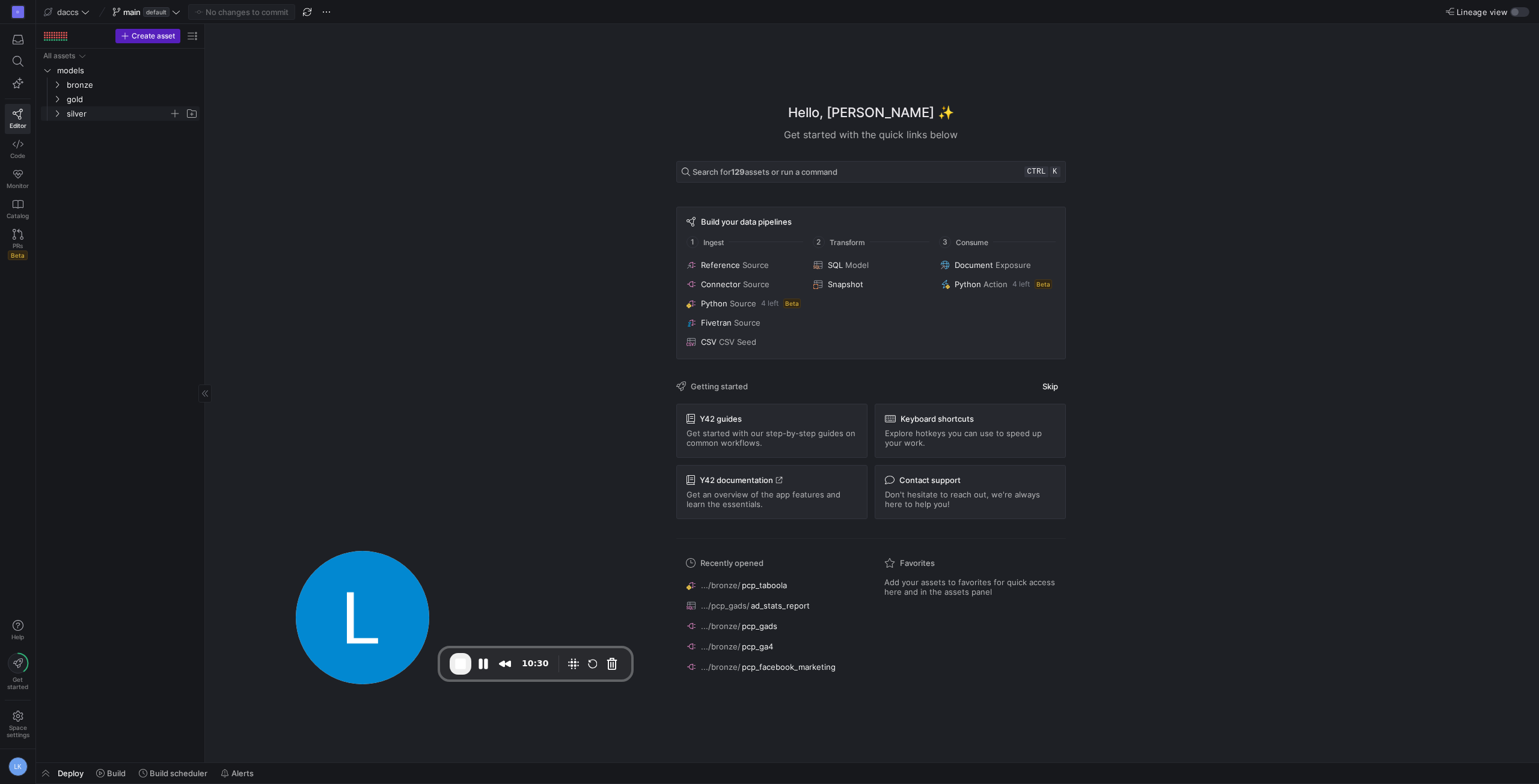
click at [54, 113] on icon "Press SPACE to select this row." at bounding box center [57, 113] width 8 height 8
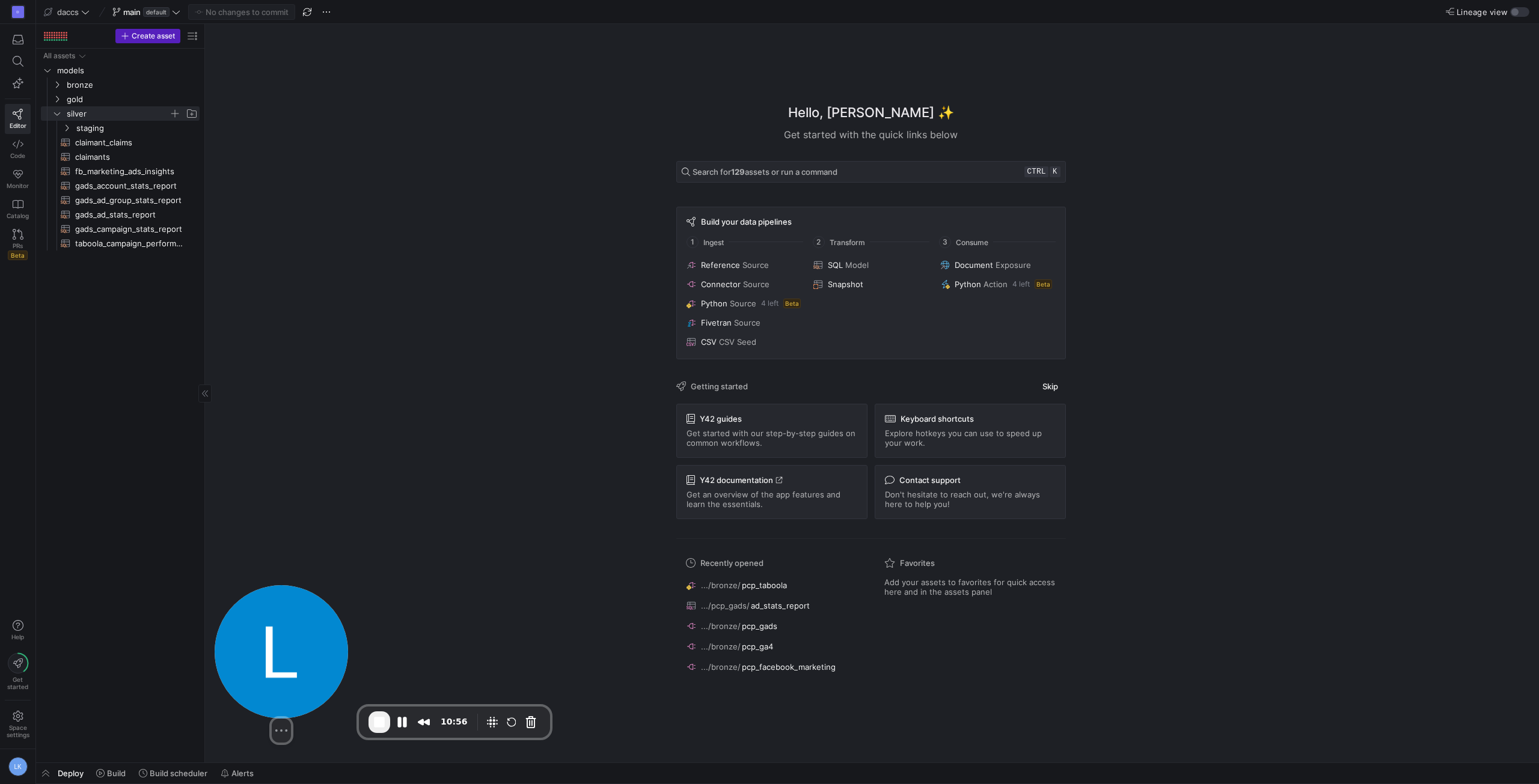
drag, startPoint x: 350, startPoint y: 623, endPoint x: 269, endPoint y: 682, distance: 100.2
click at [269, 682] on img at bounding box center [281, 652] width 133 height 133
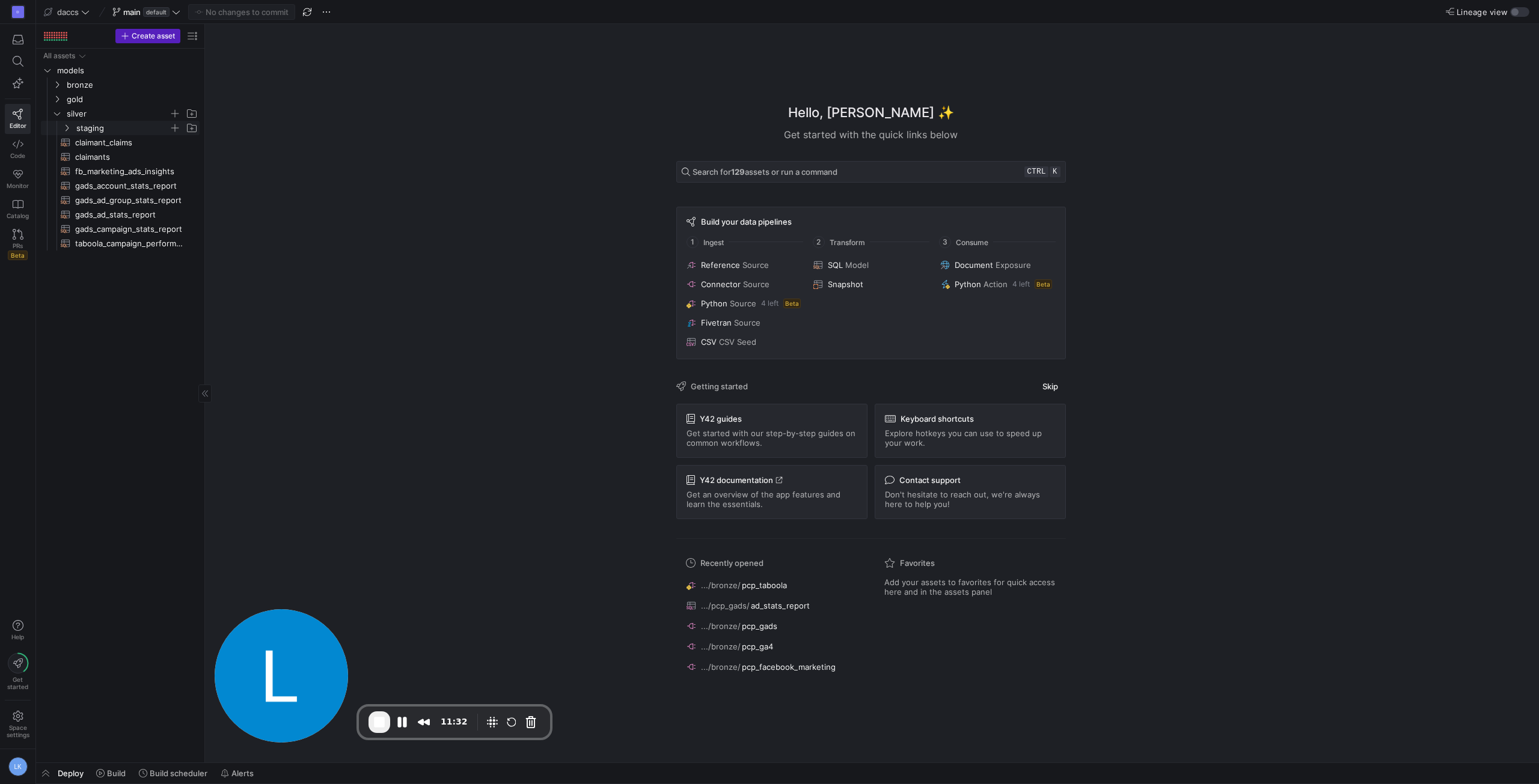
click at [66, 128] on icon "Press SPACE to select this row." at bounding box center [67, 128] width 8 height 8
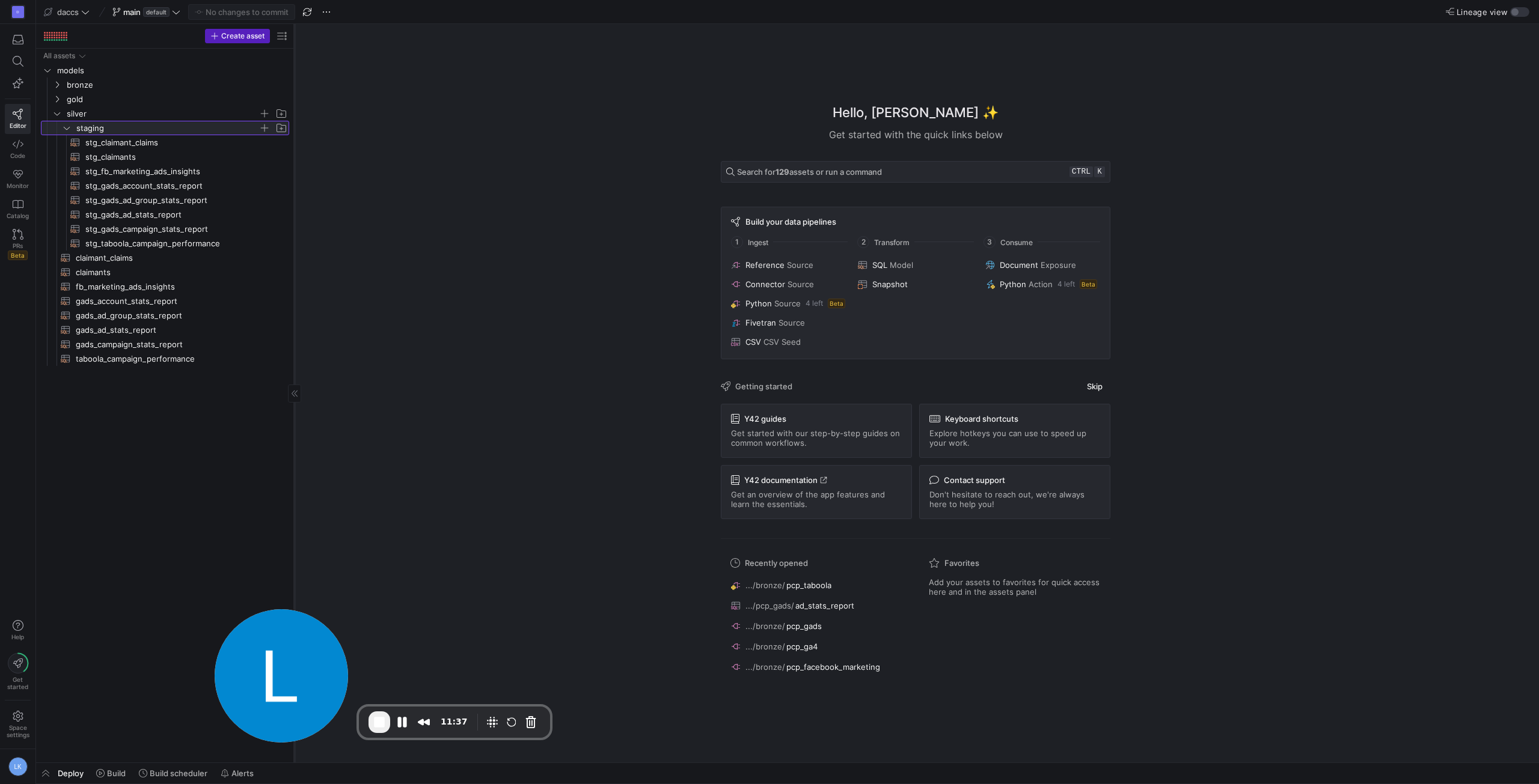
drag, startPoint x: 205, startPoint y: 363, endPoint x: 295, endPoint y: 369, distance: 90.2
click at [295, 369] on div at bounding box center [294, 394] width 1 height 739
click at [142, 216] on span "stg_gads_ad_stats_report​​​​​​​​​​" at bounding box center [180, 214] width 190 height 14
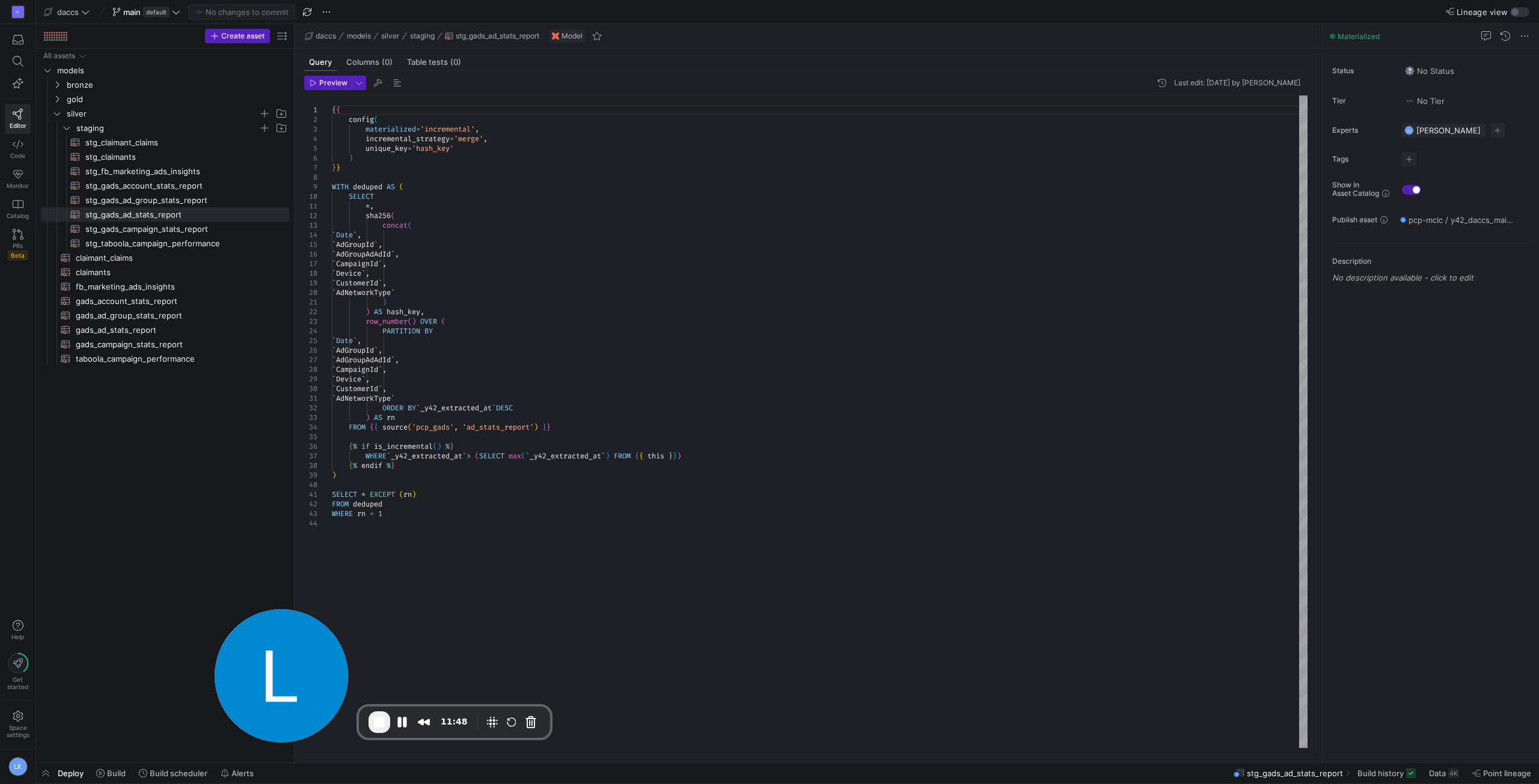
type textarea "`AdNetworkType` ORDER BY `_y42_extracted_at` DESC ) AS rn FROM {{ source('pcp_g…"
drag, startPoint x: 385, startPoint y: 428, endPoint x: 542, endPoint y: 428, distance: 157.0
click at [542, 428] on div "{ { config ( materialized = 'incremental' , incremental_strategy = 'merge' , un…" at bounding box center [819, 421] width 976 height 652
click at [505, 329] on div at bounding box center [769, 392] width 1539 height 784
click at [461, 445] on div "{ { config ( materialized = 'incremental' , incremental_strategy = 'merge' , un…" at bounding box center [819, 421] width 976 height 652
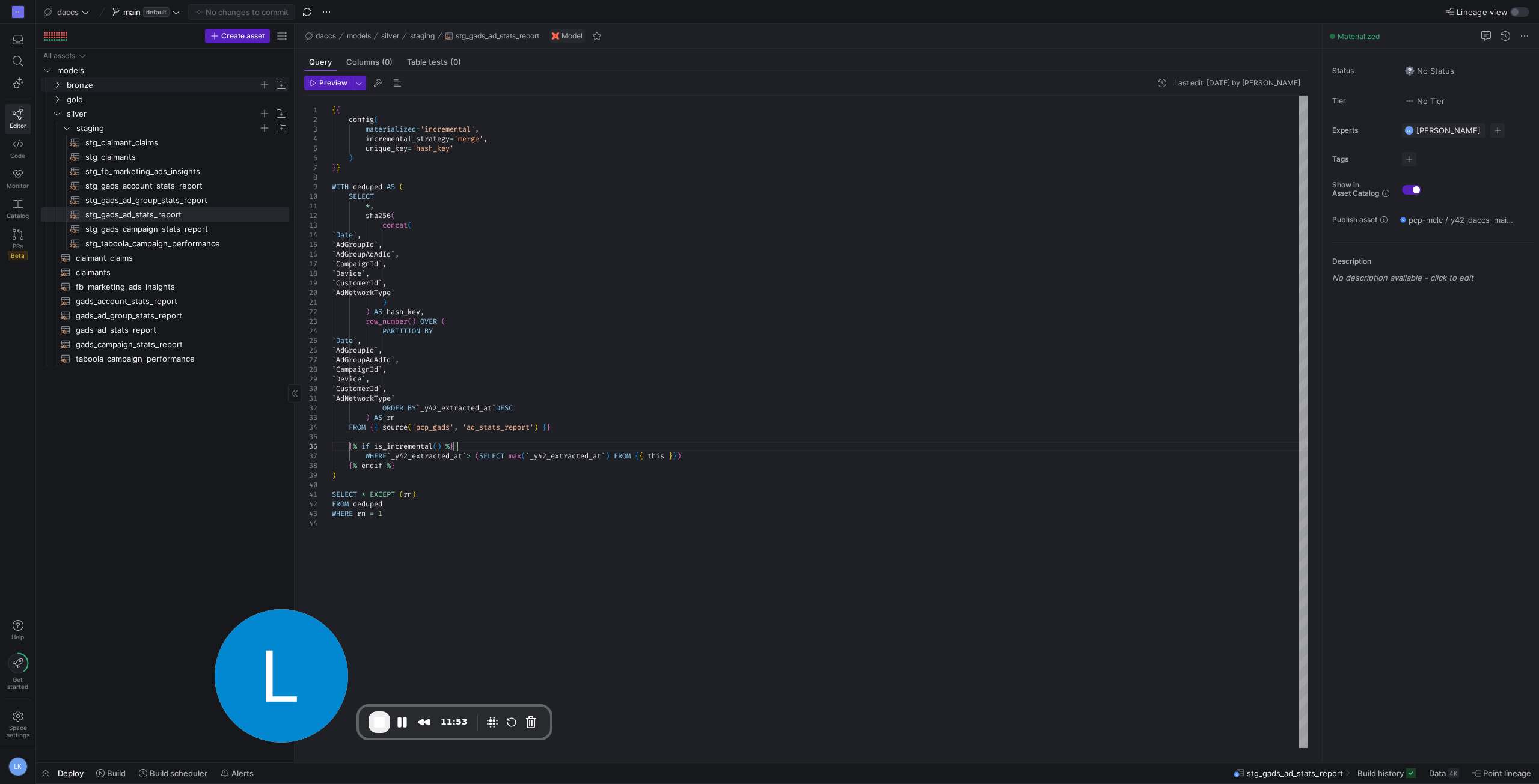
click at [58, 81] on icon "Press SPACE to select this row." at bounding box center [57, 85] width 8 height 8
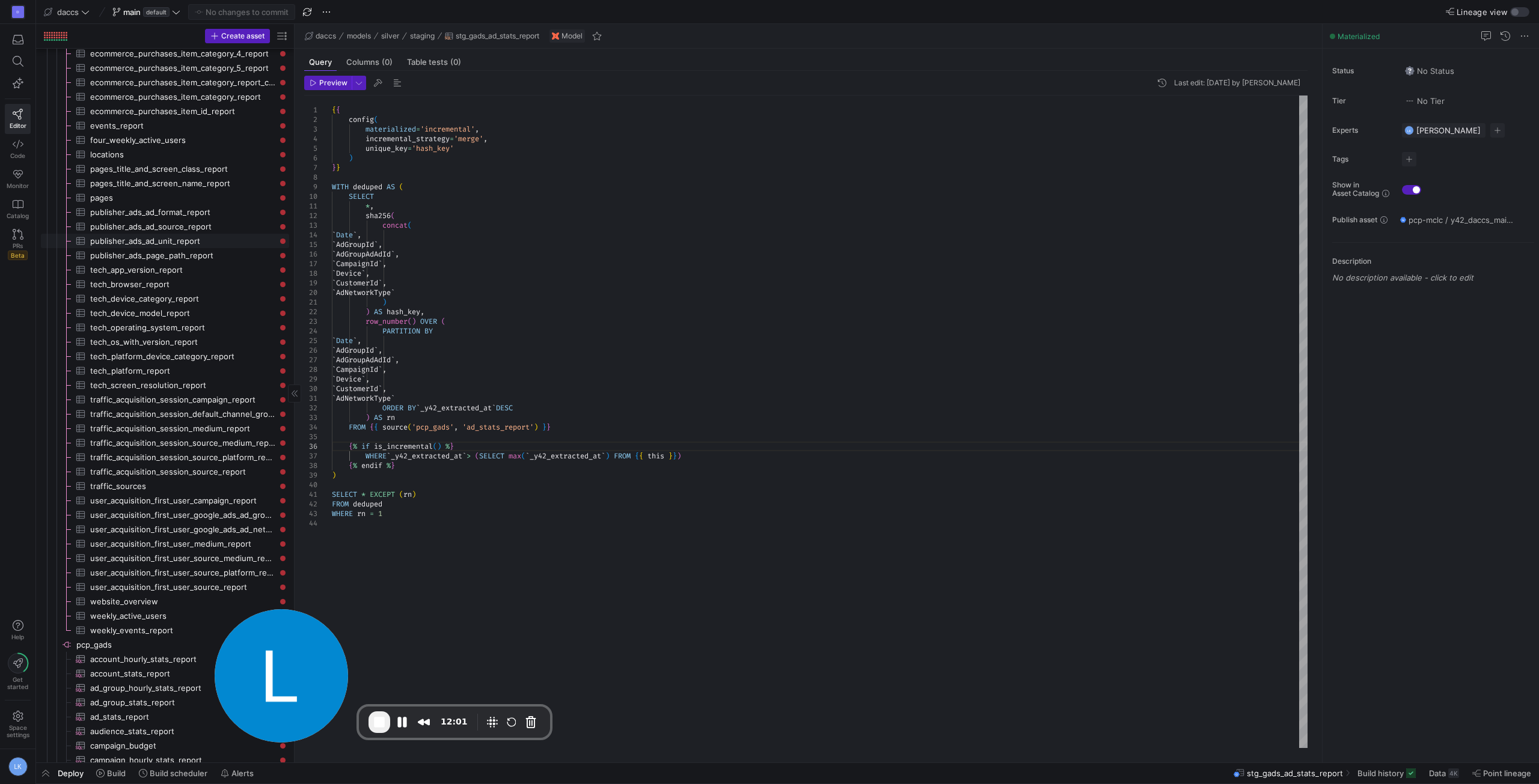
scroll to position [1022, 0]
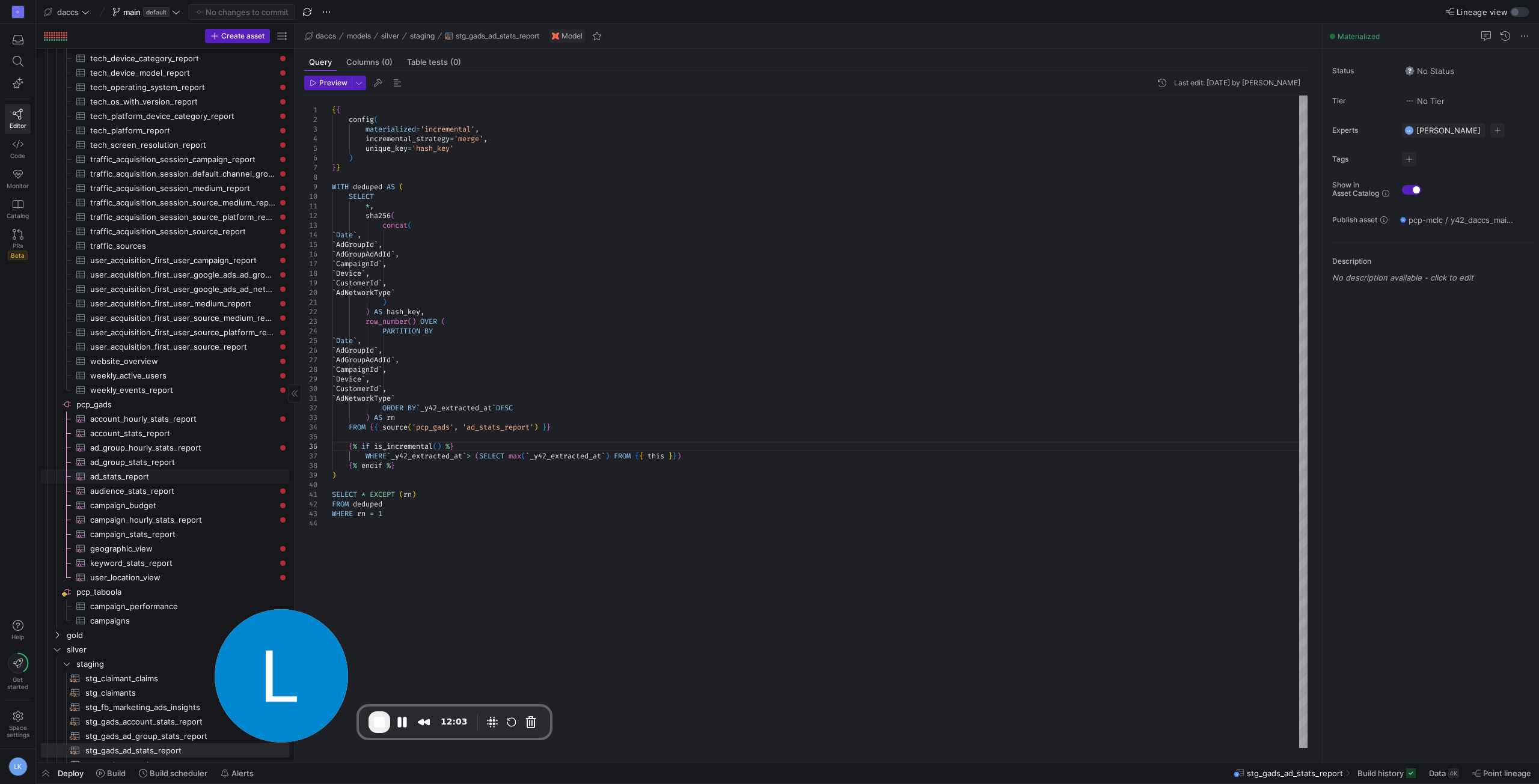
click at [200, 475] on span "ad_stats_report​​​​​​​​​" at bounding box center [183, 477] width 185 height 14
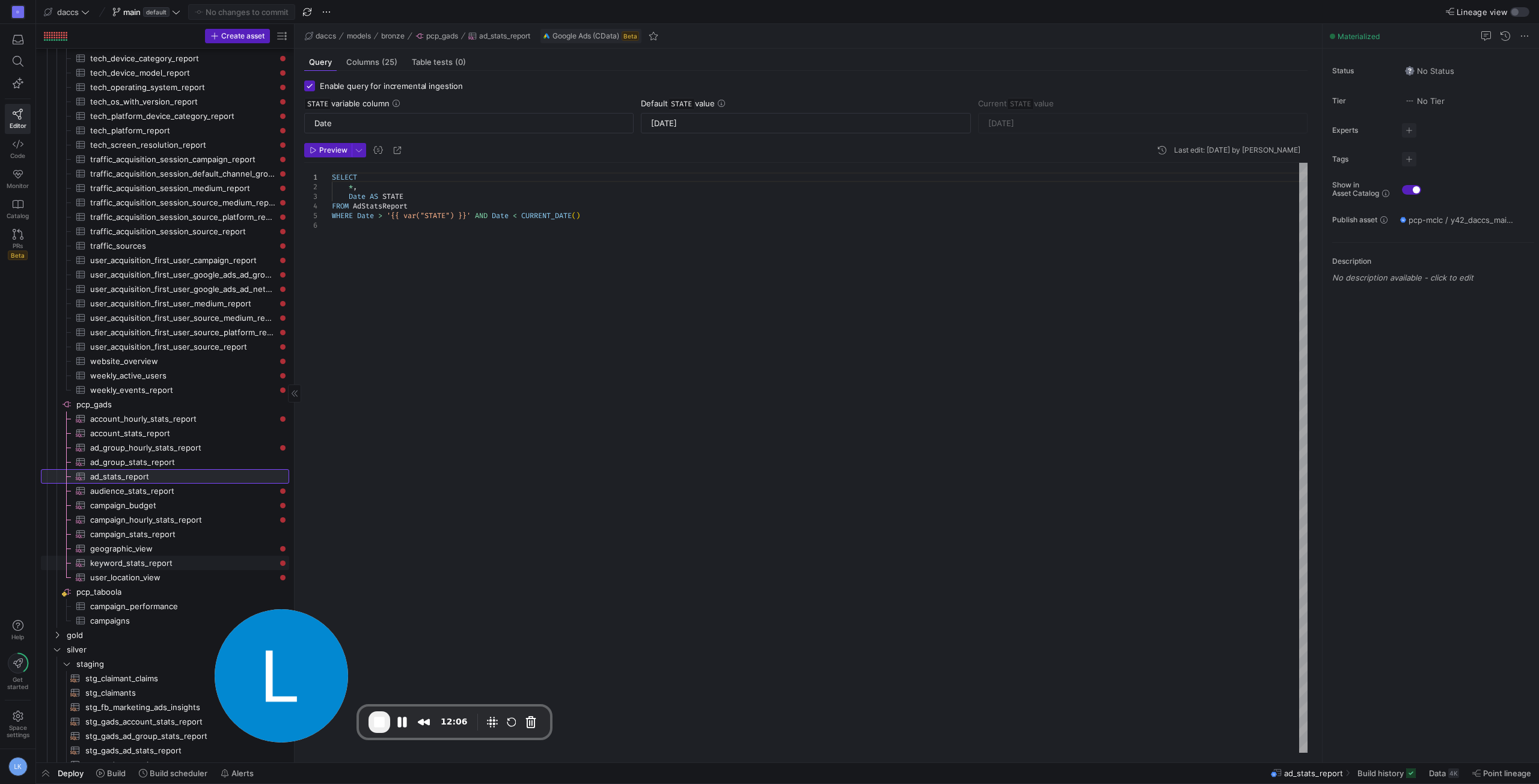
scroll to position [1161, 0]
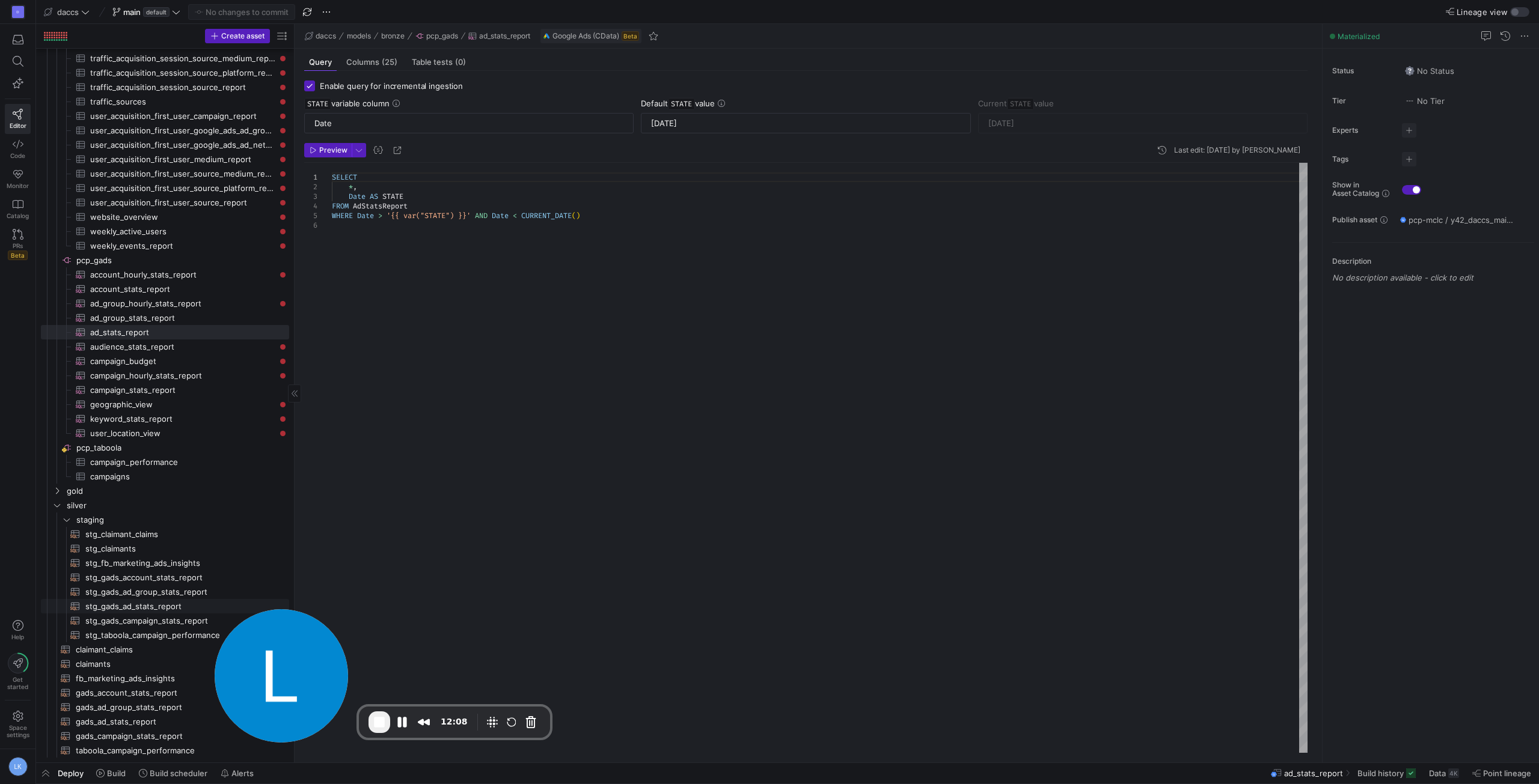
click at [163, 601] on span "stg_gads_ad_stats_report​​​​​​​​​​" at bounding box center [180, 606] width 190 height 14
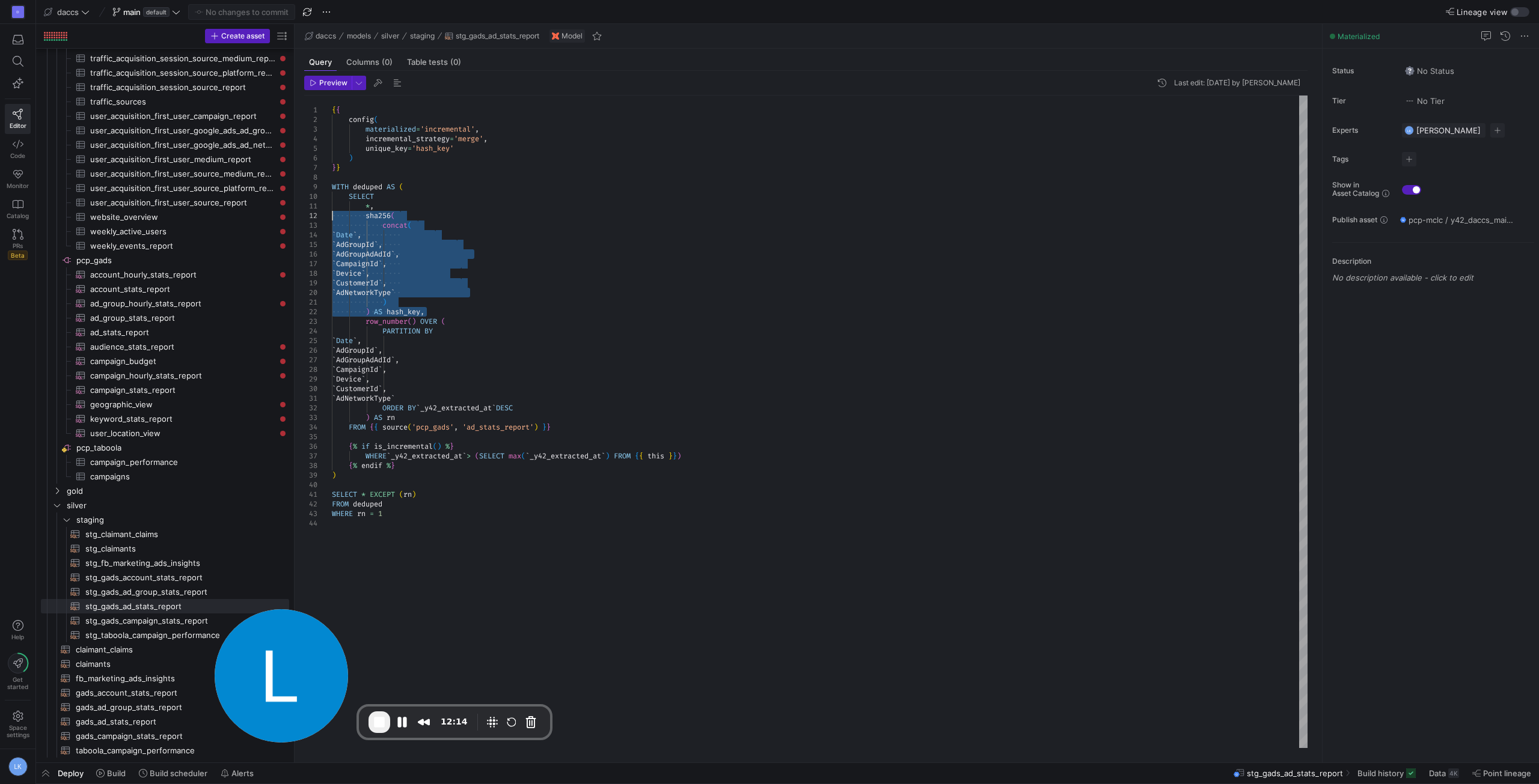
drag, startPoint x: 422, startPoint y: 310, endPoint x: 323, endPoint y: 216, distance: 136.5
click at [332, 216] on div "{ { config ( materialized = 'incremental' , incremental_strategy = 'merge' , un…" at bounding box center [819, 421] width 976 height 652
click at [397, 288] on div "{ { config ( materialized = 'incremental' , incremental_strategy = 'merge' , un…" at bounding box center [819, 421] width 976 height 652
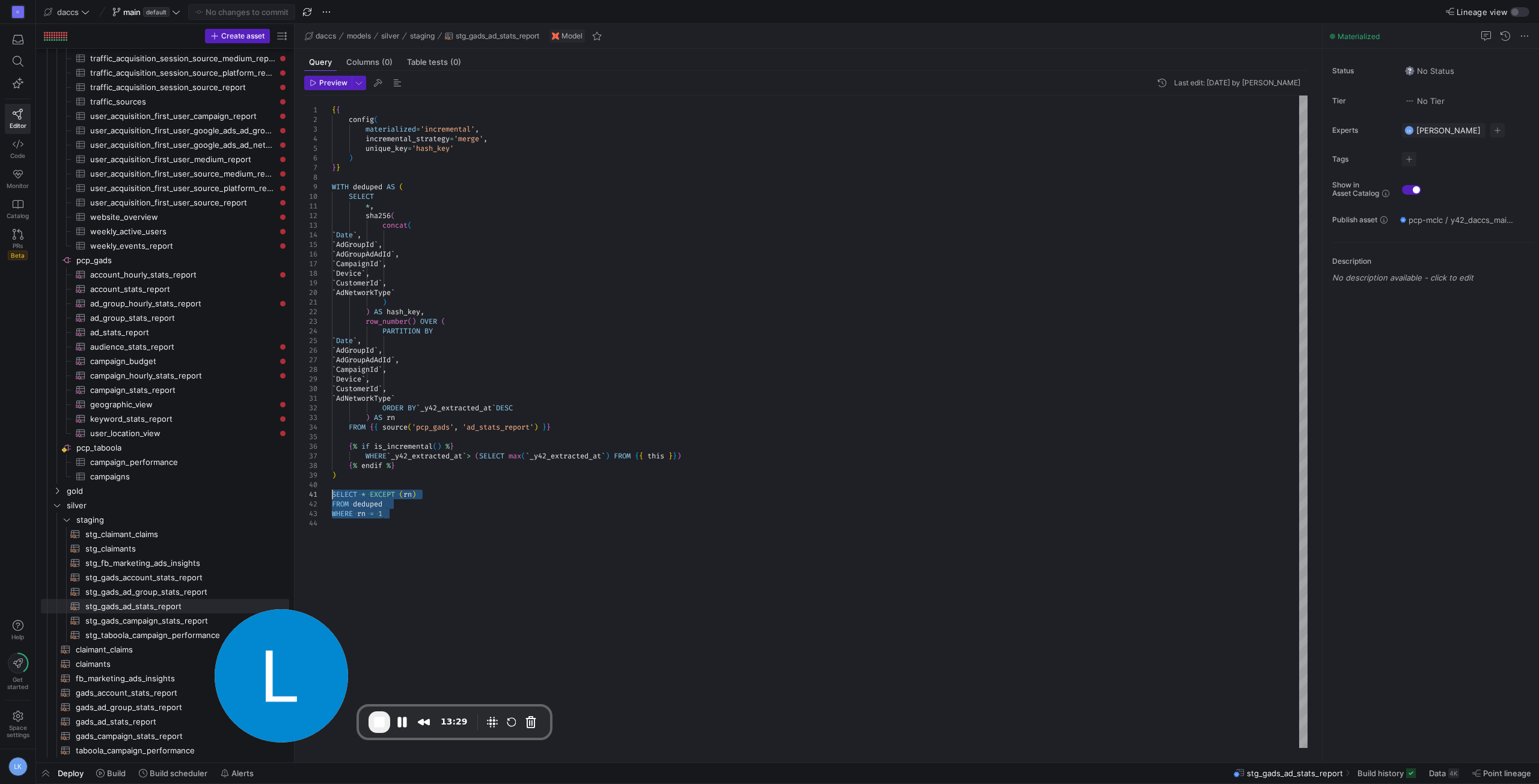
drag, startPoint x: 390, startPoint y: 512, endPoint x: 324, endPoint y: 493, distance: 68.7
click at [332, 493] on div "{ { config ( materialized = 'incremental' , incremental_strategy = 'merge' , un…" at bounding box center [819, 421] width 976 height 652
click at [390, 516] on div "{ { config ( materialized = 'incremental' , incremental_strategy = 'merge' , un…" at bounding box center [819, 421] width 976 height 652
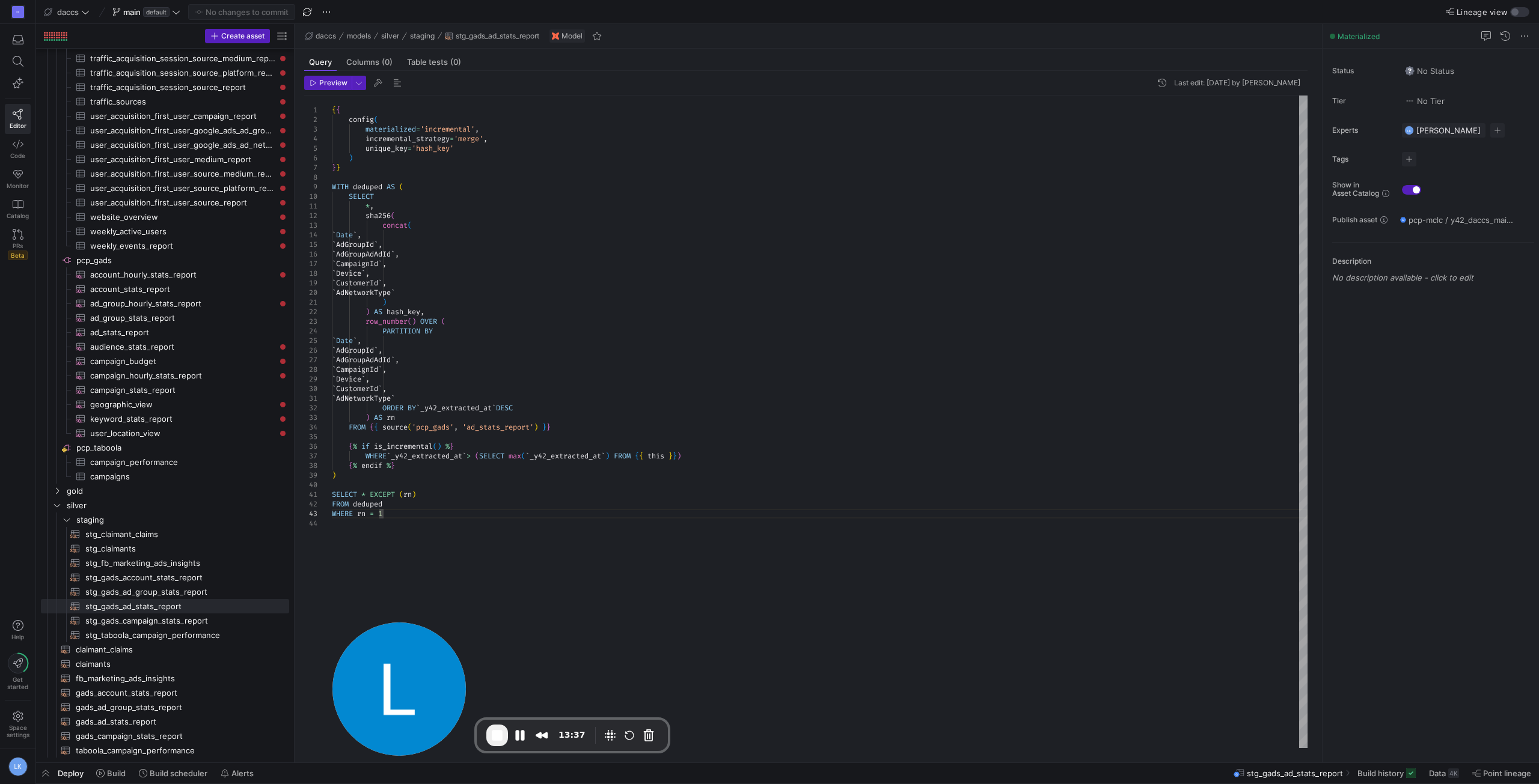
drag, startPoint x: 379, startPoint y: 672, endPoint x: 362, endPoint y: 659, distance: 21.4
click at [398, 660] on img at bounding box center [399, 689] width 133 height 133
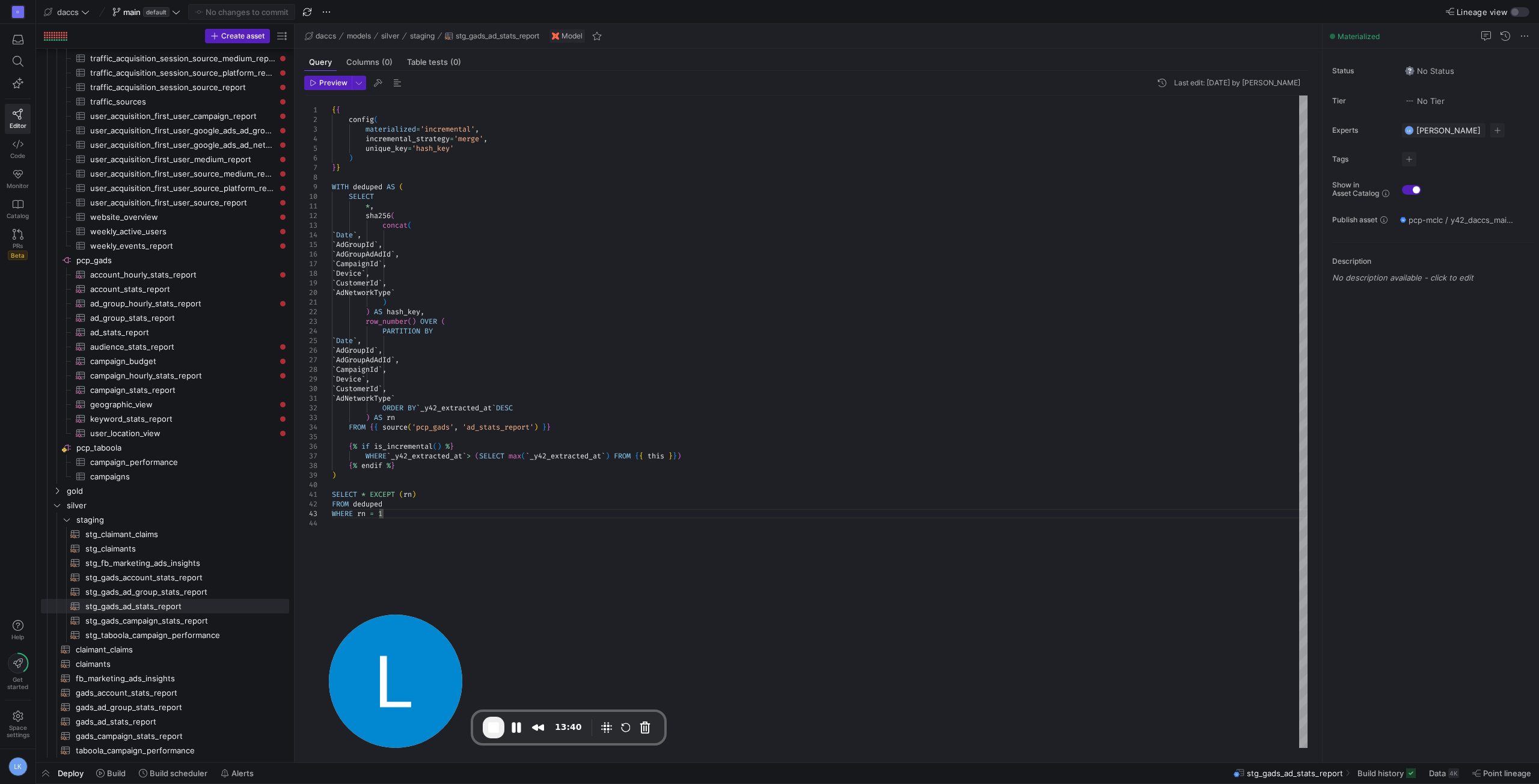
click at [372, 670] on img at bounding box center [395, 681] width 133 height 133
click at [130, 750] on span "taboola_campaign_performance​​​​​​​​​​" at bounding box center [175, 750] width 199 height 14
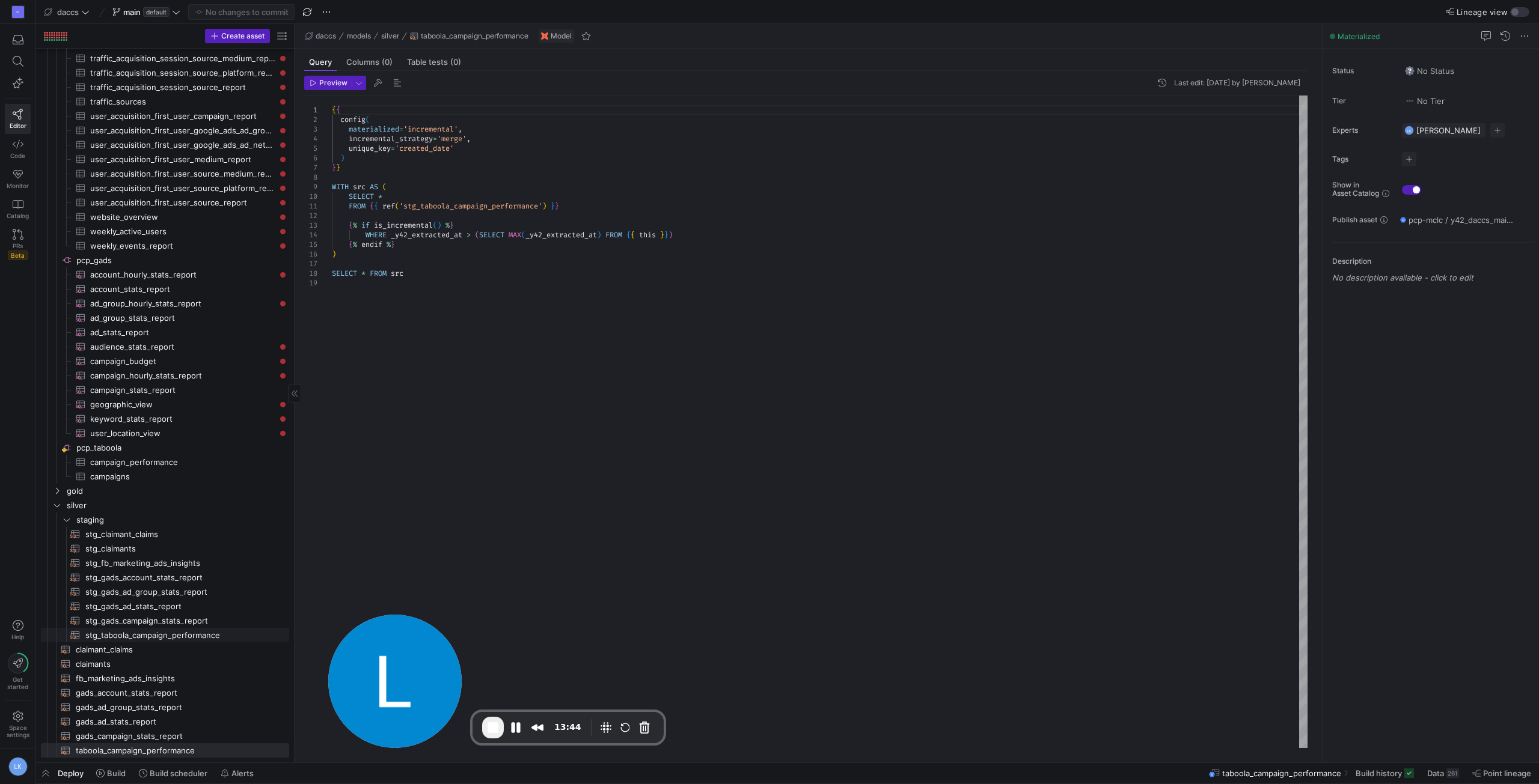
click at [125, 637] on span "stg_taboola_campaign_performance​​​​​​​​​​" at bounding box center [180, 636] width 190 height 14
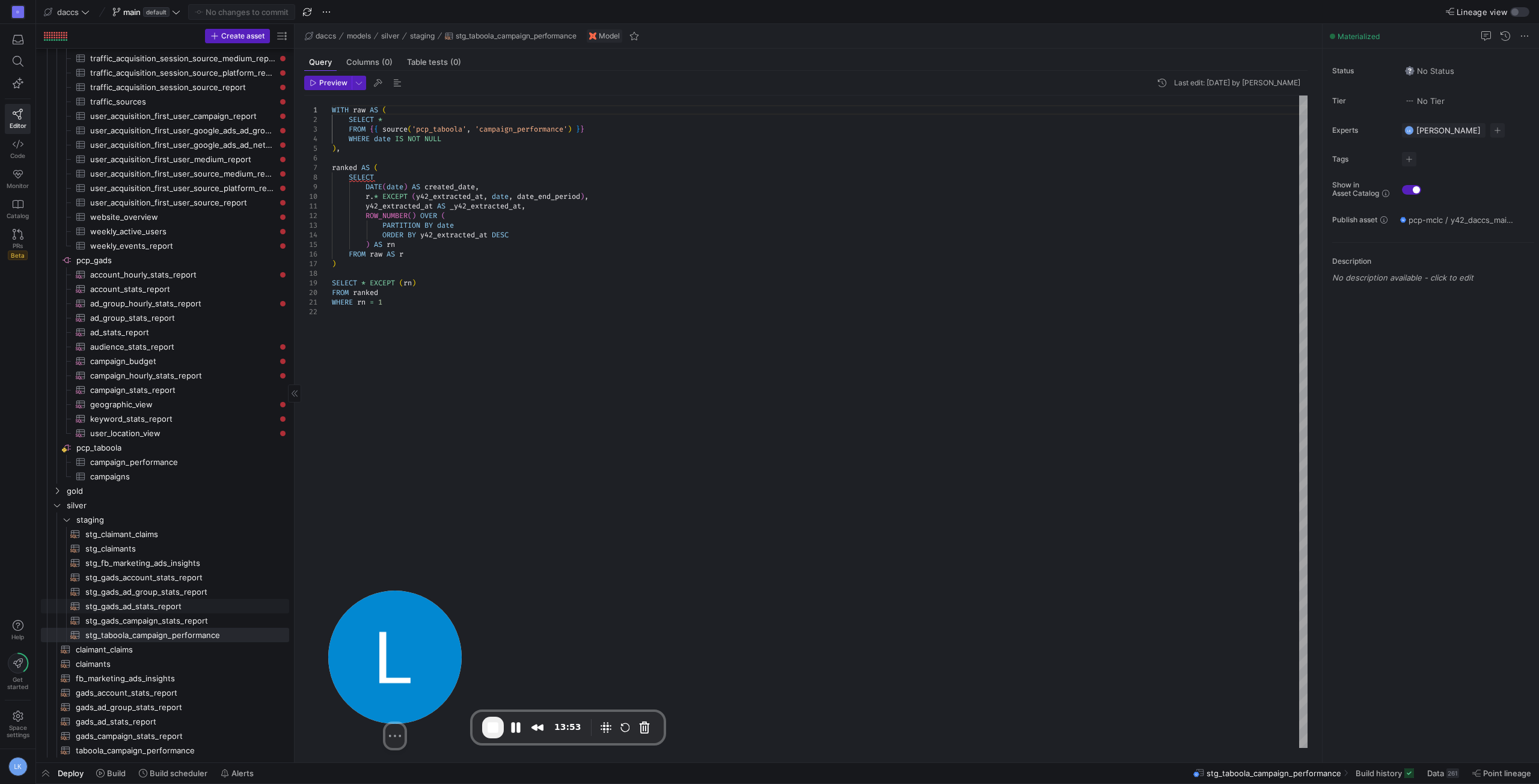
click at [116, 604] on span "stg_gads_ad_stats_report​​​​​​​​​​" at bounding box center [180, 606] width 190 height 14
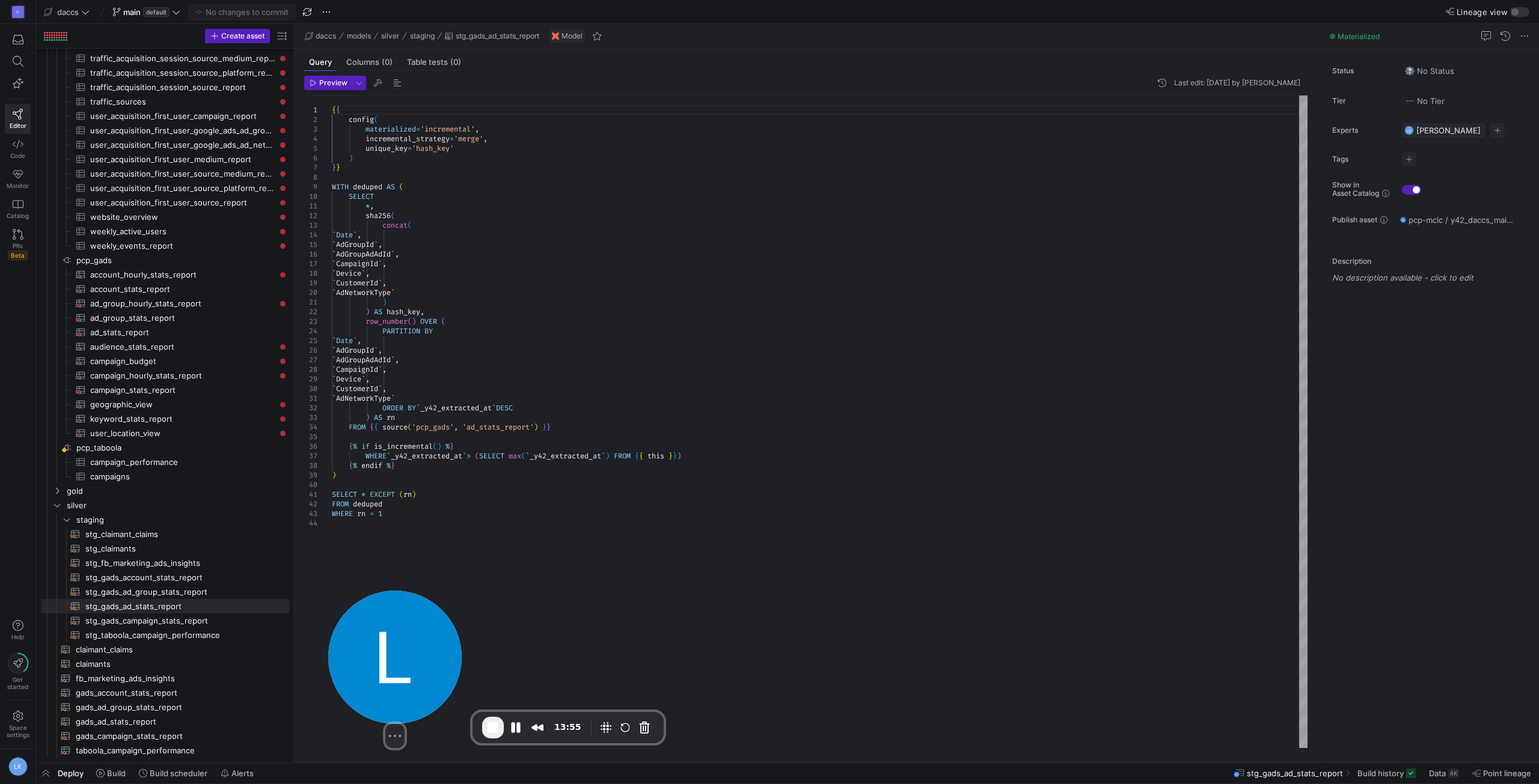
click at [425, 451] on div "{ { config ( materialized = 'incremental' , incremental_strategy = 'merge' , un…" at bounding box center [819, 421] width 976 height 652
click at [400, 465] on div "{ { config ( materialized = 'incremental' , incremental_strategy = 'merge' , un…" at bounding box center [819, 421] width 976 height 652
drag, startPoint x: 363, startPoint y: 445, endPoint x: 442, endPoint y: 445, distance: 79.0
click at [442, 445] on div "{ { config ( materialized = 'incremental' , incremental_strategy = 'merge' , un…" at bounding box center [819, 421] width 976 height 652
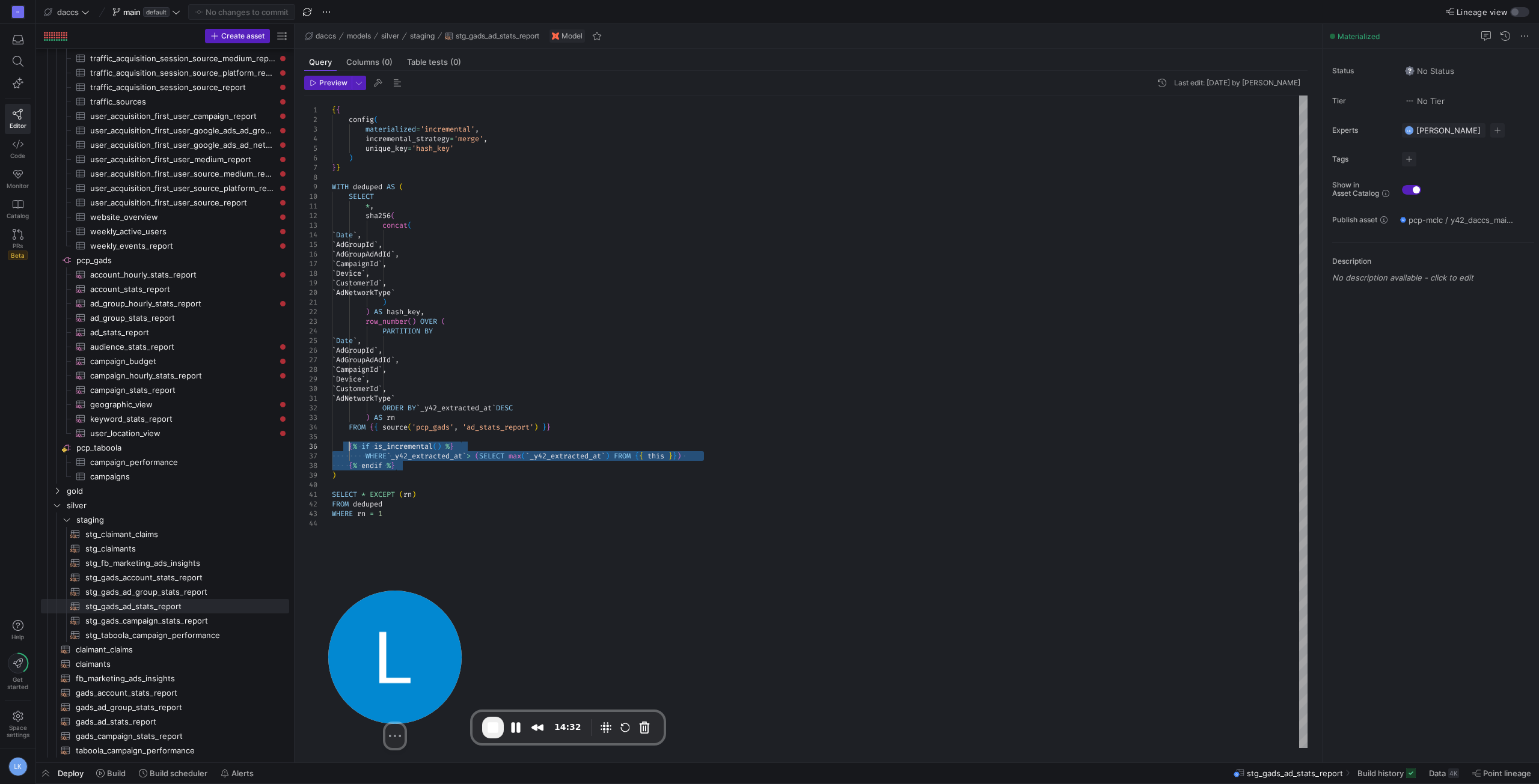
drag, startPoint x: 421, startPoint y: 464, endPoint x: 350, endPoint y: 447, distance: 73.0
click at [350, 447] on div "{ { config ( materialized = 'incremental' , incremental_strategy = 'merge' , un…" at bounding box center [819, 421] width 976 height 652
click at [365, 457] on div "{ { config ( materialized = 'incremental' , incremental_strategy = 'merge' , un…" at bounding box center [819, 421] width 976 height 652
drag, startPoint x: 364, startPoint y: 456, endPoint x: 704, endPoint y: 456, distance: 340.0
click at [704, 456] on div "{ { config ( materialized = 'incremental' , incremental_strategy = 'merge' , un…" at bounding box center [819, 421] width 976 height 652
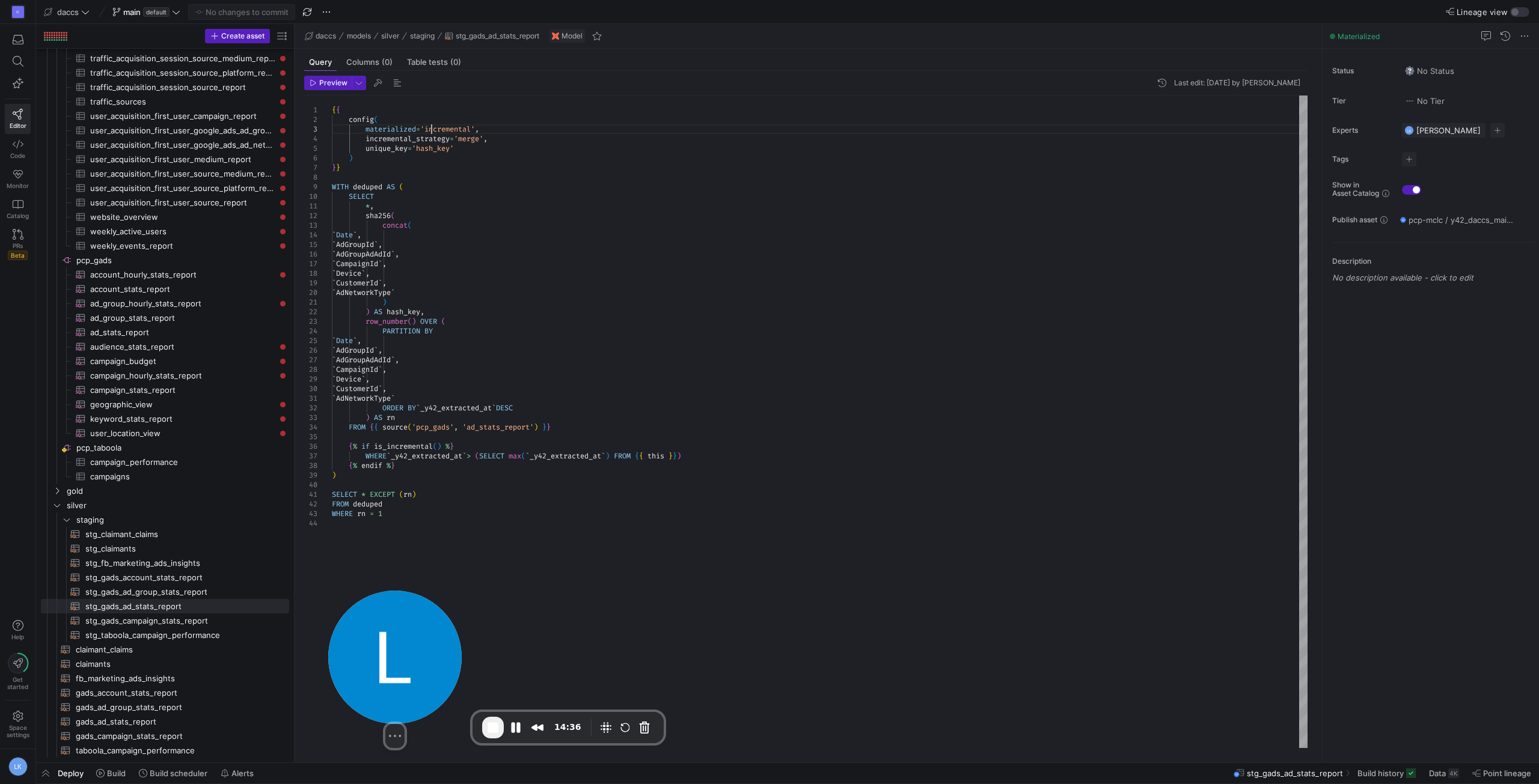
click at [432, 132] on div "{ { config ( materialized = 'incremental' , incremental_strategy = 'merge' , un…" at bounding box center [819, 421] width 976 height 652
click at [385, 131] on div "{ { config ( materialized = 'incremental' , incremental_strategy = 'merge' , un…" at bounding box center [819, 421] width 976 height 652
click at [577, 455] on div "{ { config ( materialized = 'incremental' , incremental_strategy = 'merge' , un…" at bounding box center [819, 421] width 976 height 652
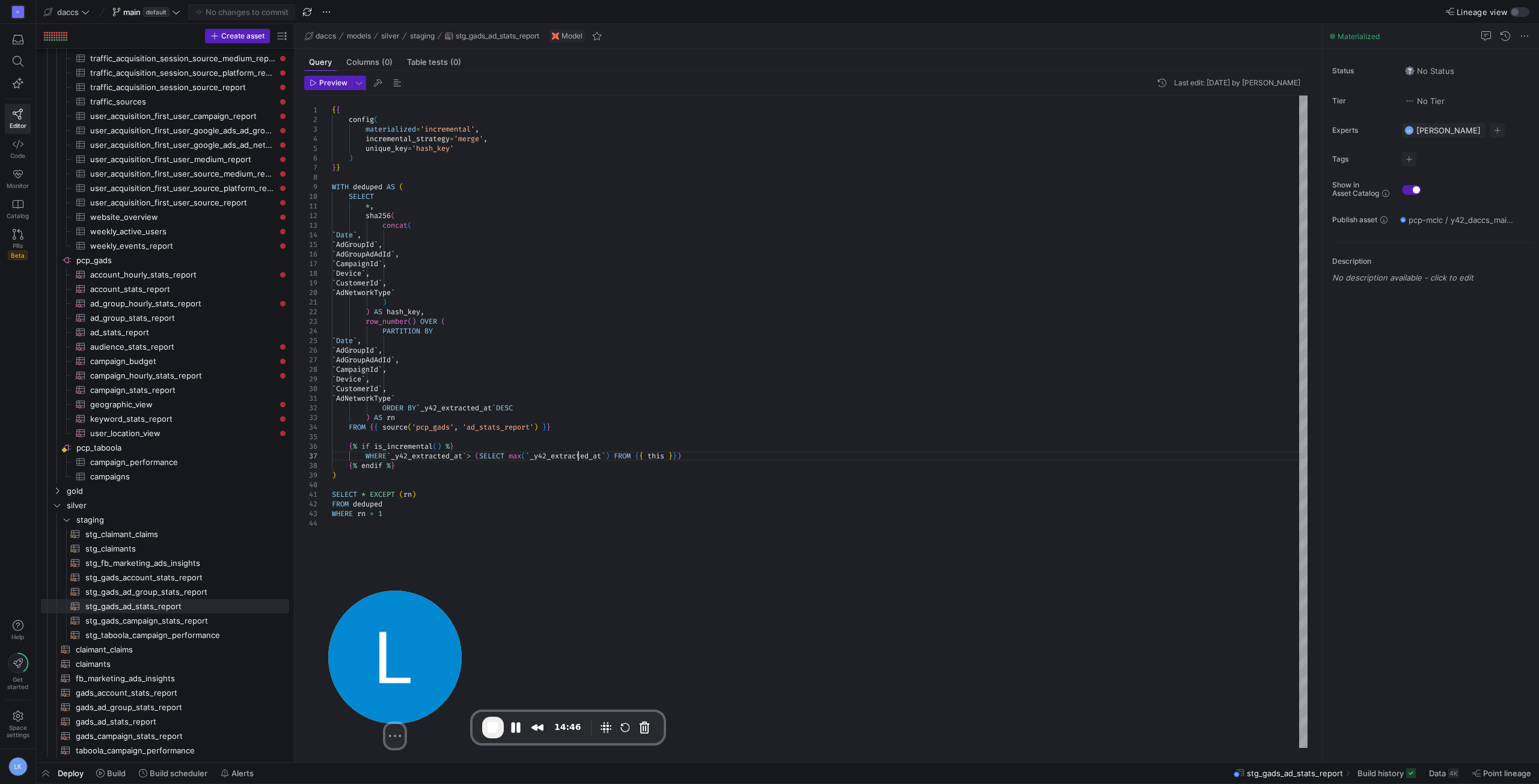
click at [577, 455] on div "{ { config ( materialized = 'incremental' , incremental_strategy = 'merge' , un…" at bounding box center [819, 421] width 976 height 652
click at [419, 463] on div "{ { config ( materialized = 'incremental' , incremental_strategy = 'merge' , un…" at bounding box center [819, 421] width 976 height 652
click at [570, 456] on div "{ { config ( materialized = 'incremental' , incremental_strategy = 'merge' , un…" at bounding box center [819, 421] width 976 height 652
click at [431, 510] on div "{ { config ( materialized = 'incremental' , incremental_strategy = 'merge' , un…" at bounding box center [819, 421] width 976 height 652
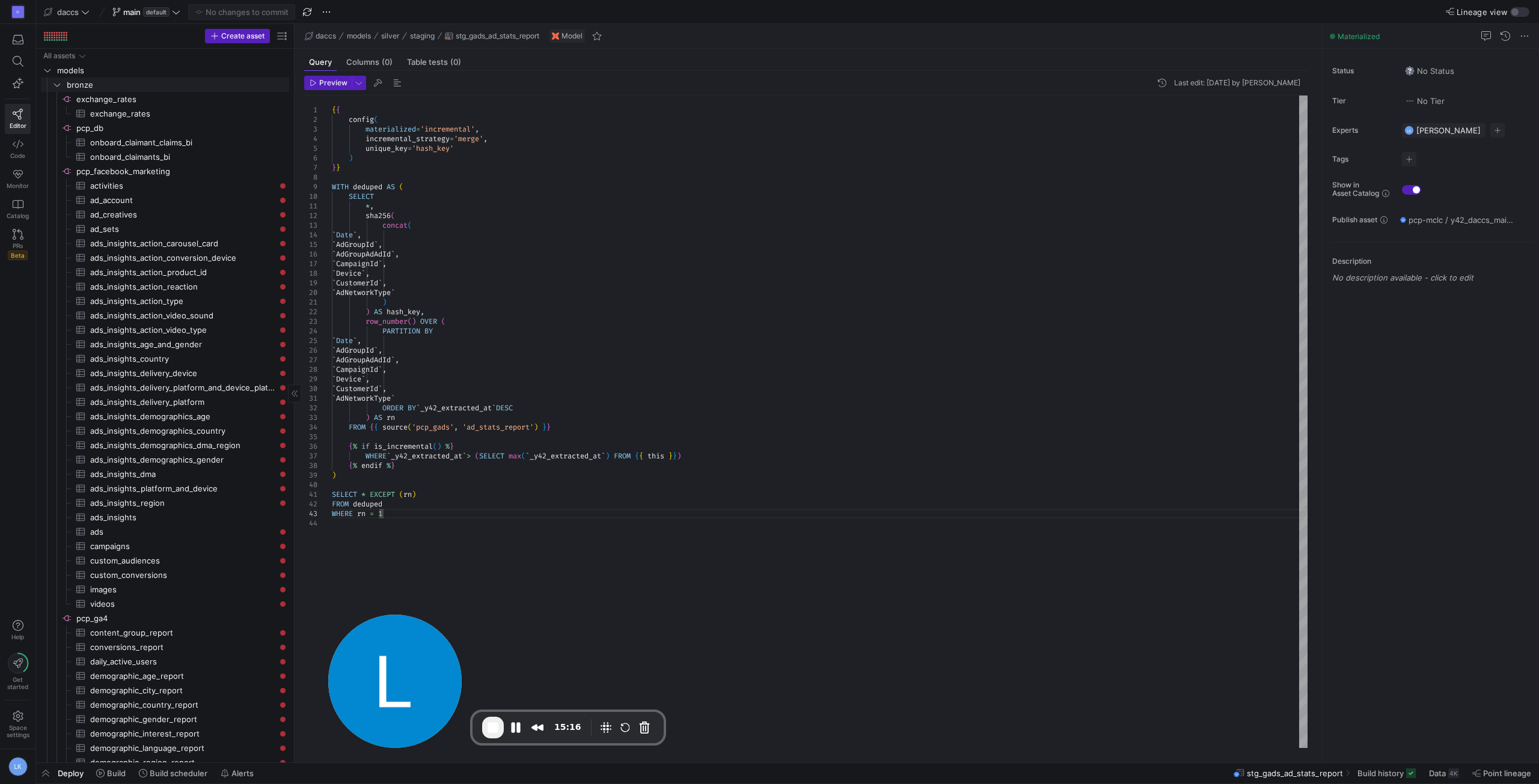
drag, startPoint x: 55, startPoint y: 82, endPoint x: 82, endPoint y: 190, distance: 111.3
click at [55, 82] on icon "Press SPACE to select this row." at bounding box center [57, 85] width 8 height 8
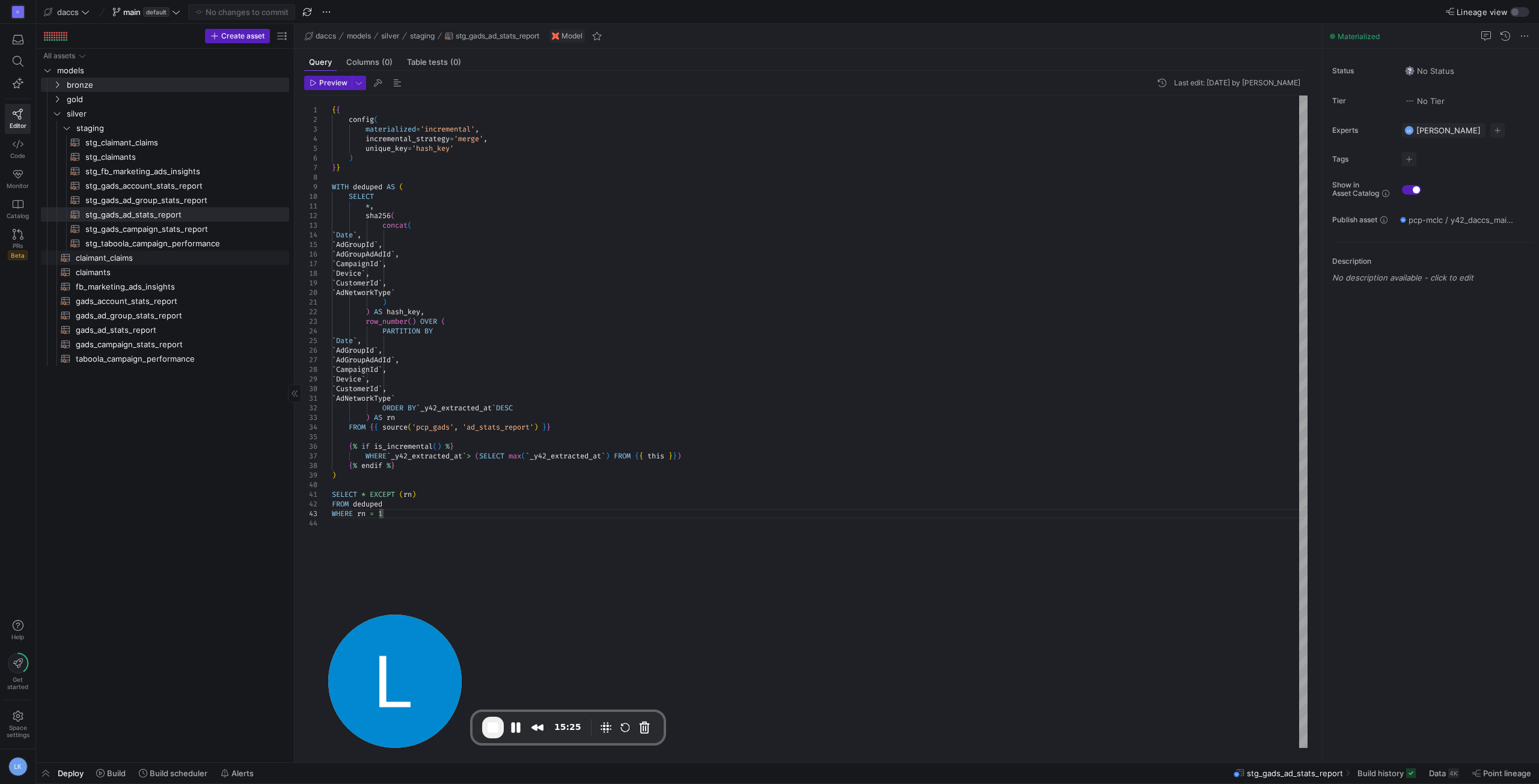
click at [78, 258] on span "claimant_claims​​​​​​​​​​" at bounding box center [175, 258] width 199 height 14
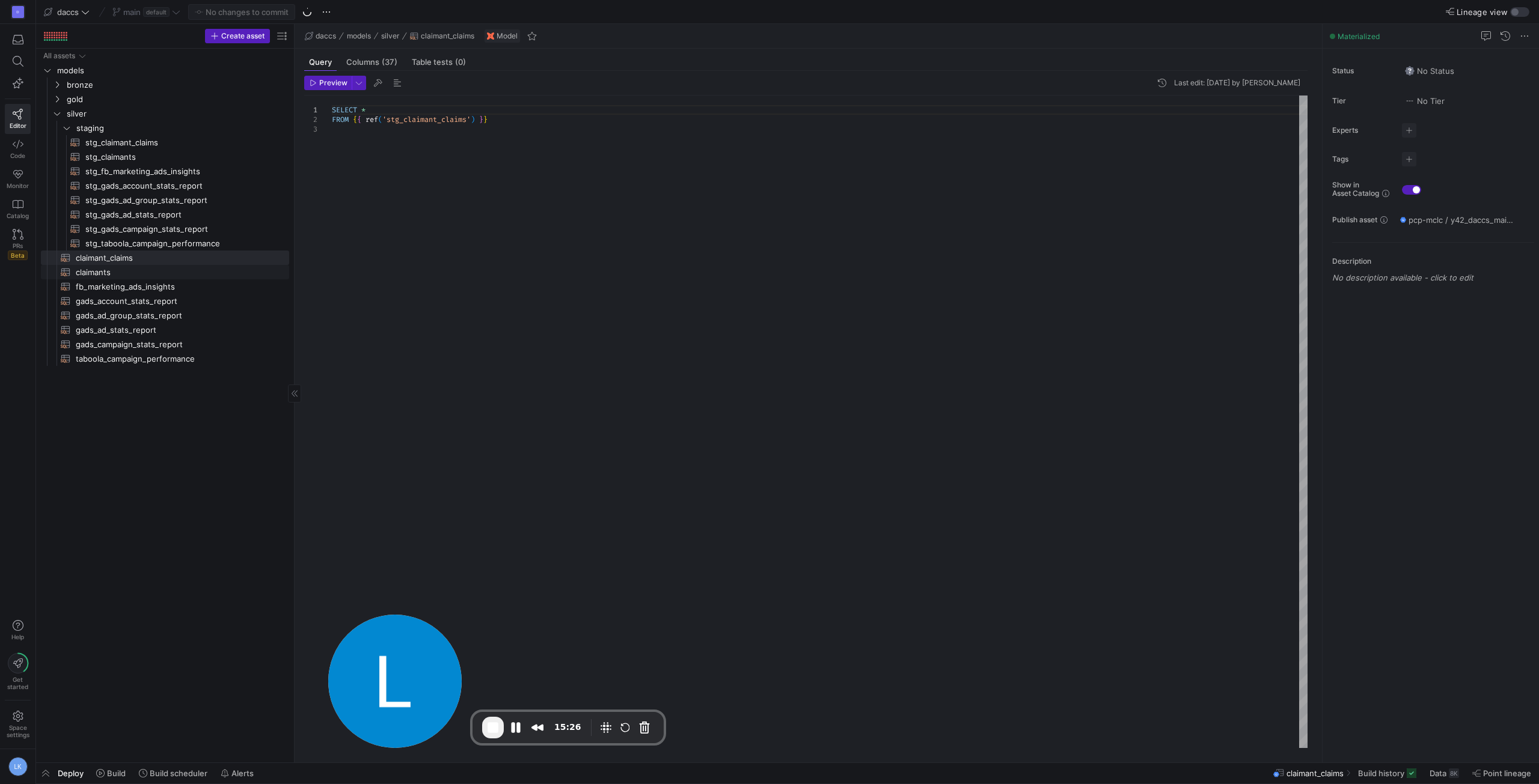
click at [95, 276] on span "claimants​​​​​​​​​​" at bounding box center [175, 272] width 199 height 14
click at [707, 133] on div "SELECT * , LOWER ( CASE WHEN utm_source IN ( 'fb' , 'facebook' , 'ig' , 'instag…" at bounding box center [819, 421] width 976 height 652
drag, startPoint x: 449, startPoint y: 147, endPoint x: 577, endPoint y: 147, distance: 128.0
click at [577, 147] on div "SELECT * , LOWER ( CASE WHEN utm_source IN ( 'fb' , 'facebook' , 'ig' , 'instag…" at bounding box center [819, 421] width 976 height 652
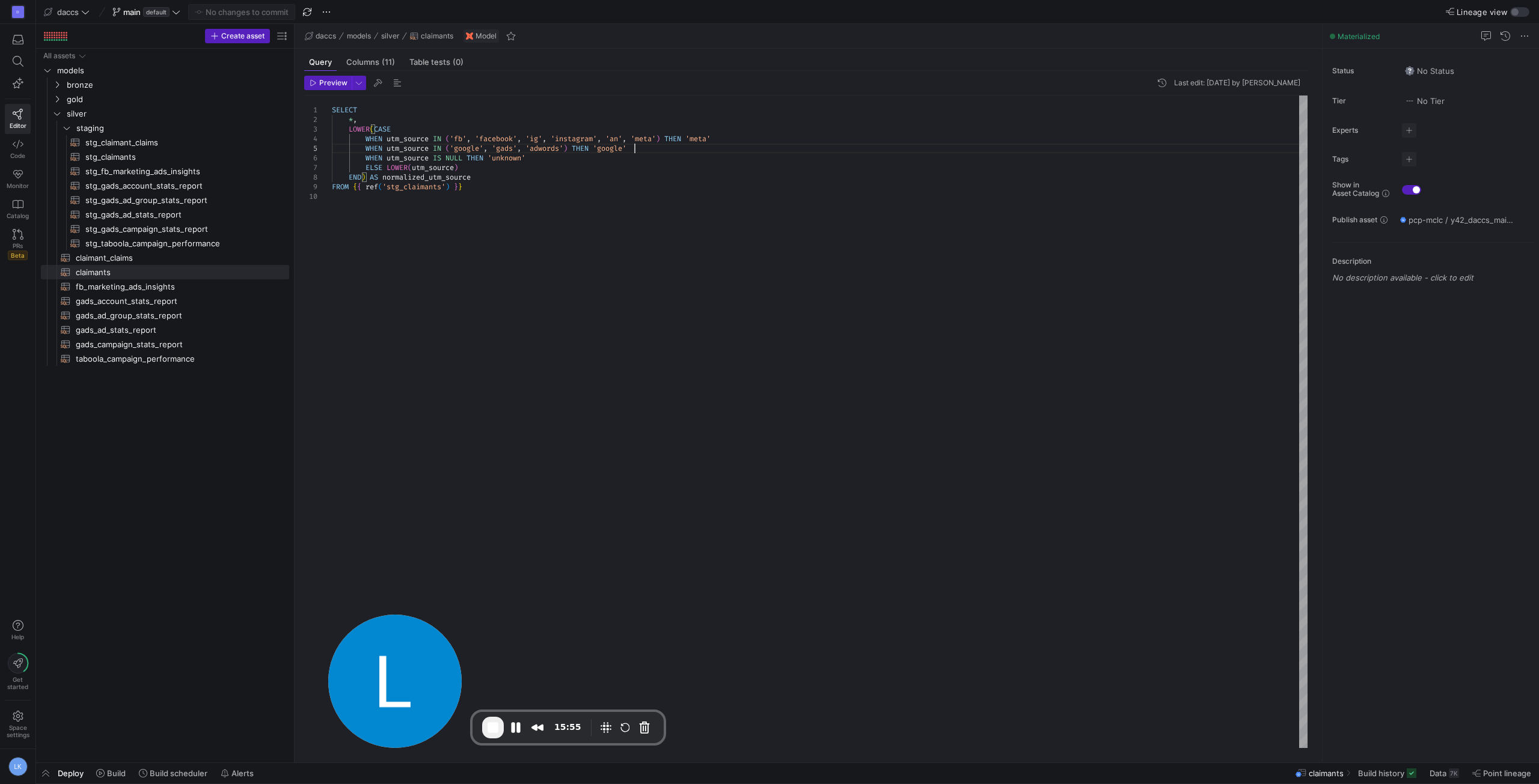
click at [642, 151] on div "SELECT * , LOWER ( CASE WHEN utm_source IN ( 'fb' , 'facebook' , 'ig' , 'instag…" at bounding box center [819, 421] width 976 height 652
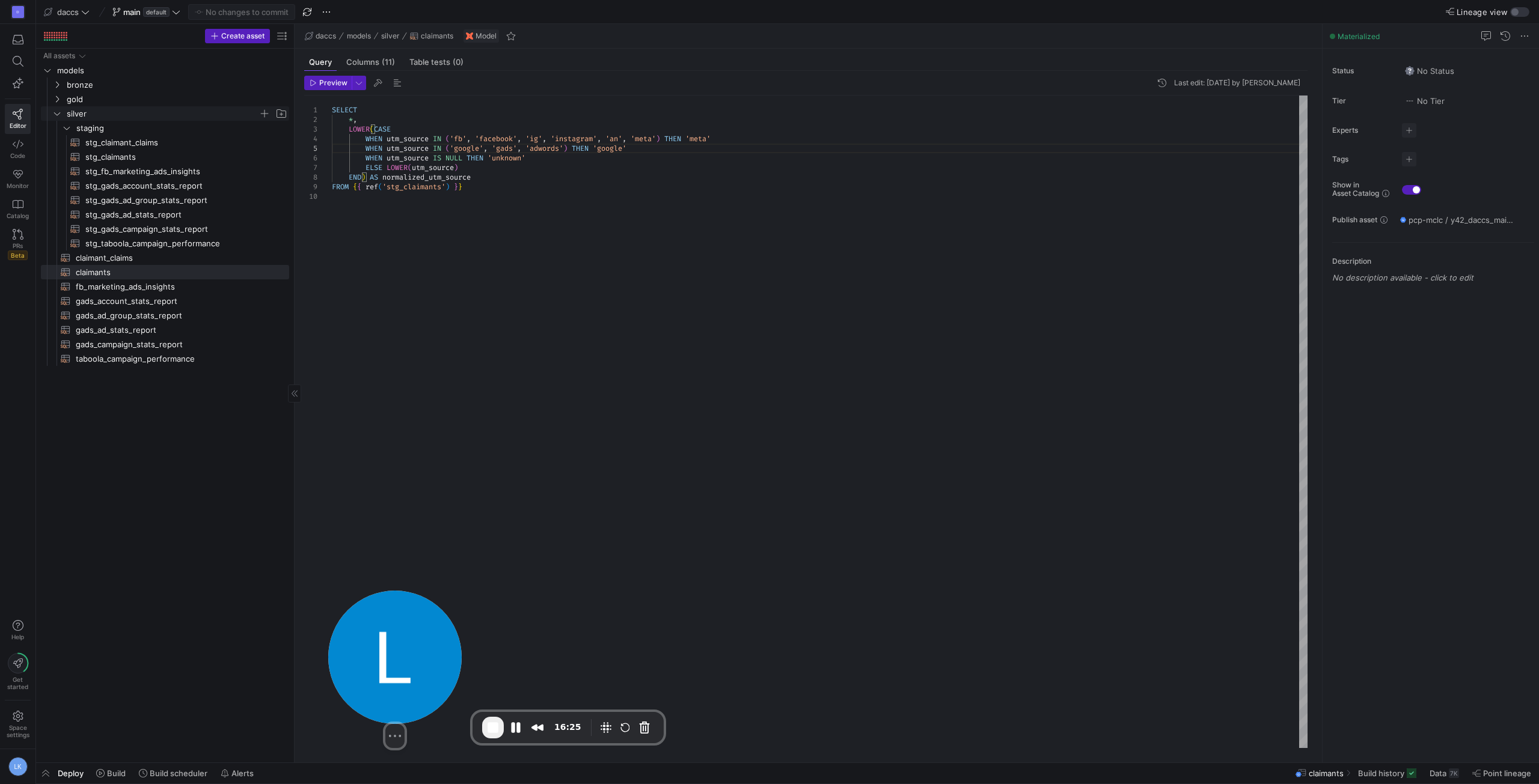
click at [56, 114] on icon "Press SPACE to select this row." at bounding box center [57, 113] width 8 height 8
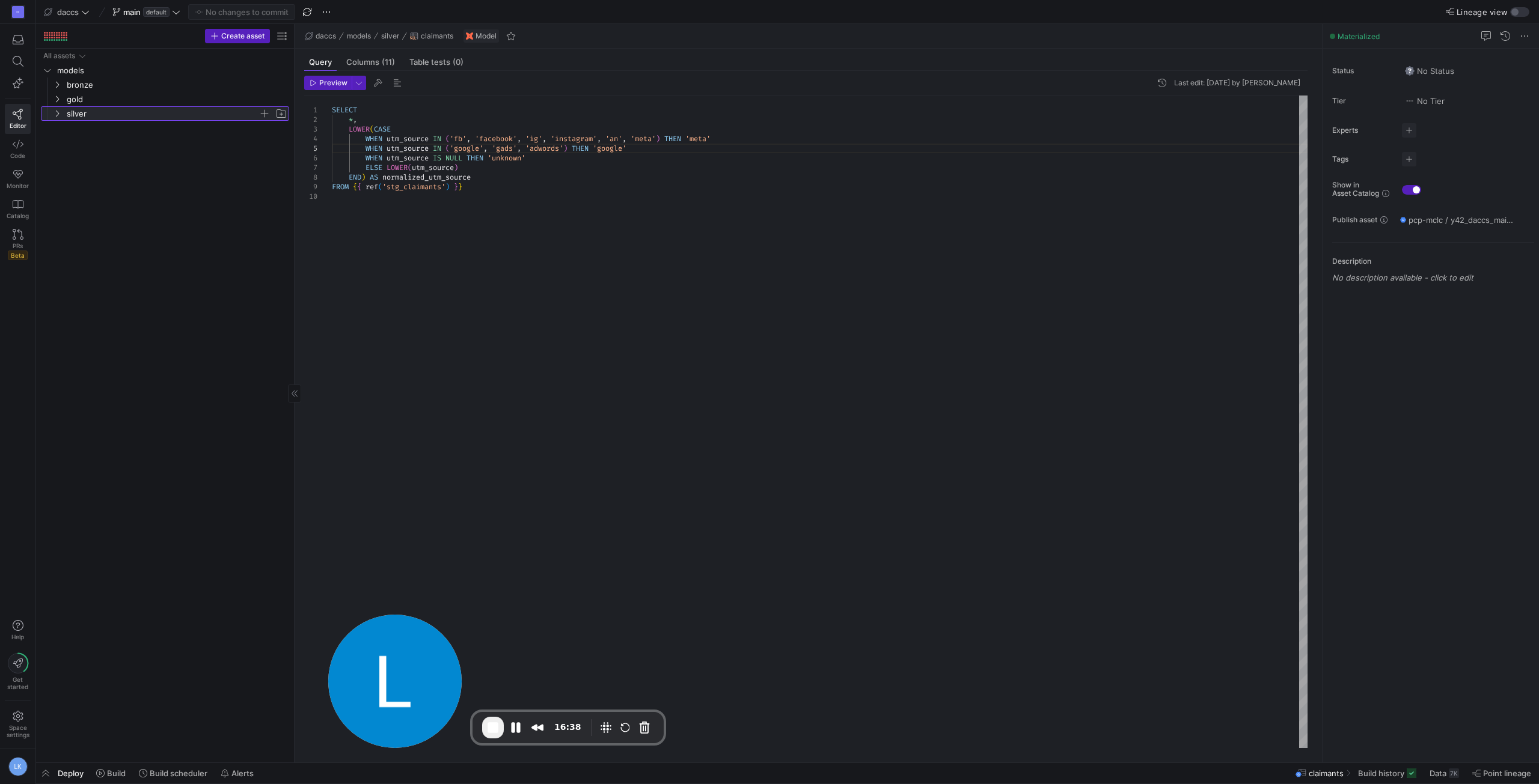
click at [54, 111] on icon at bounding box center [57, 113] width 8 height 8
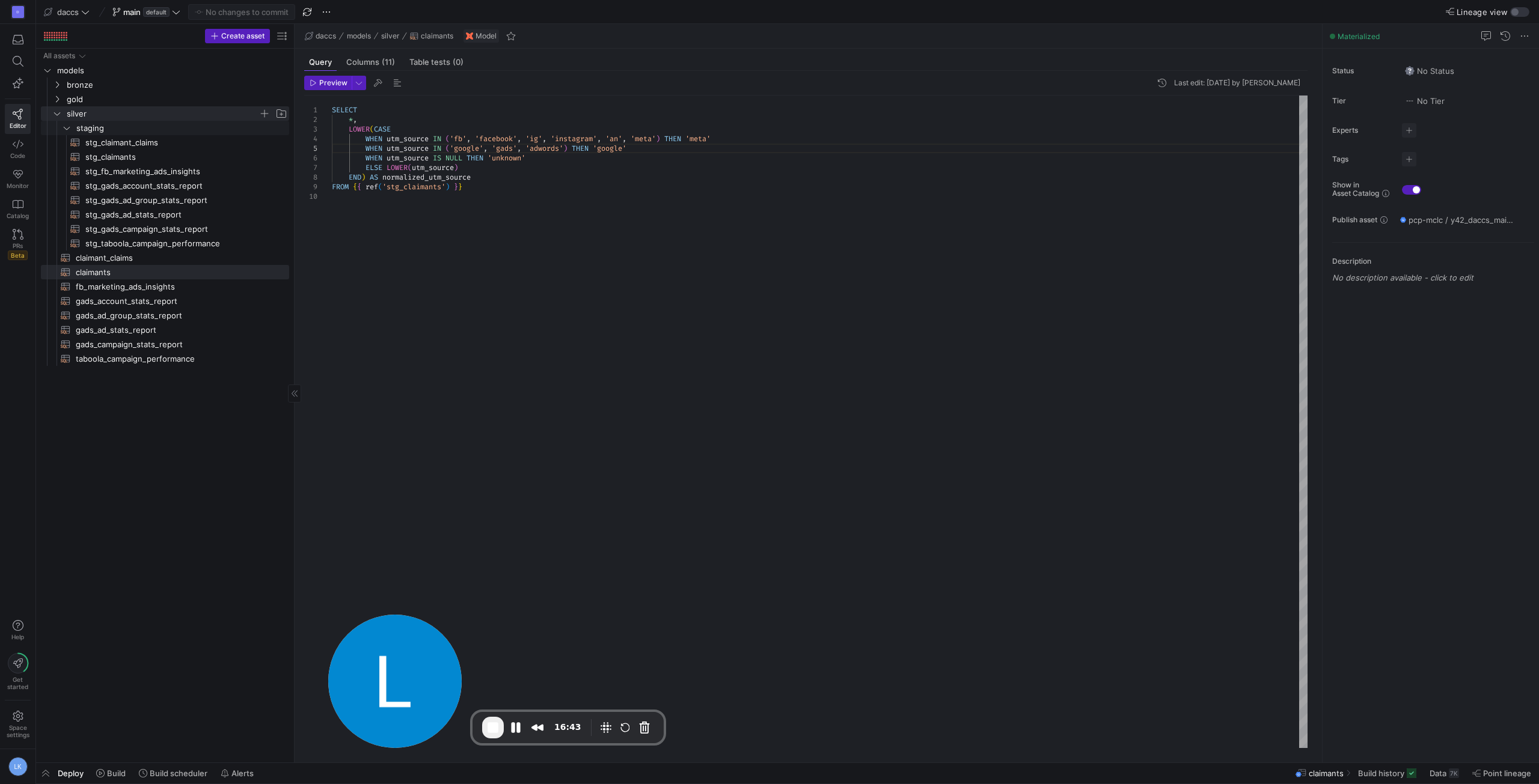
click at [59, 122] on div "Press SPACE to select this row." at bounding box center [50, 127] width 19 height 14
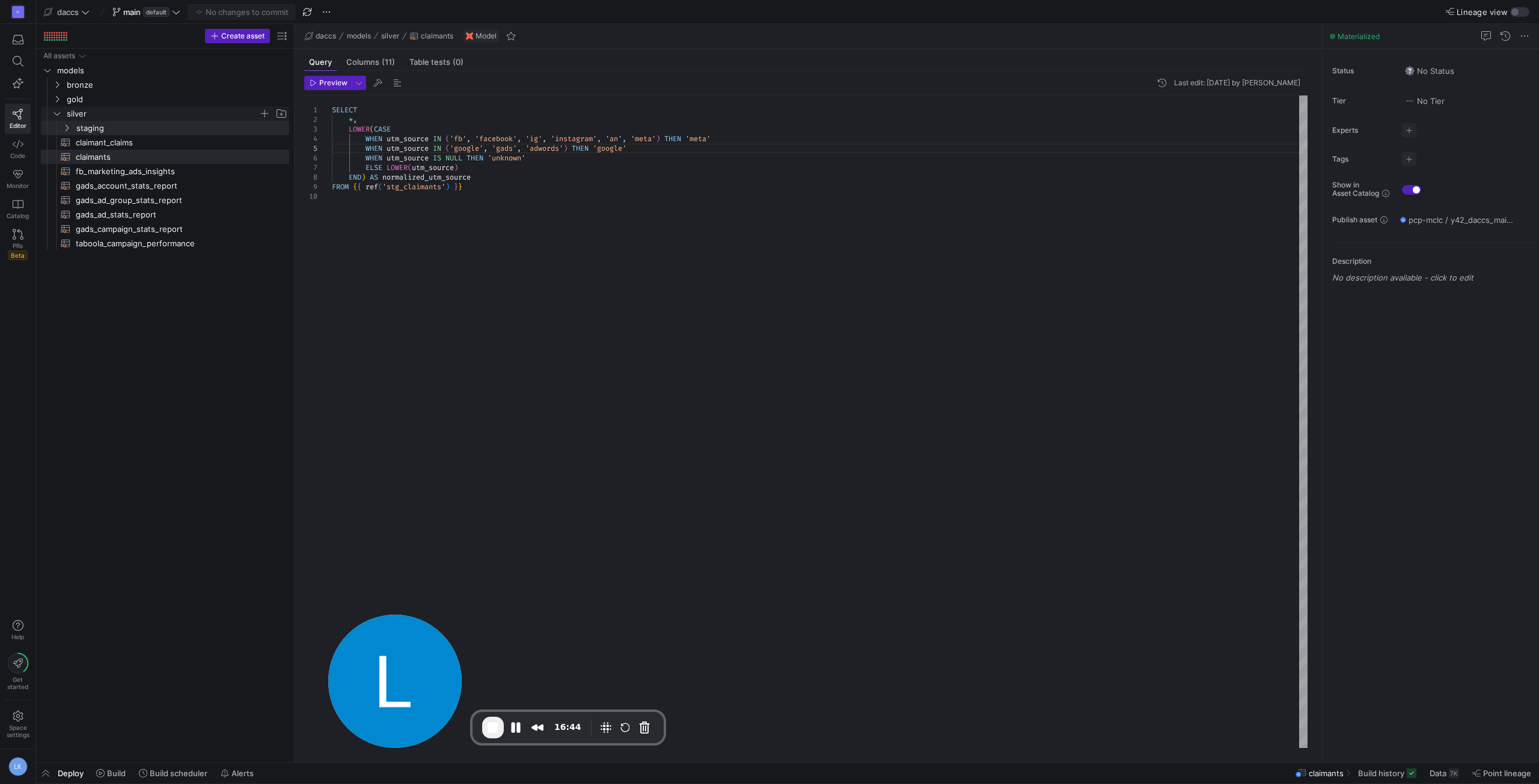
click at [49, 114] on div "Press SPACE to select this row." at bounding box center [45, 113] width 9 height 14
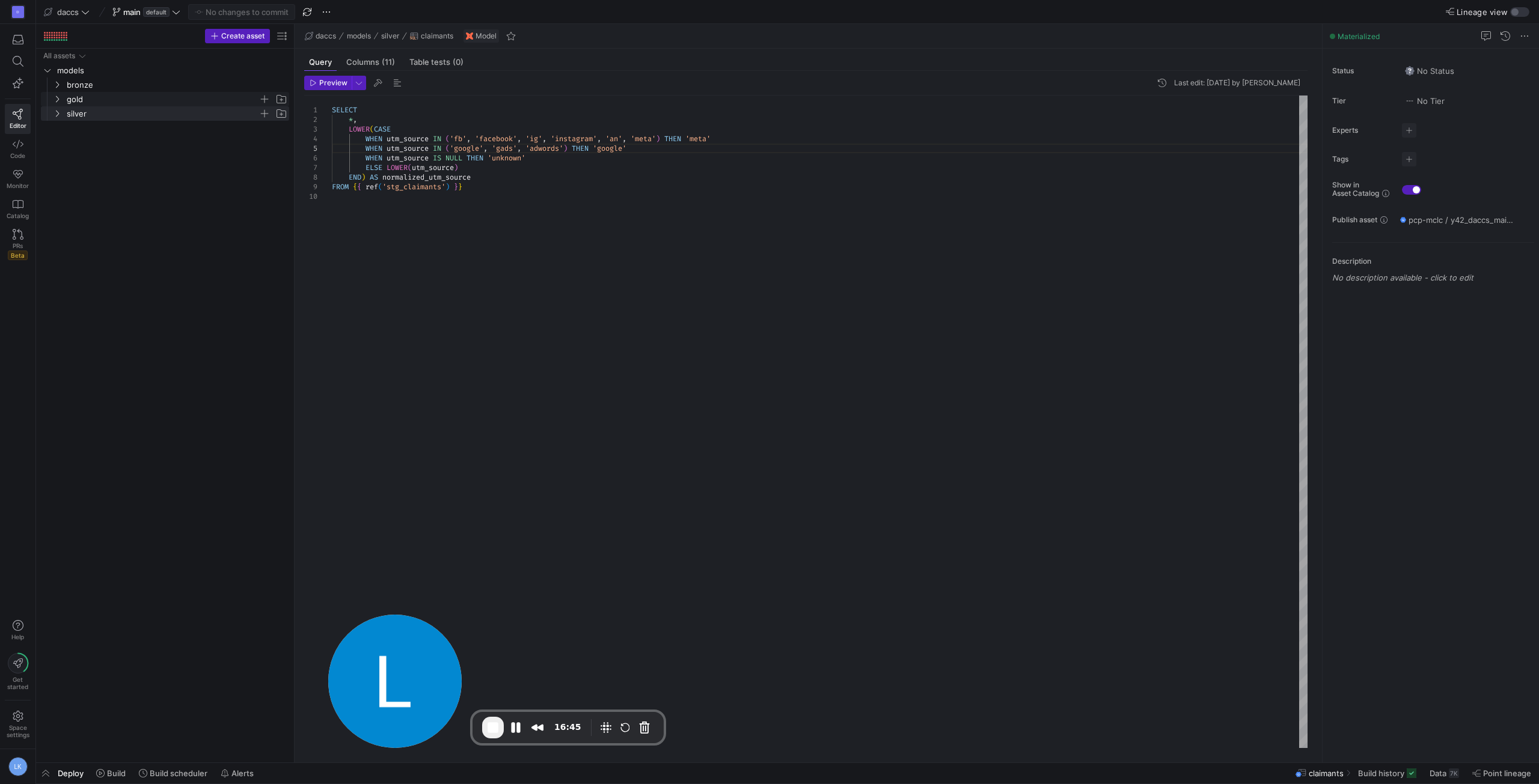
click at [57, 95] on y42-icon "Press SPACE to select this row." at bounding box center [56, 99] width 9 height 9
click at [99, 173] on span "fact_daily_ad_performance​​​​​​​​​​" at bounding box center [175, 172] width 199 height 14
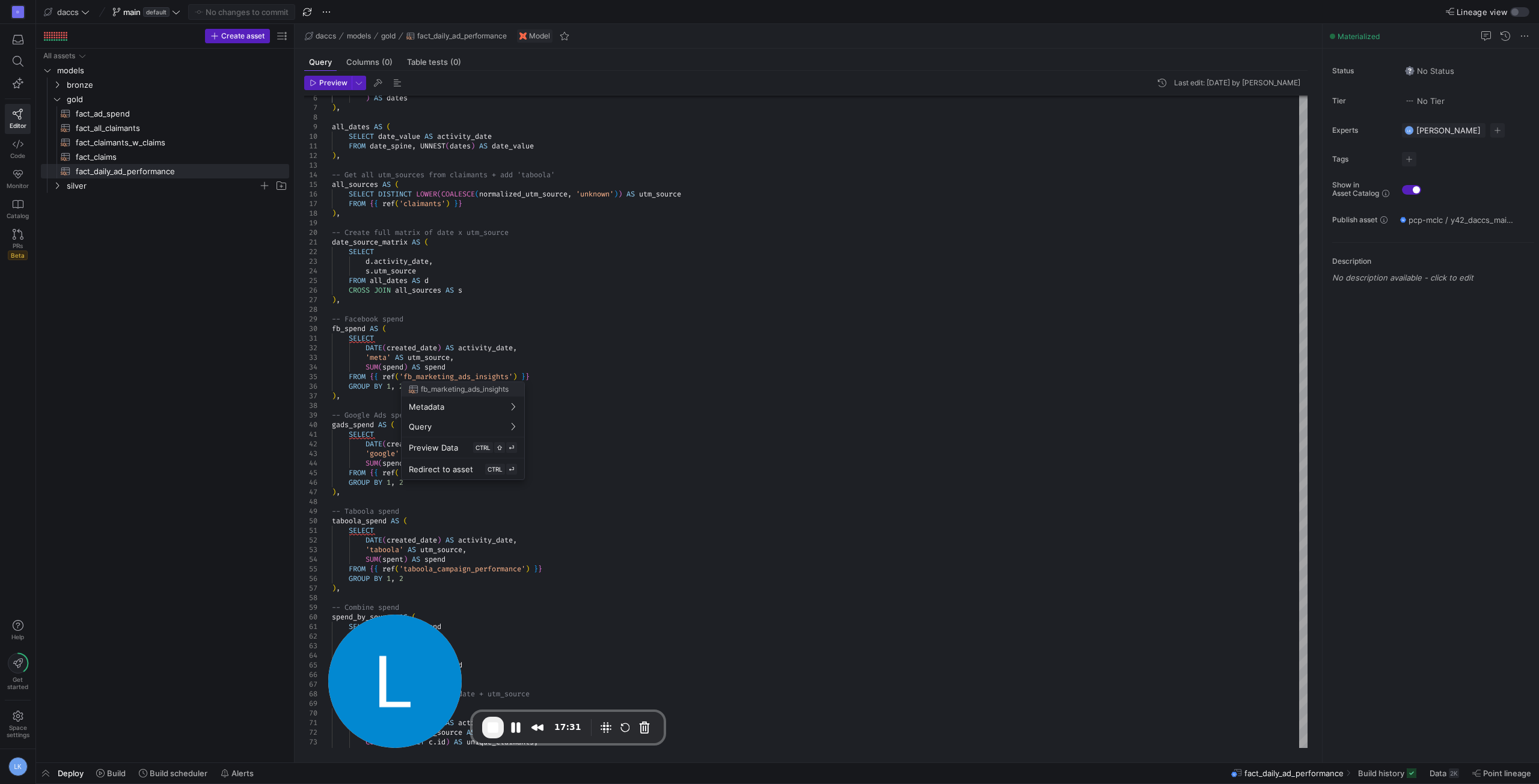
click at [626, 391] on div at bounding box center [769, 392] width 1539 height 784
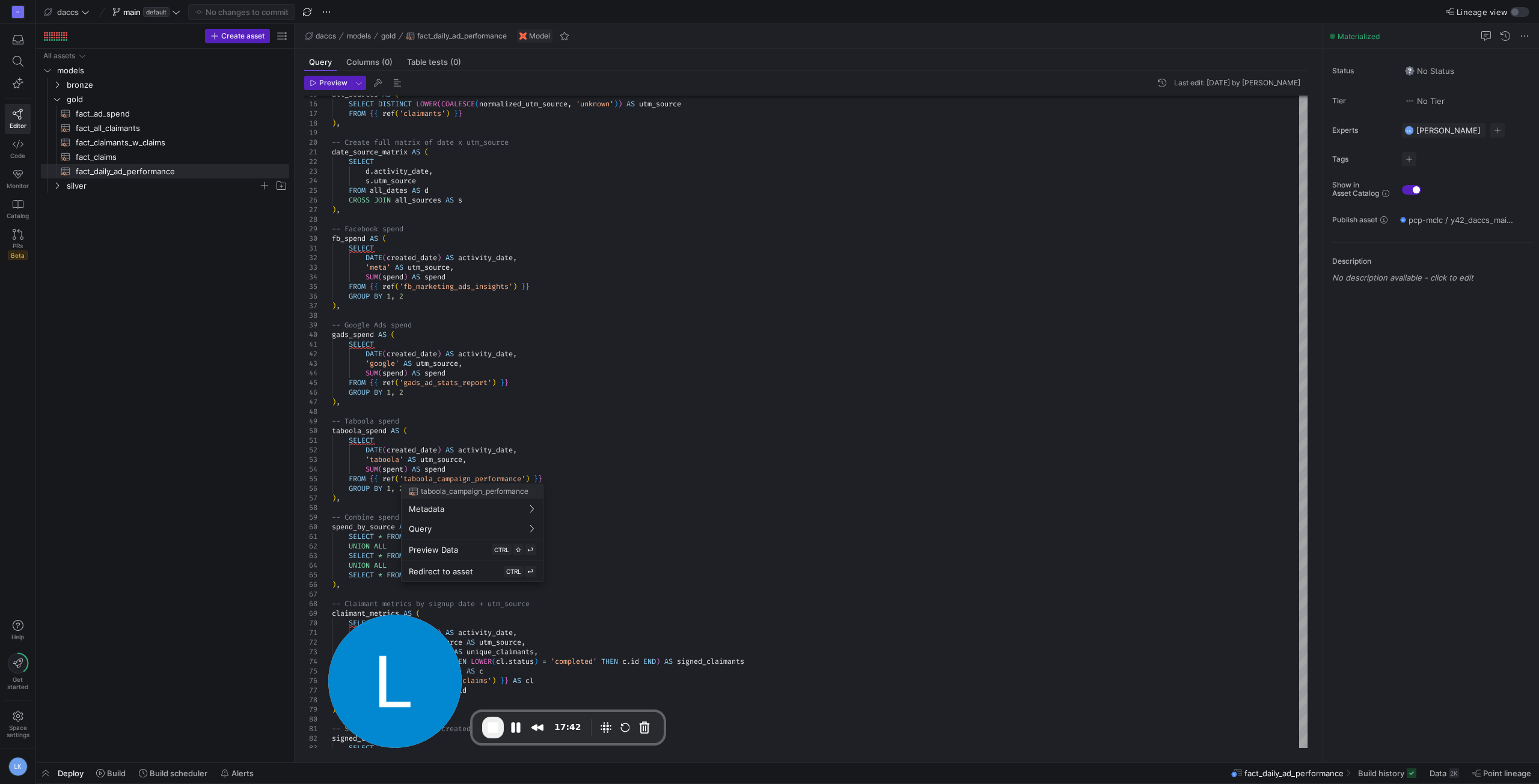
click at [627, 461] on div at bounding box center [769, 392] width 1539 height 784
click at [450, 467] on div at bounding box center [769, 392] width 1539 height 784
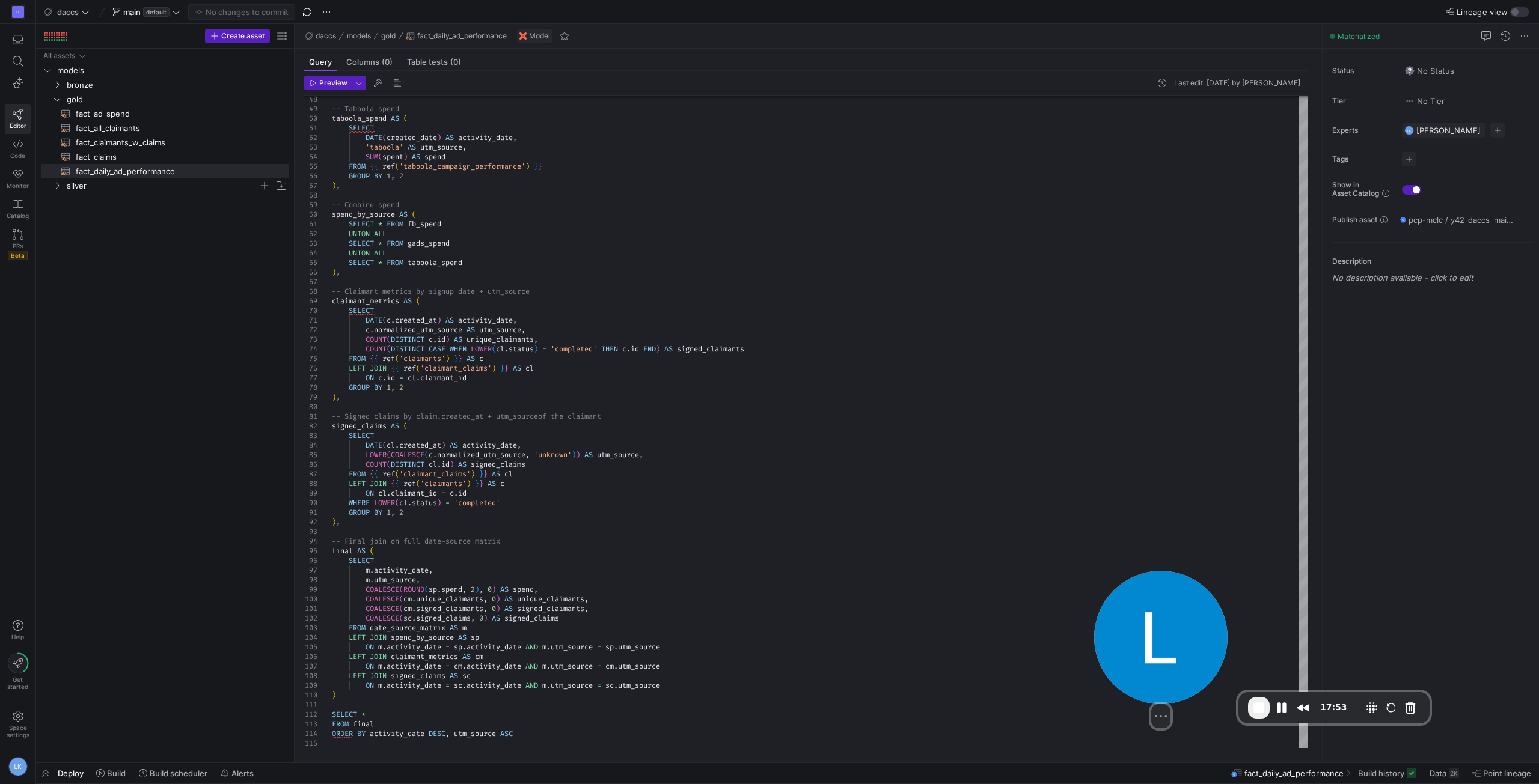
drag, startPoint x: 401, startPoint y: 658, endPoint x: 1168, endPoint y: 639, distance: 767.2
click at [1168, 639] on img at bounding box center [1160, 637] width 133 height 133
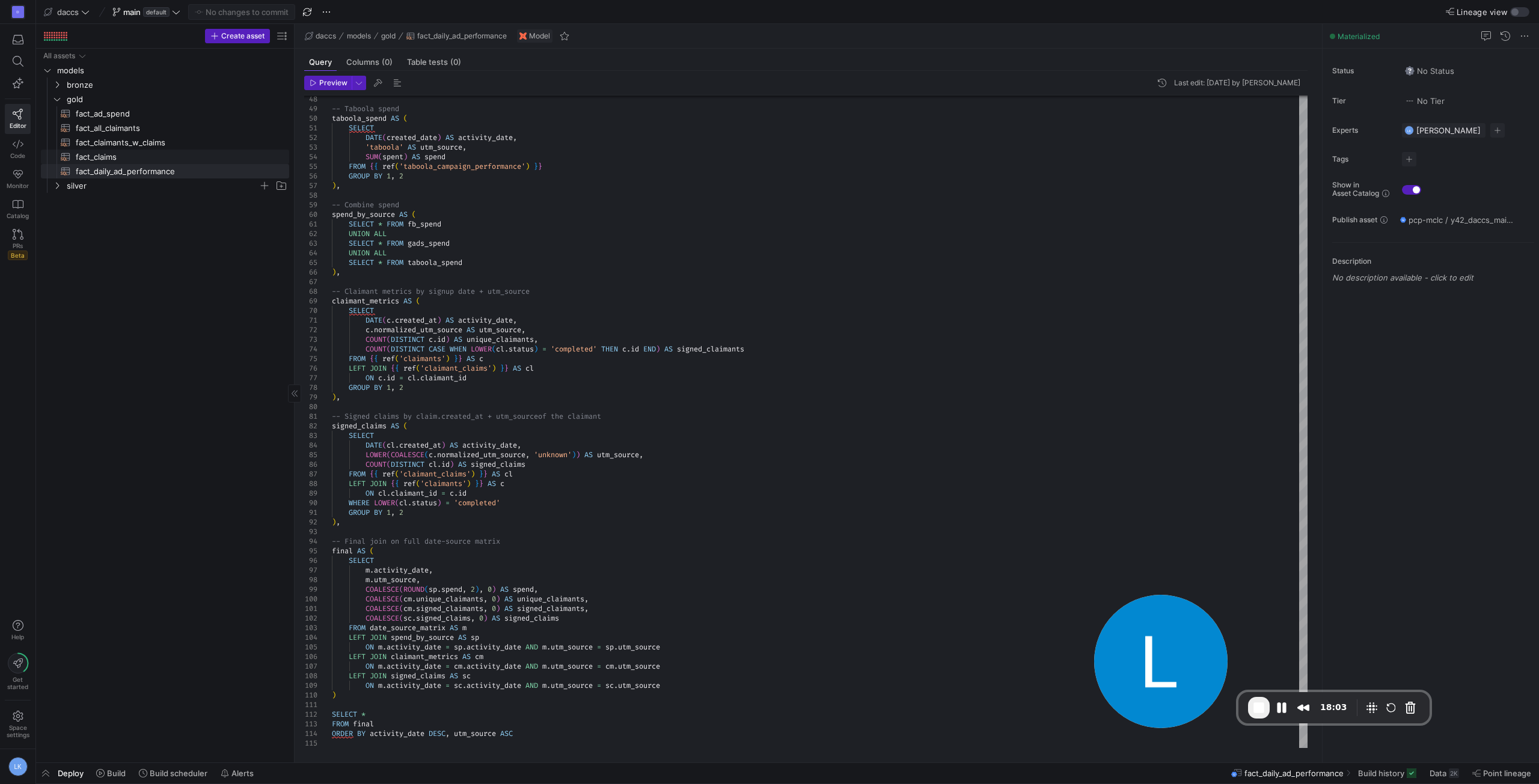
click at [71, 157] on span "fact_claims​​​​​​​​​​" at bounding box center [174, 157] width 228 height 13
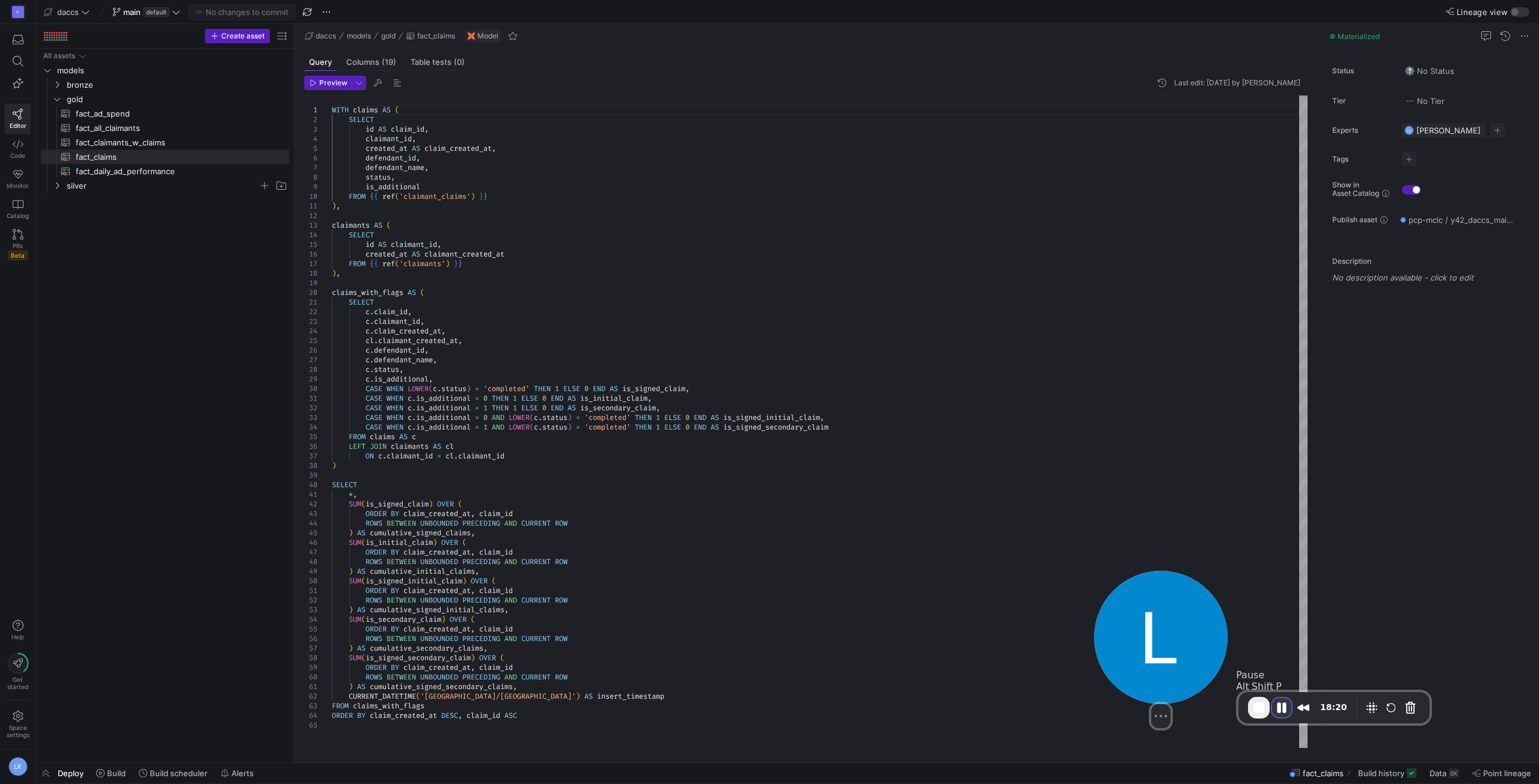
click at [1281, 708] on button "Pause Recording" at bounding box center [1281, 708] width 19 height 19
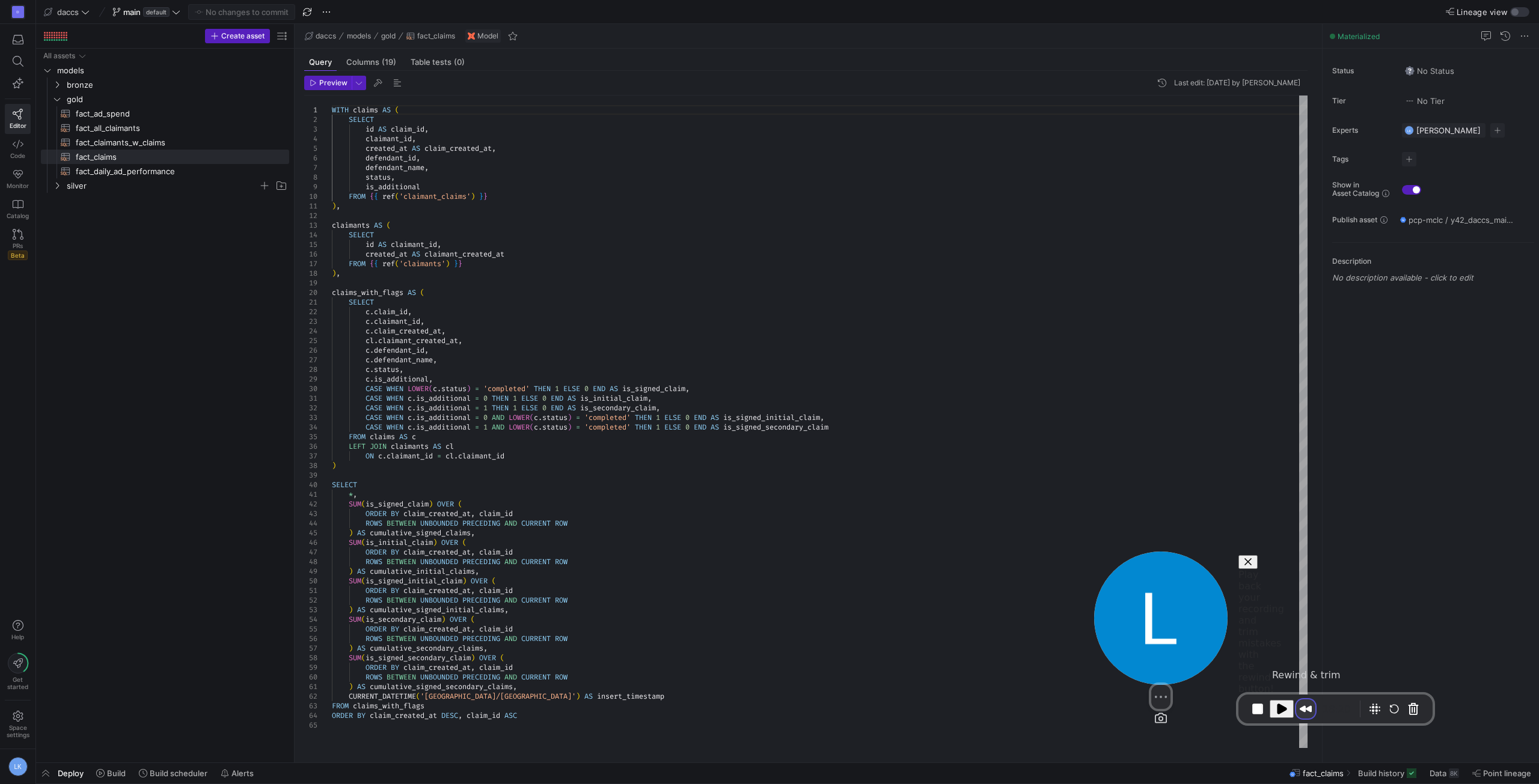
click at [1304, 709] on button "Rewind and Trim Recording" at bounding box center [1305, 709] width 19 height 19
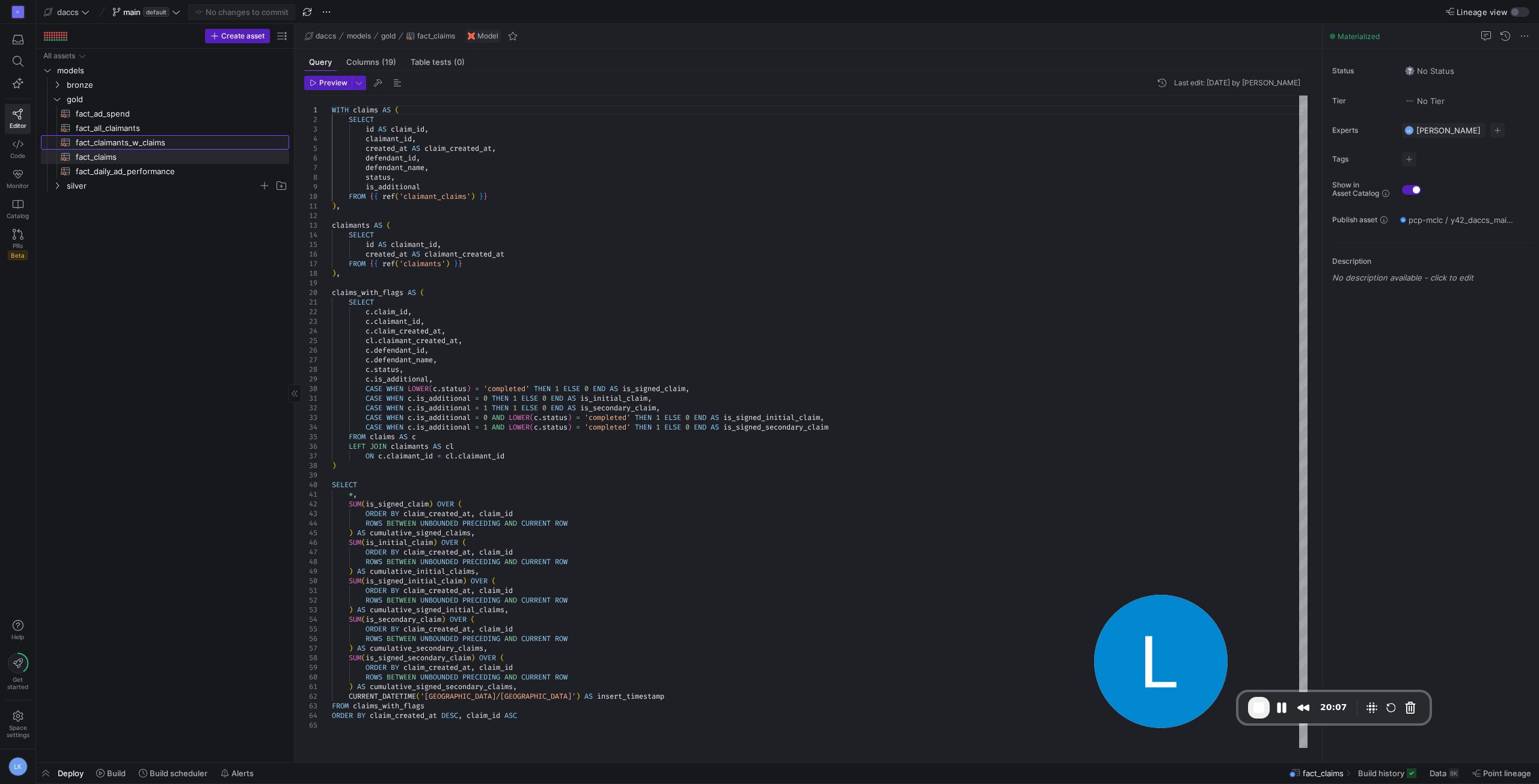
click at [102, 146] on span "fact_claimants_w_claims​​​​​​​​​​" at bounding box center [175, 142] width 199 height 14
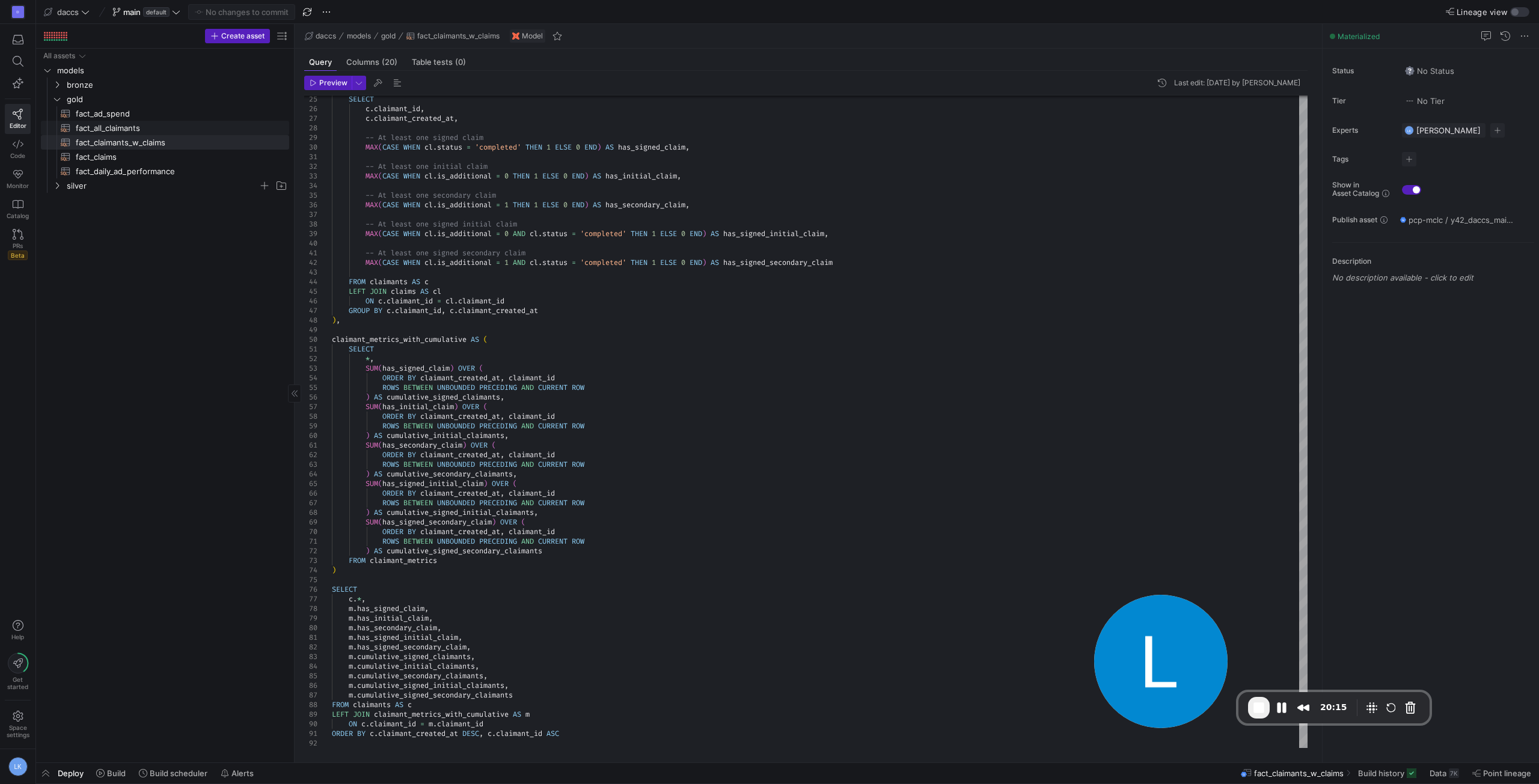
click at [133, 126] on span "fact_all_claimants​​​​​​​​​​" at bounding box center [175, 128] width 199 height 14
type textarea "WITH daily_claimants AS ( SELECT DATE(created_at) AS claimant_created_date, COU…"
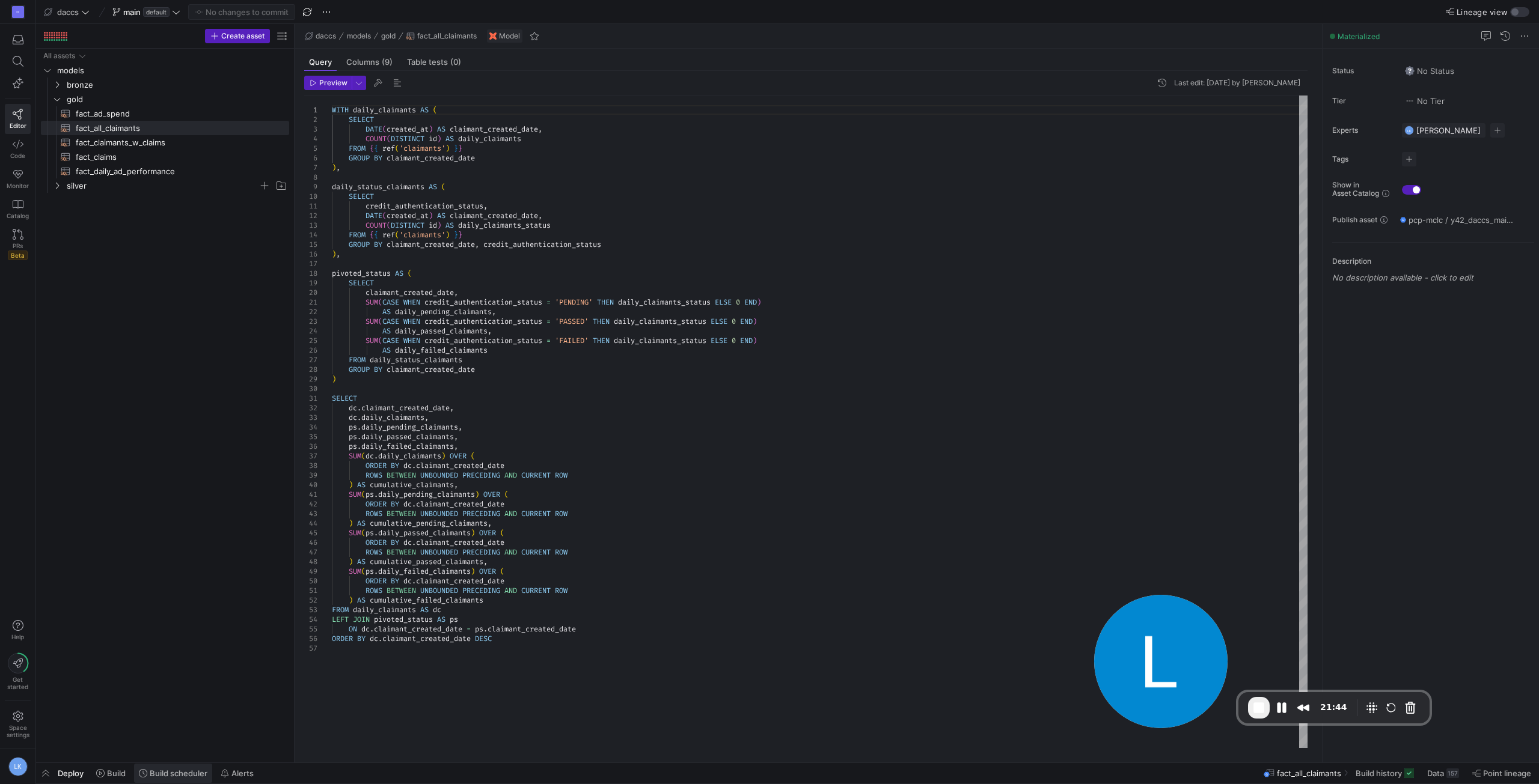
click at [158, 774] on span "Build scheduler" at bounding box center [178, 773] width 58 height 9
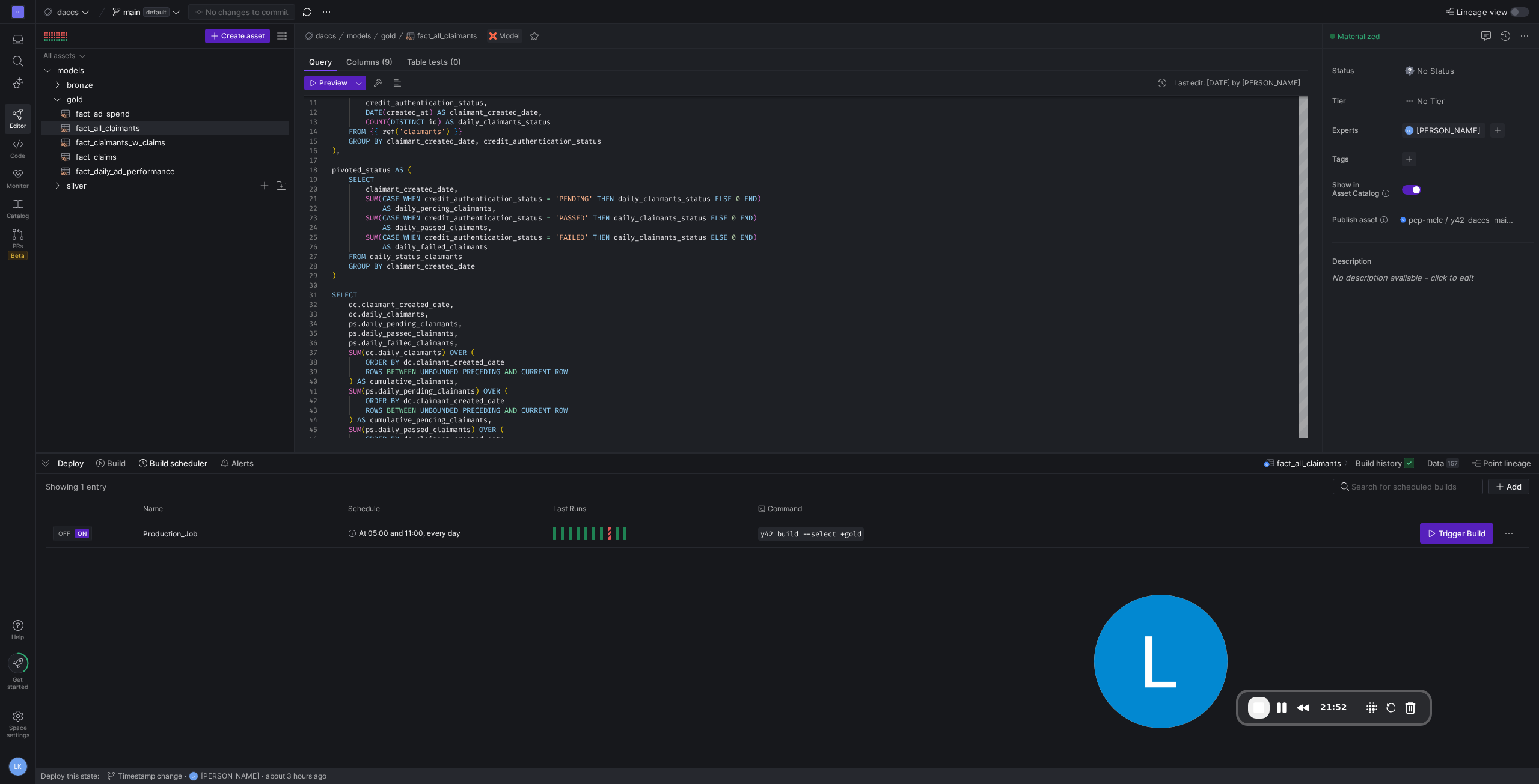
drag, startPoint x: 566, startPoint y: 565, endPoint x: 586, endPoint y: 446, distance: 120.7
click at [586, 451] on div at bounding box center [788, 453] width 1503 height 5
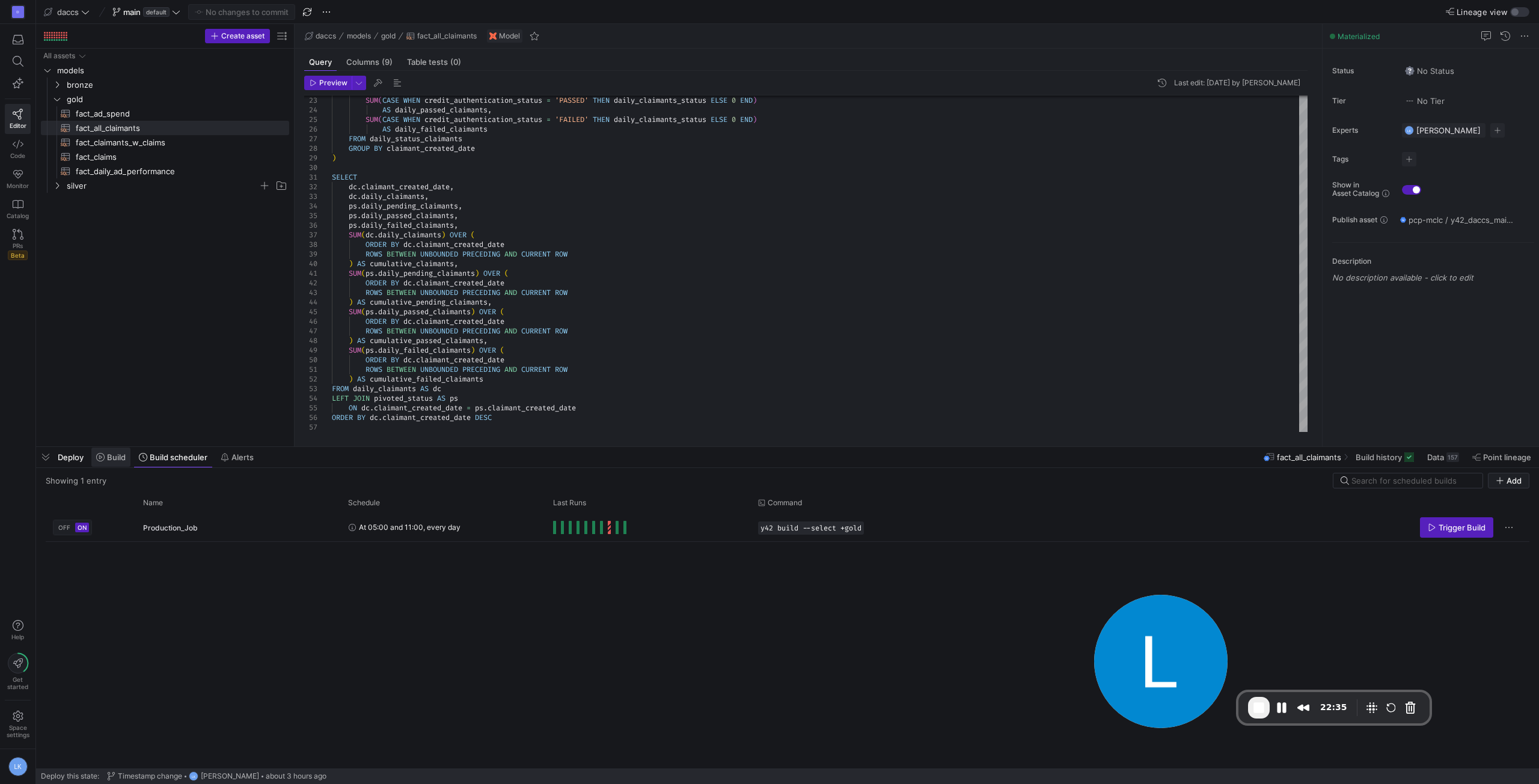
click at [106, 457] on span "Build" at bounding box center [111, 456] width 29 height 9
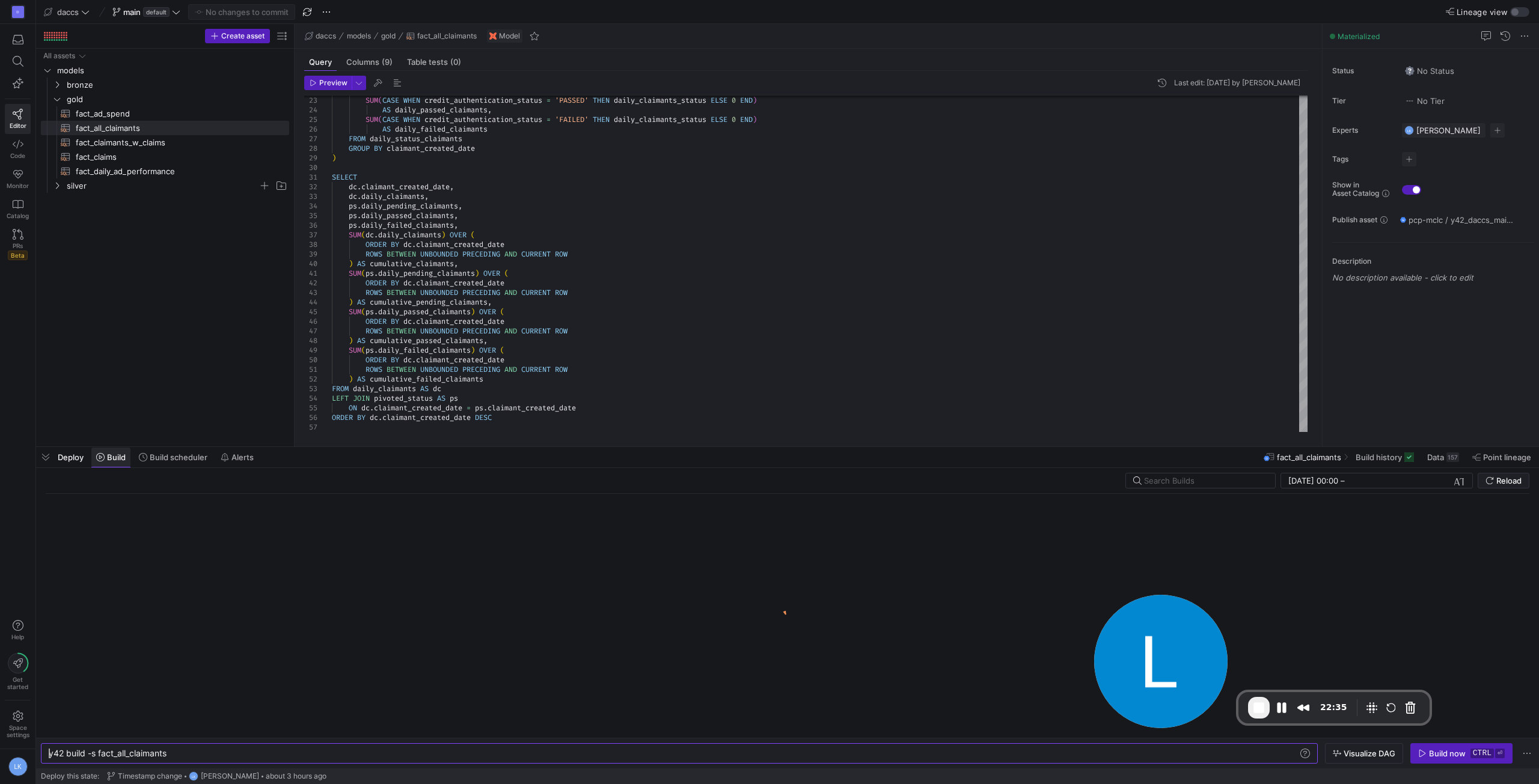
scroll to position [0, 119]
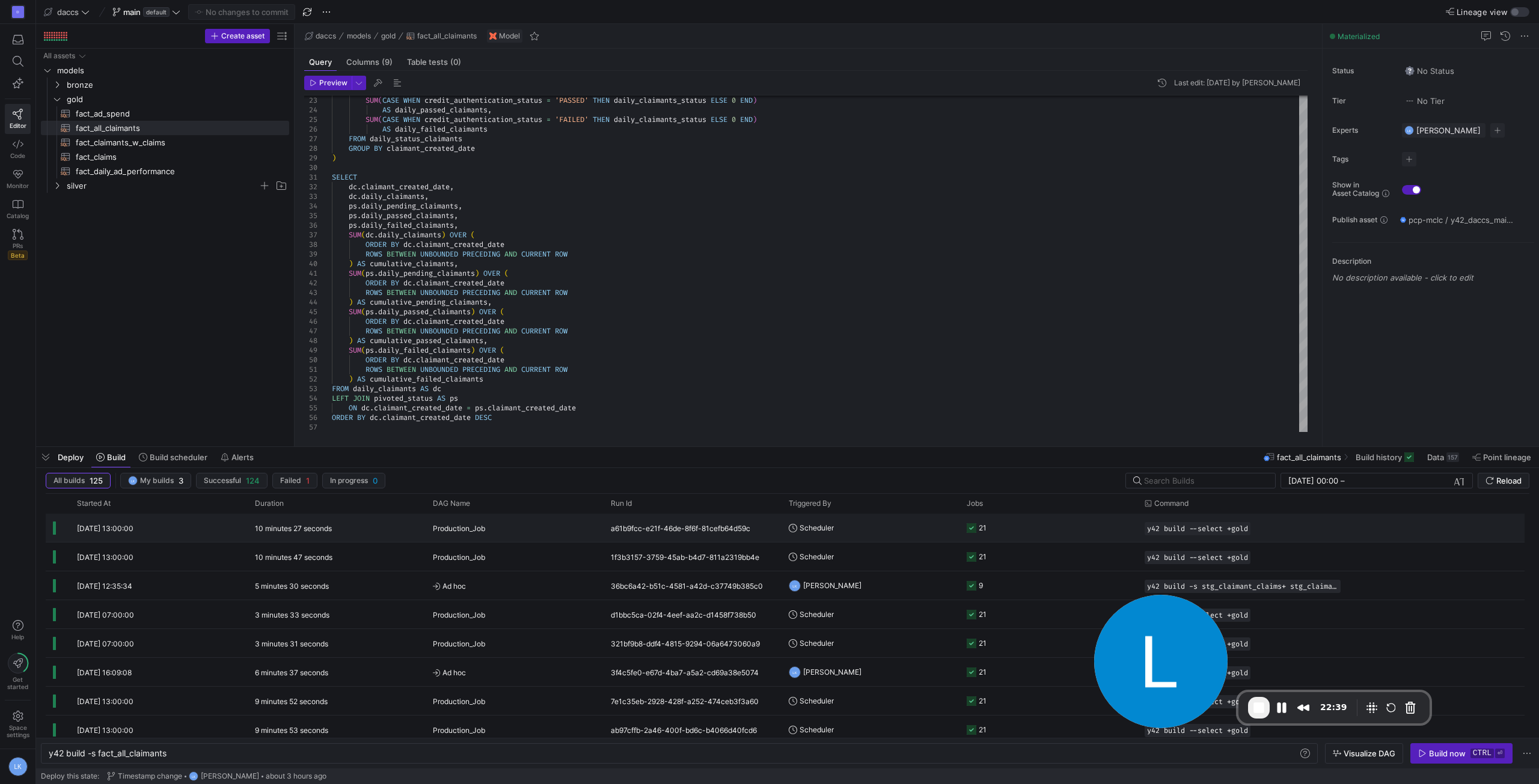
click at [224, 520] on div "[DATE] 13:00:00" at bounding box center [158, 529] width 178 height 28
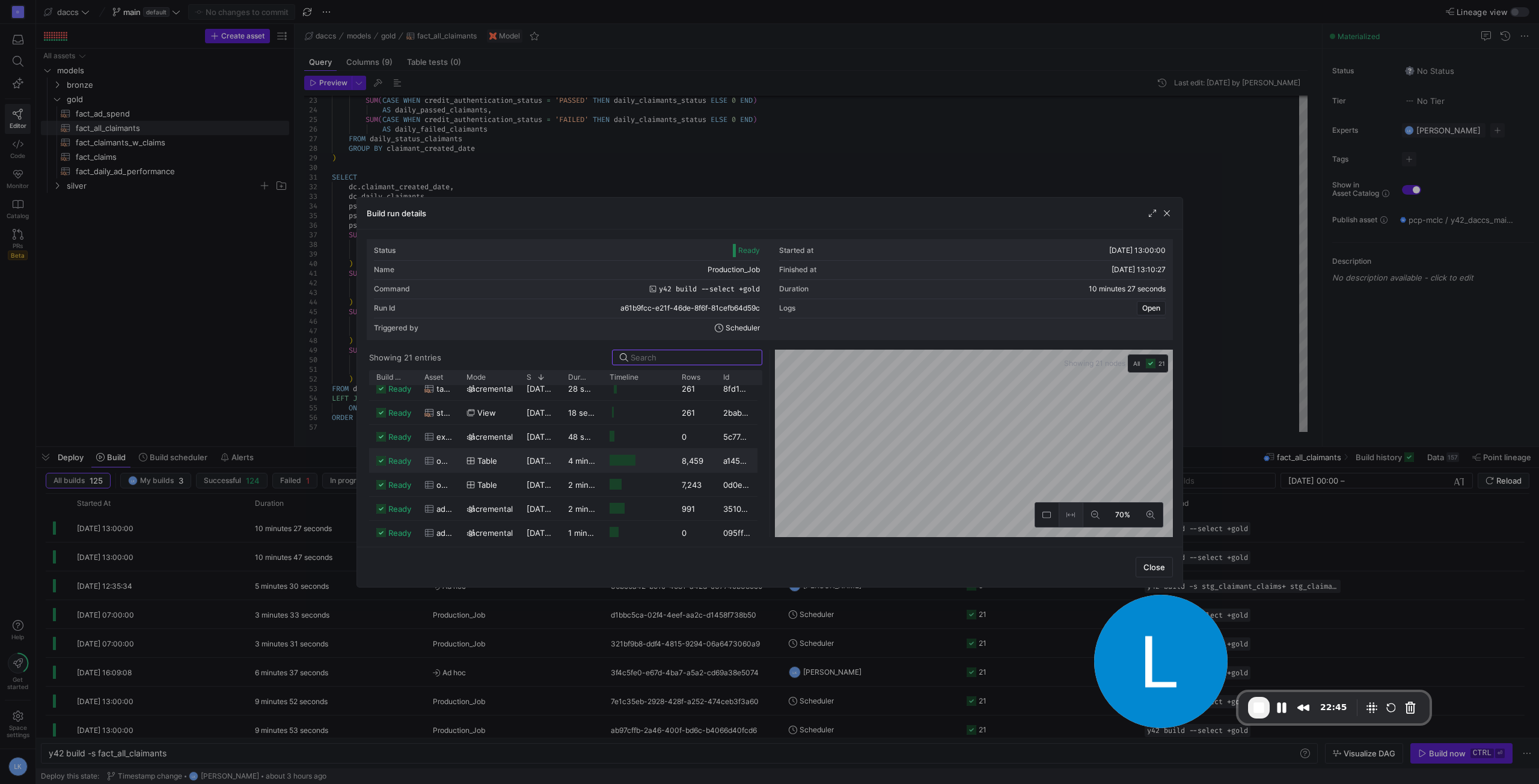
scroll to position [321, 0]
click at [1074, 512] on icon at bounding box center [1071, 515] width 8 height 8
click at [1169, 210] on span "button" at bounding box center [1167, 214] width 12 height 12
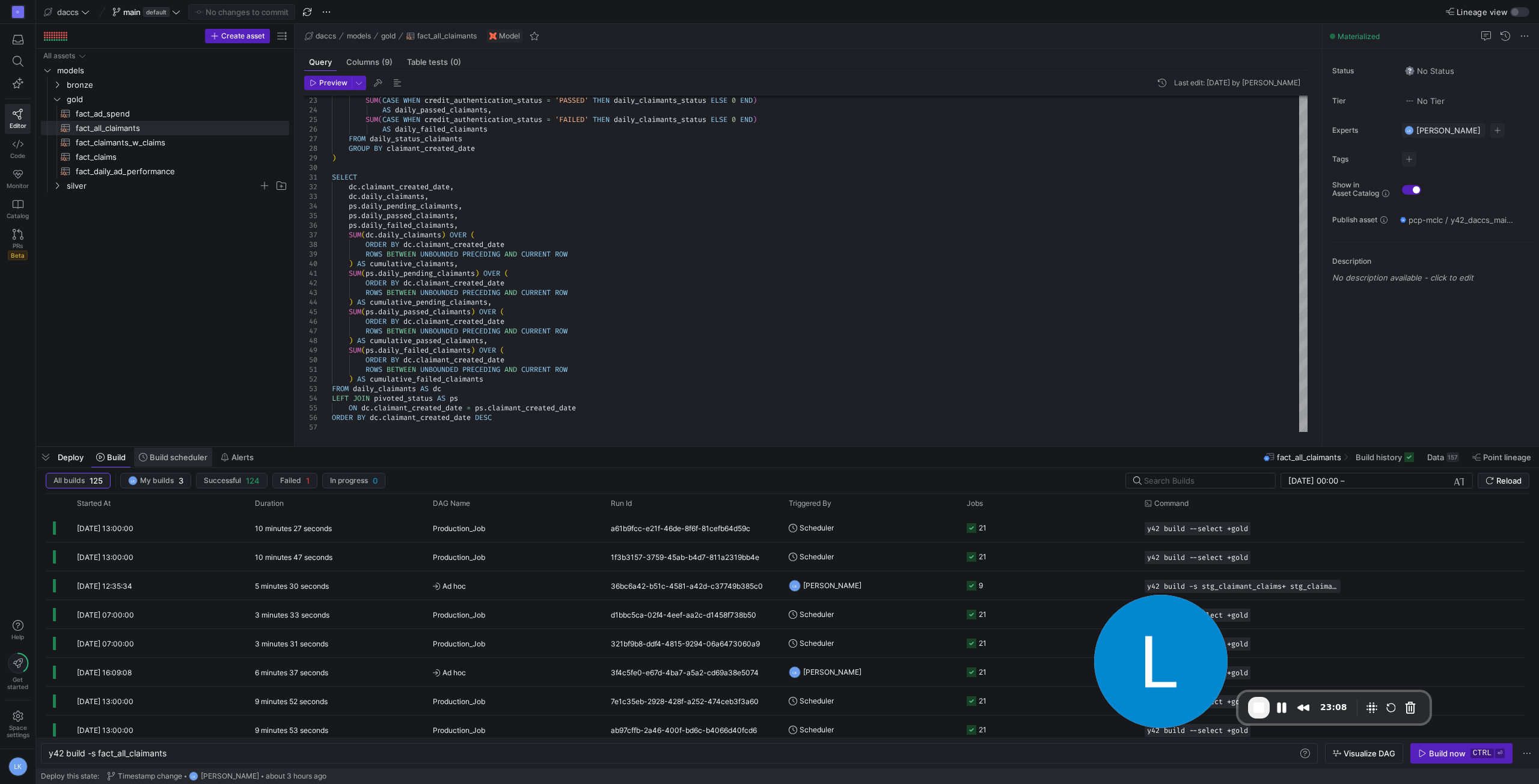
click at [161, 459] on span "Build scheduler" at bounding box center [178, 456] width 58 height 9
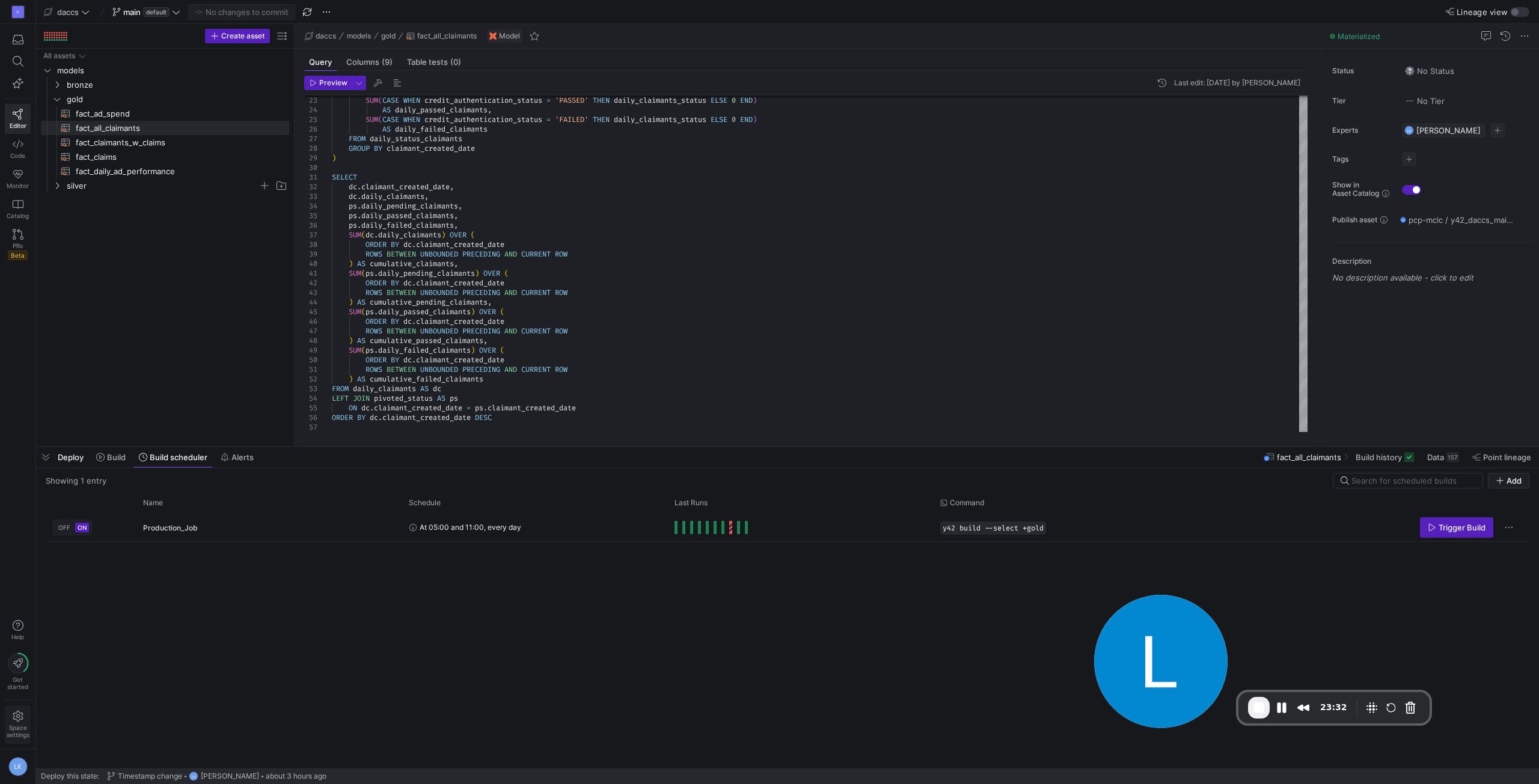
click at [16, 733] on span "Space settings" at bounding box center [18, 731] width 23 height 14
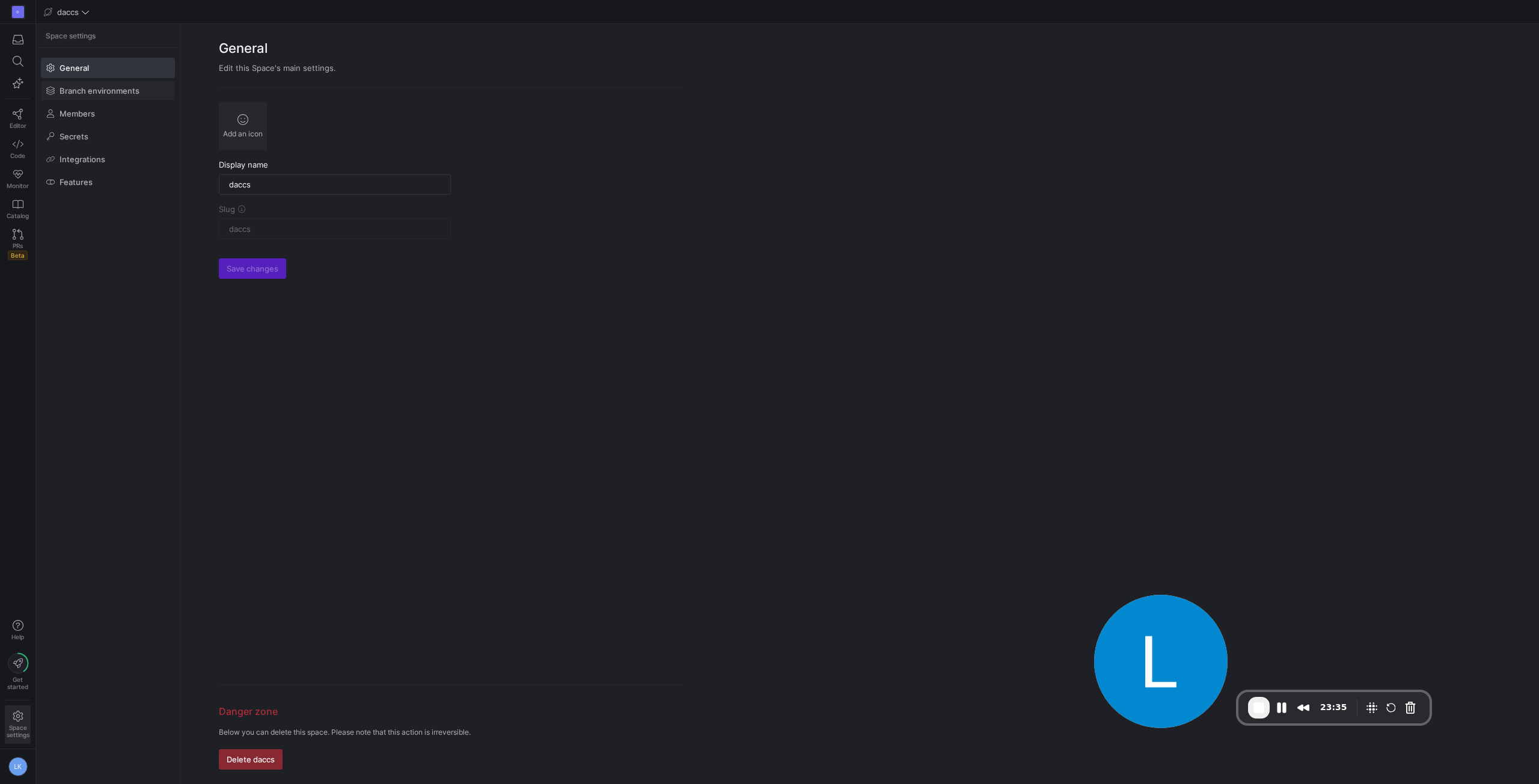
click at [107, 97] on span at bounding box center [108, 90] width 133 height 19
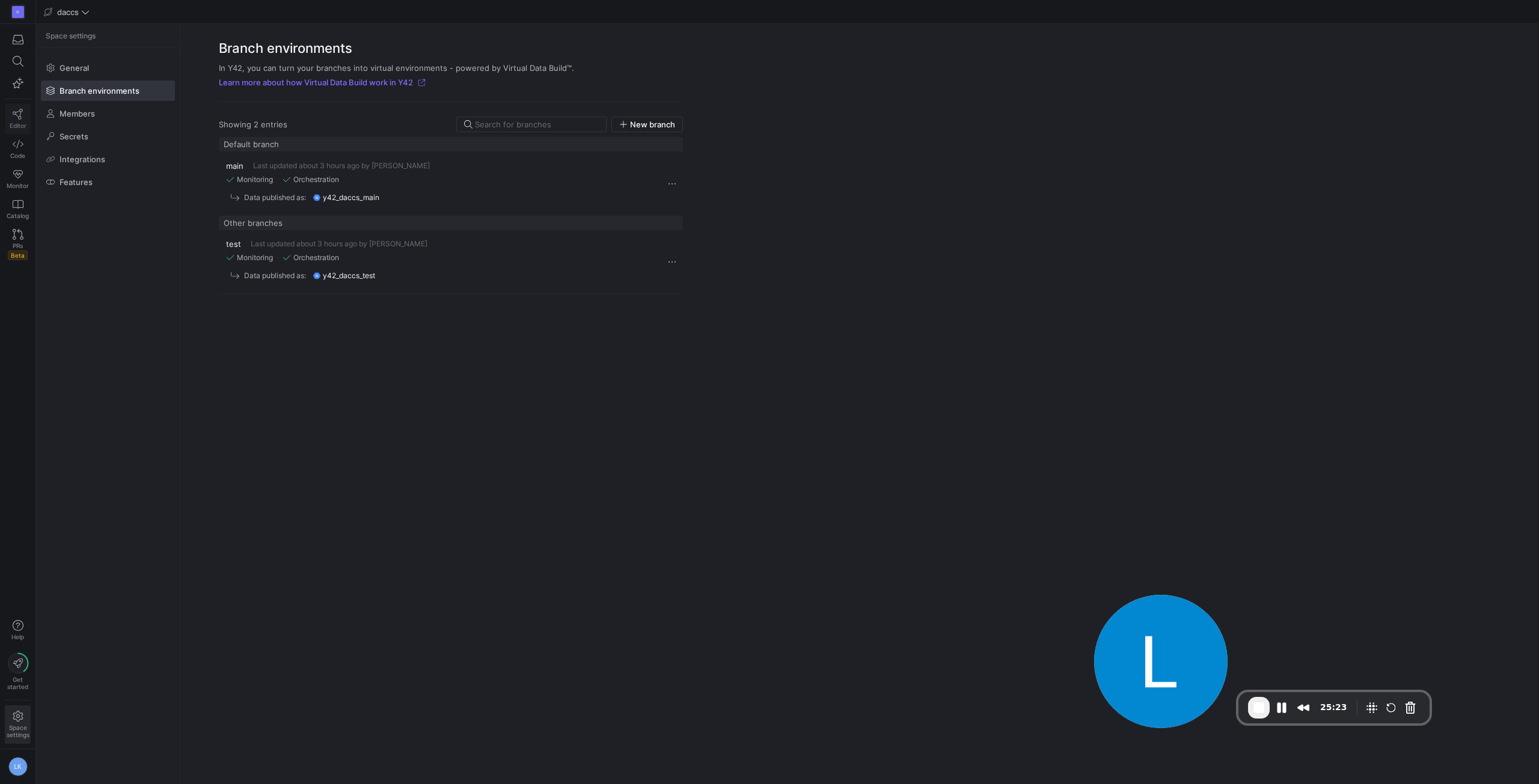
click at [20, 114] on icon at bounding box center [18, 114] width 10 height 11
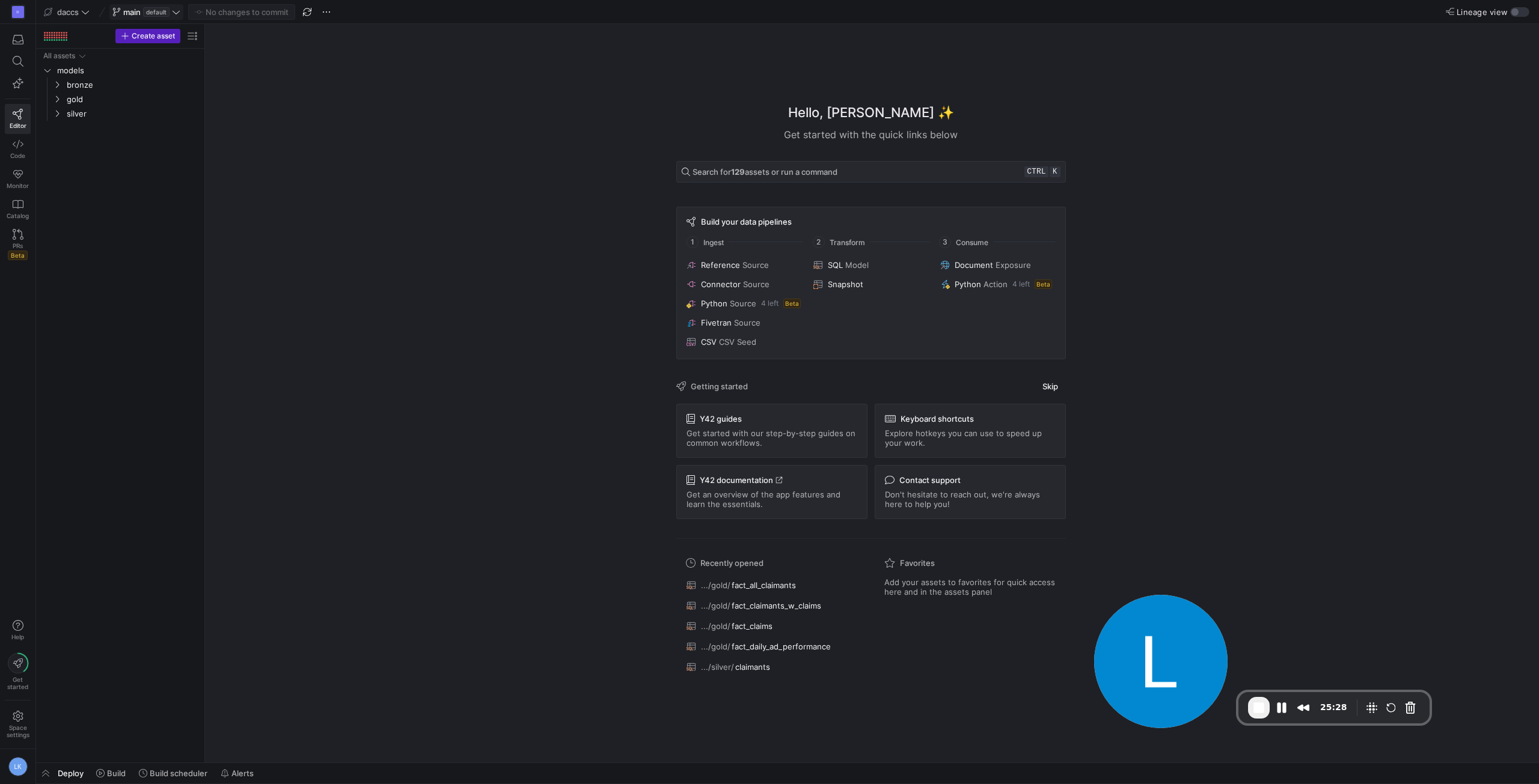
click at [124, 8] on span "main" at bounding box center [132, 12] width 18 height 9
click at [175, 178] on div "test about 3 hours ago" at bounding box center [197, 182] width 152 height 9
click at [1252, 708] on span "End Recording" at bounding box center [1258, 708] width 14 height 14
